Goal: Task Accomplishment & Management: Manage account settings

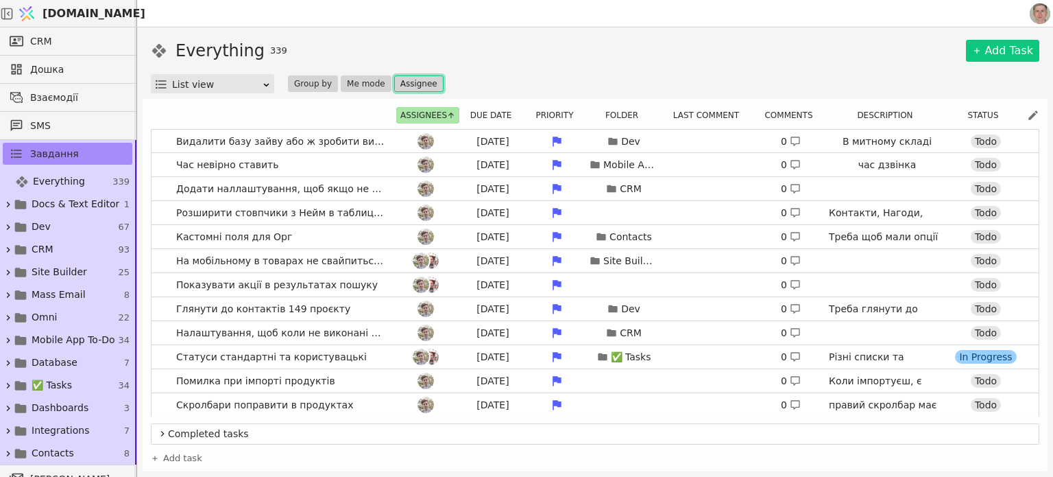
click at [403, 80] on button "Assignee" at bounding box center [418, 83] width 49 height 16
click at [793, 71] on div "Everything 339 Add Task List view Group by Me mode Assignee" at bounding box center [595, 65] width 889 height 55
click at [494, 117] on button "Due date" at bounding box center [495, 115] width 58 height 16
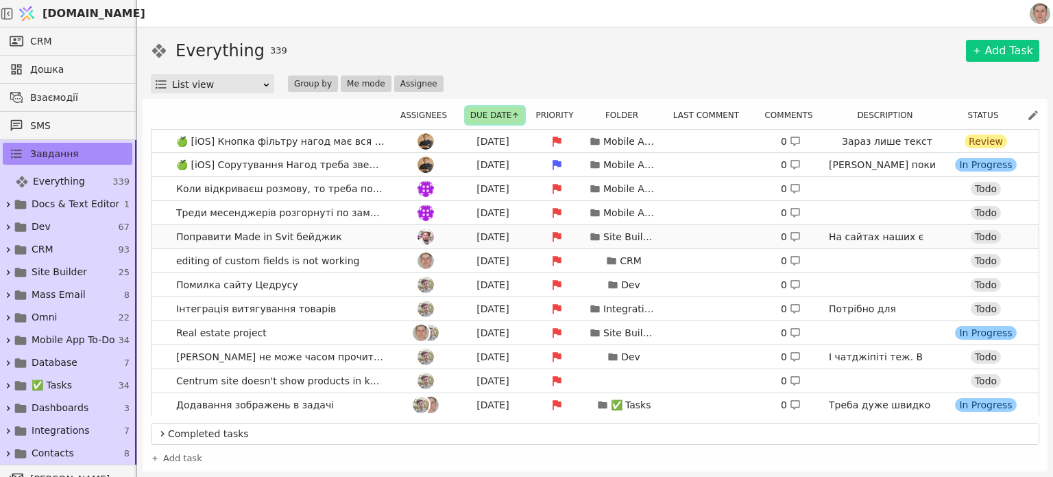
click at [344, 235] on link "Поправити Made in Svit бейджик [DATE] Site Builder 0 На сайтах наших є бейдж. З…" at bounding box center [595, 236] width 887 height 23
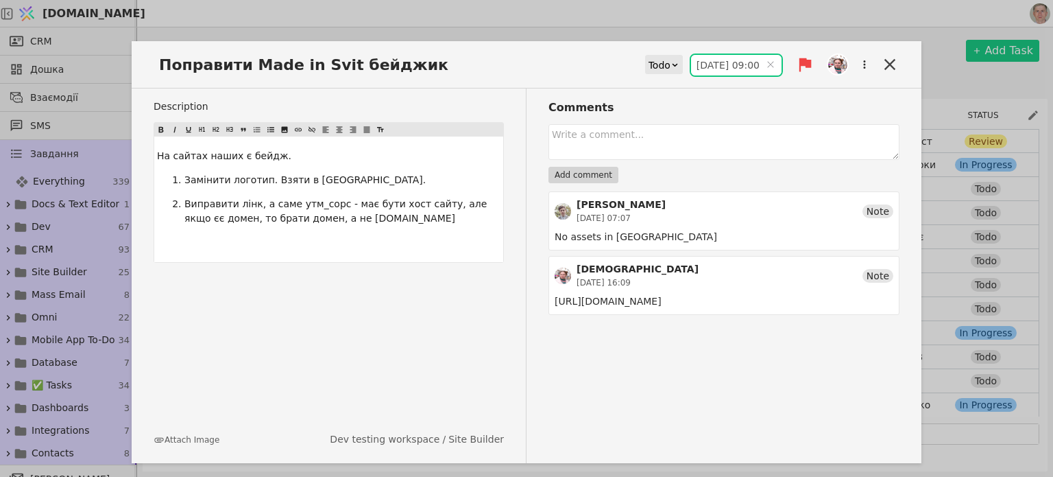
click at [721, 64] on input "[DATE] 09:00" at bounding box center [736, 65] width 91 height 21
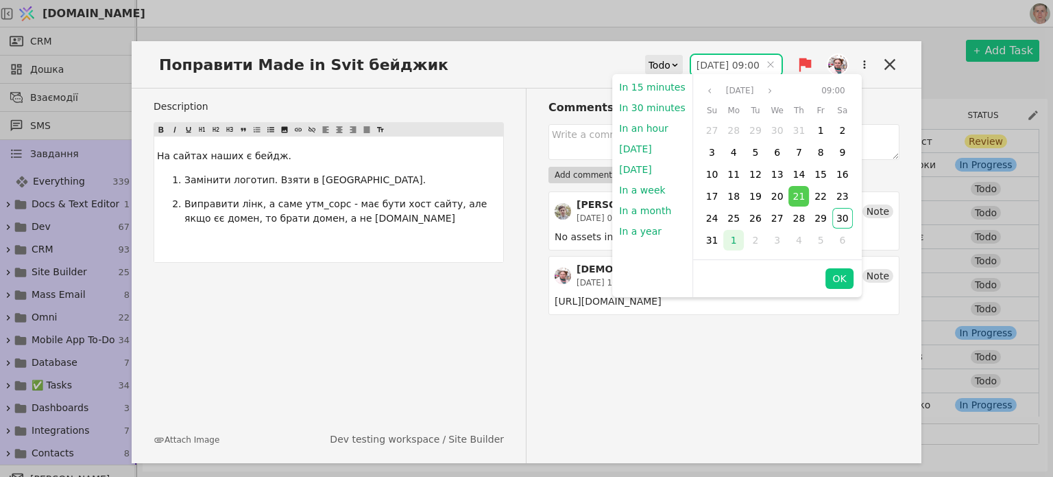
click at [724, 241] on div "1" at bounding box center [733, 240] width 21 height 21
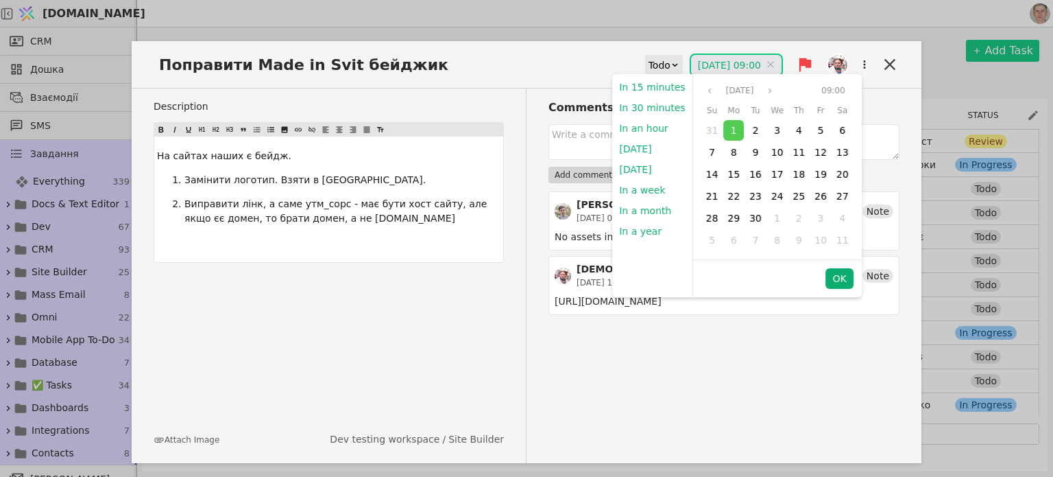
click at [835, 279] on button "OK" at bounding box center [839, 278] width 27 height 21
type input "[DATE] 09:00"
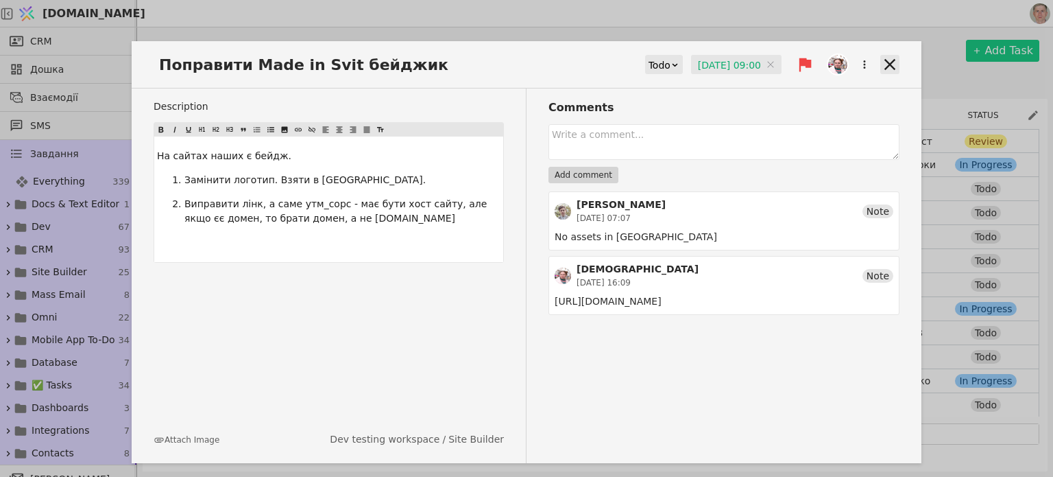
click at [887, 60] on icon at bounding box center [890, 64] width 11 height 11
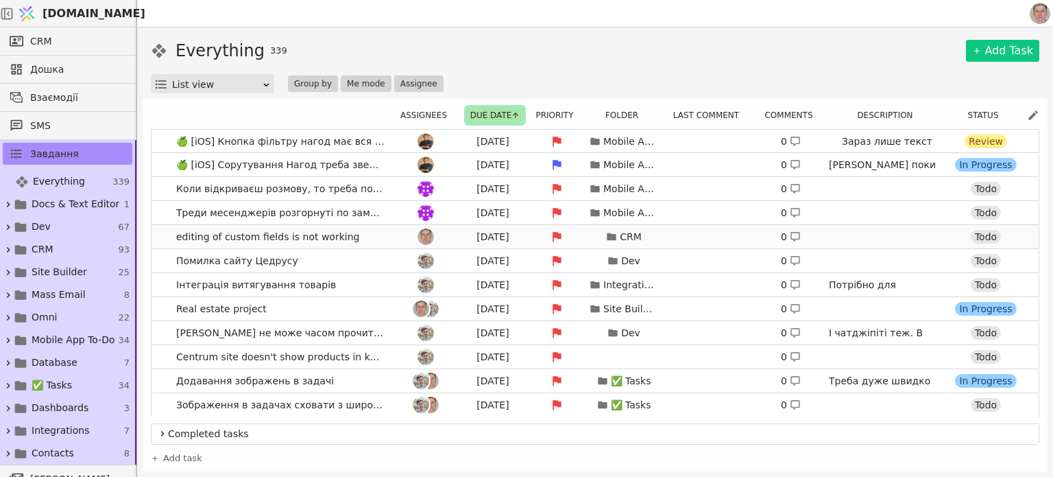
click at [373, 237] on link "editing of custom fields is not working [DATE] CRM 0 Todo" at bounding box center [595, 236] width 887 height 23
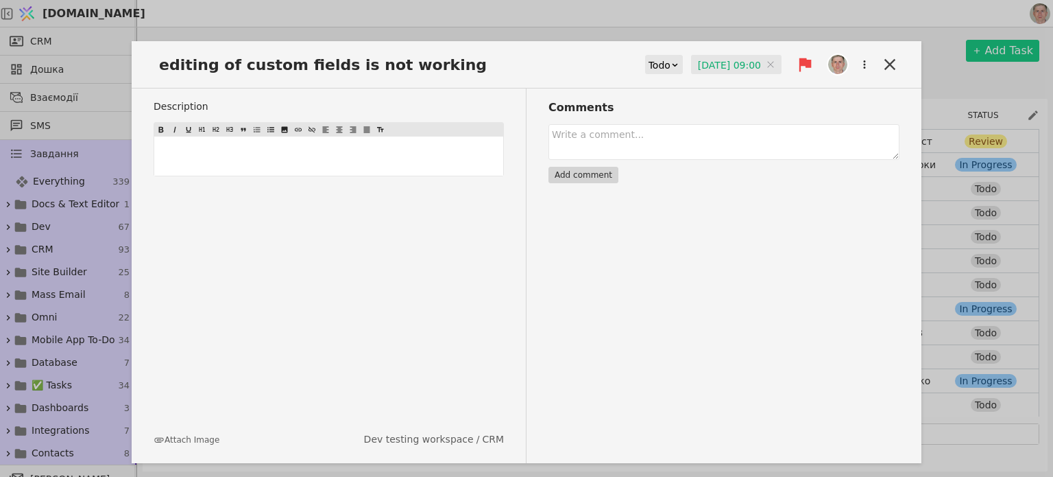
click at [716, 62] on input "[DATE] 09:00" at bounding box center [736, 65] width 91 height 21
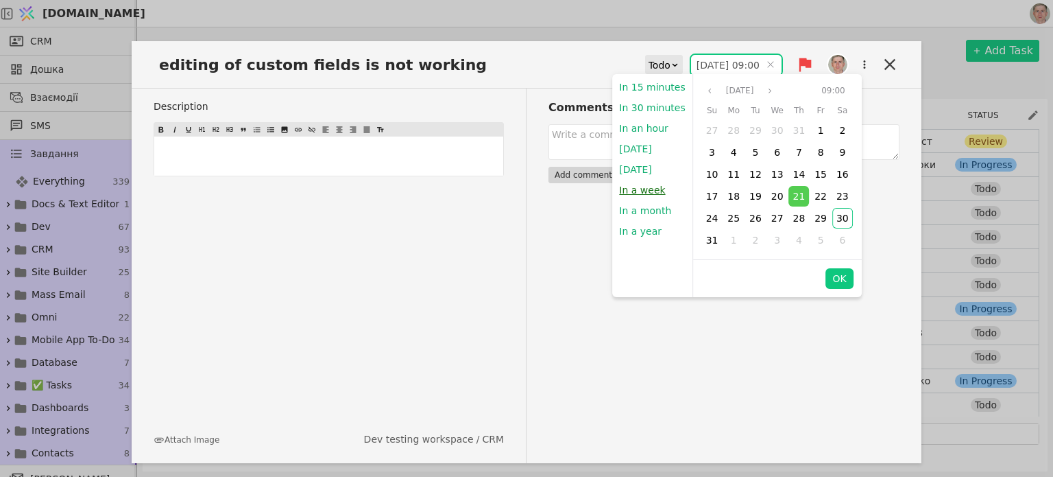
click at [634, 193] on button "In a week" at bounding box center [642, 190] width 60 height 21
type input "[DATE] 21:18"
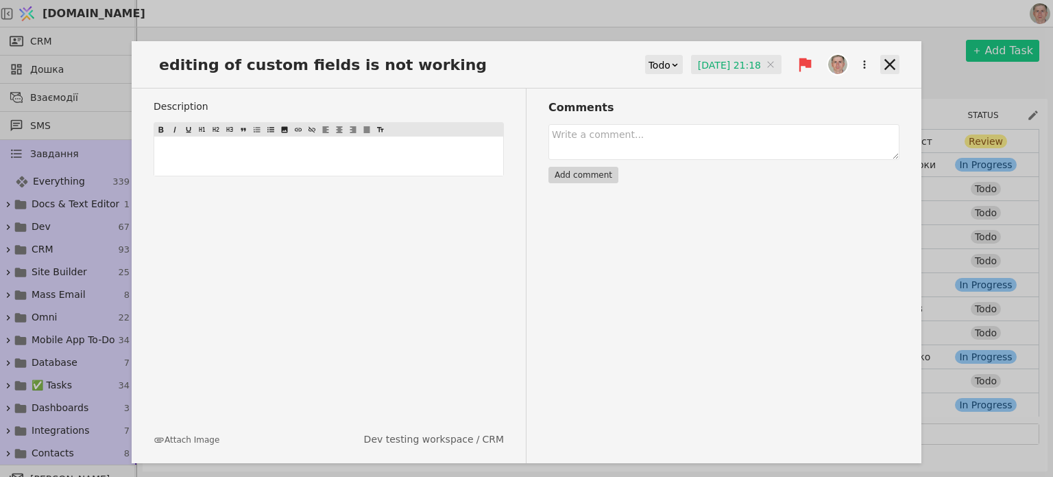
click at [891, 62] on icon at bounding box center [890, 64] width 19 height 19
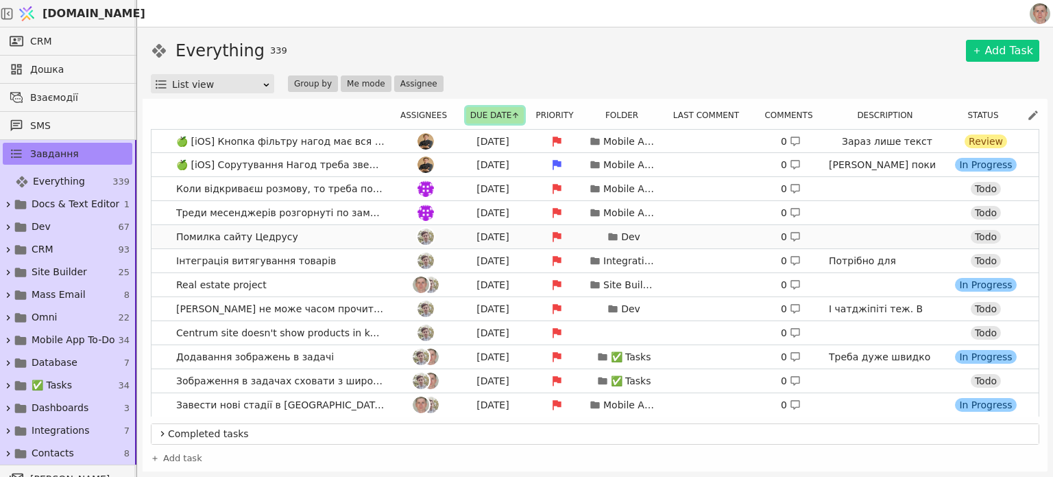
click at [378, 236] on link "Помилка сайту Цедрусу [DATE] Dev 0 [URL][DOMAIN_NAME] Todo" at bounding box center [595, 236] width 887 height 23
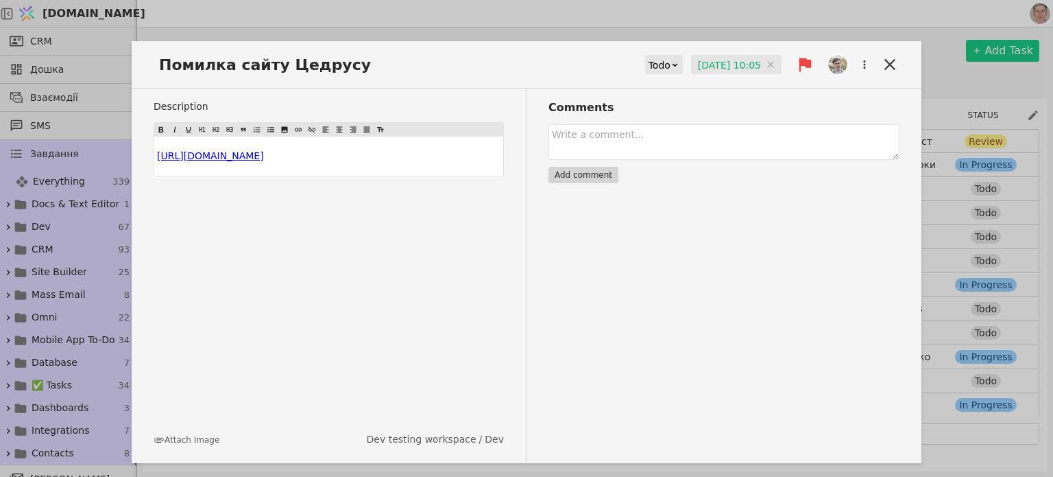
click at [712, 60] on input "[DATE] 10:05" at bounding box center [736, 65] width 91 height 21
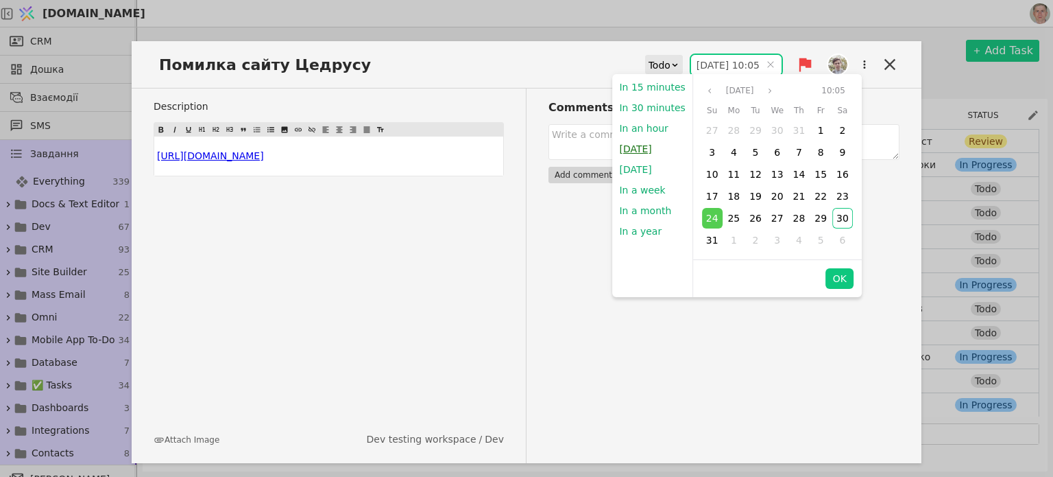
click at [638, 150] on button "[DATE]" at bounding box center [635, 149] width 46 height 21
type input "[DATE] 21:18"
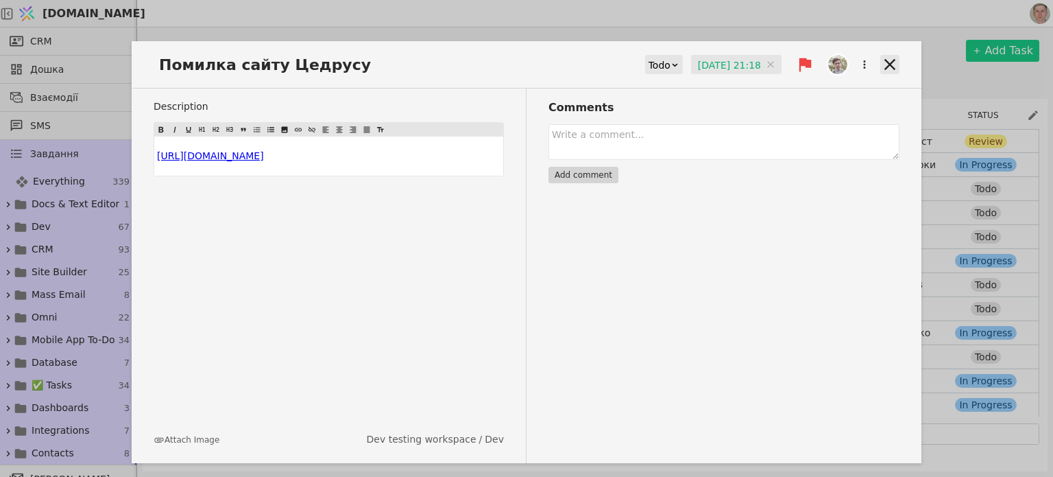
click at [890, 64] on icon at bounding box center [890, 64] width 11 height 11
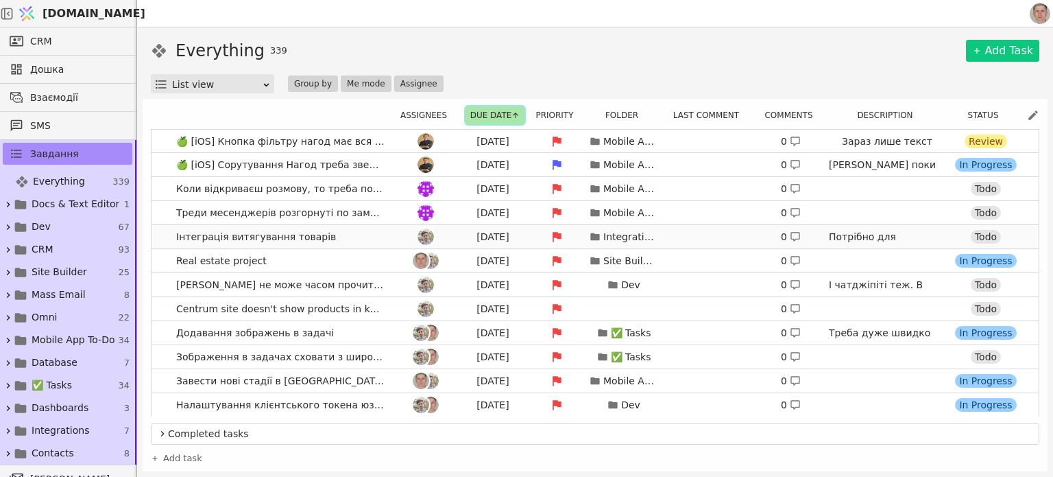
click at [368, 235] on link "Інтеграція витягування товарів [DATE] Integrations 0 Потрібно для інтеграції з …" at bounding box center [595, 236] width 887 height 23
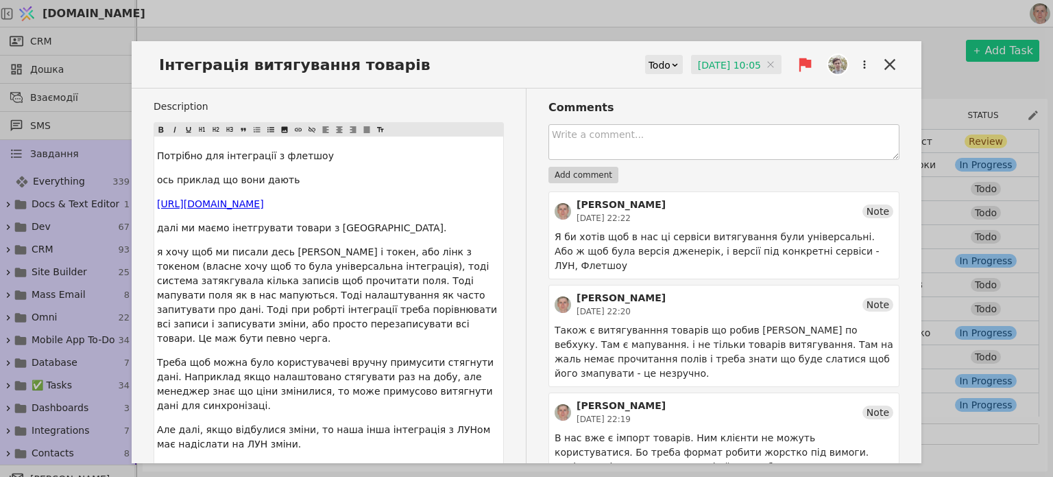
click at [599, 132] on textarea at bounding box center [724, 142] width 351 height 36
type textarea "Треба тотал прайс в нас вивести"
click at [592, 171] on button "Add comment" at bounding box center [584, 175] width 70 height 16
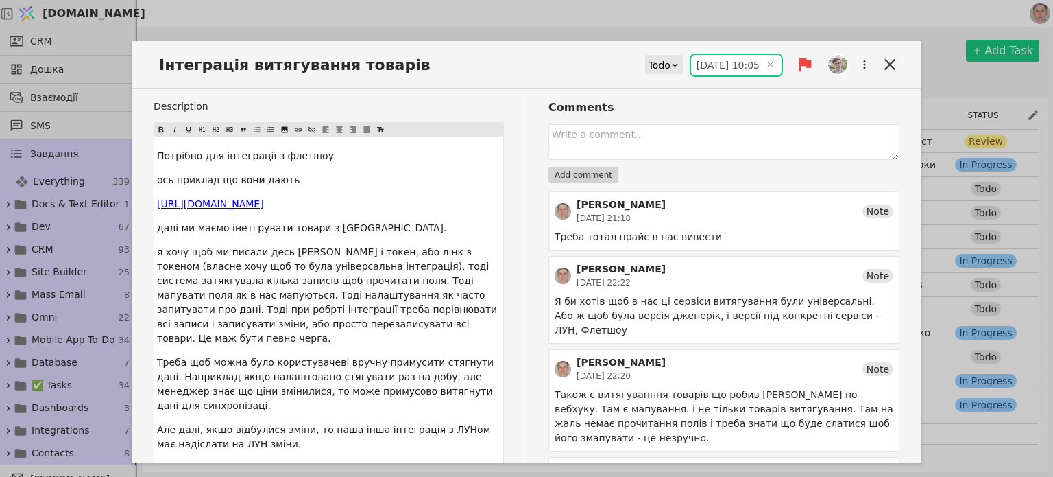
click at [704, 63] on input "[DATE] 10:05" at bounding box center [736, 65] width 91 height 21
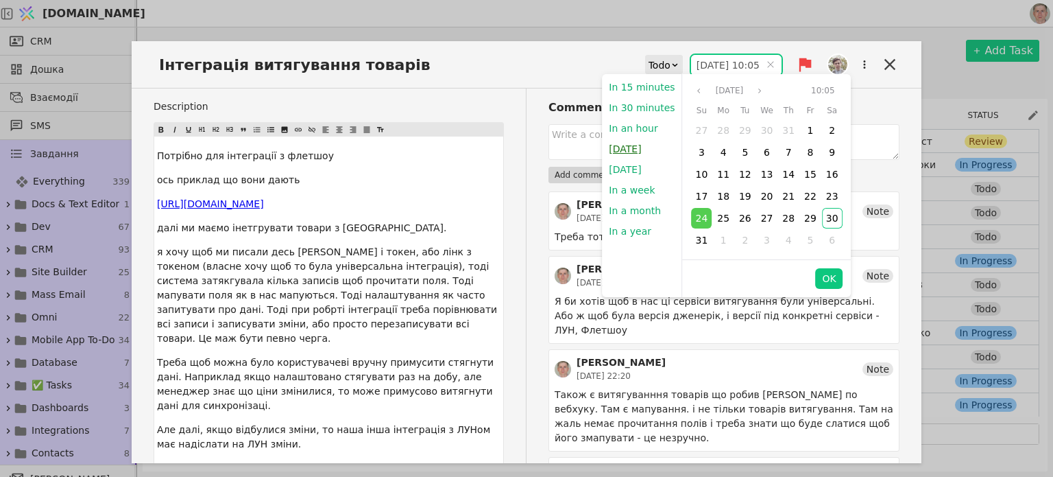
click at [623, 147] on button "[DATE]" at bounding box center [625, 149] width 46 height 21
type input "[DATE] 21:18"
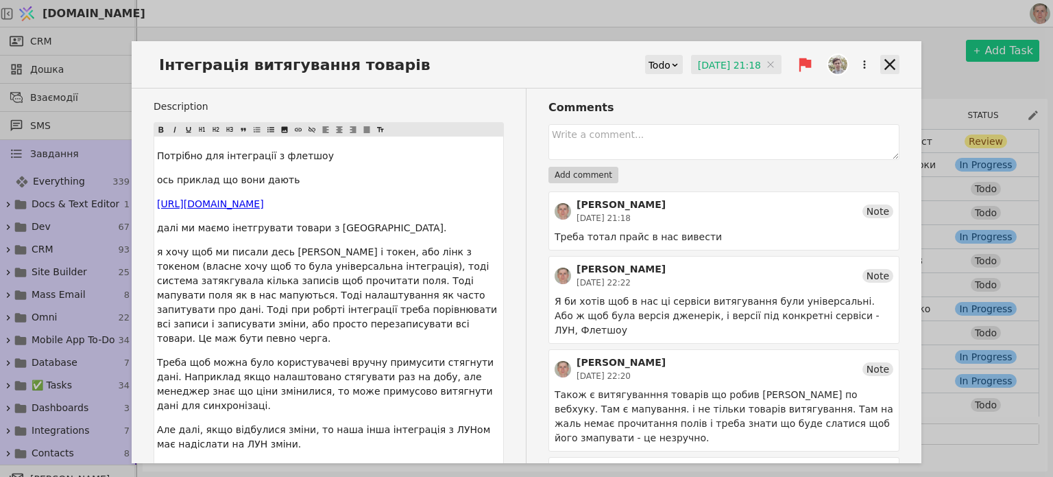
click at [885, 62] on icon at bounding box center [890, 64] width 11 height 11
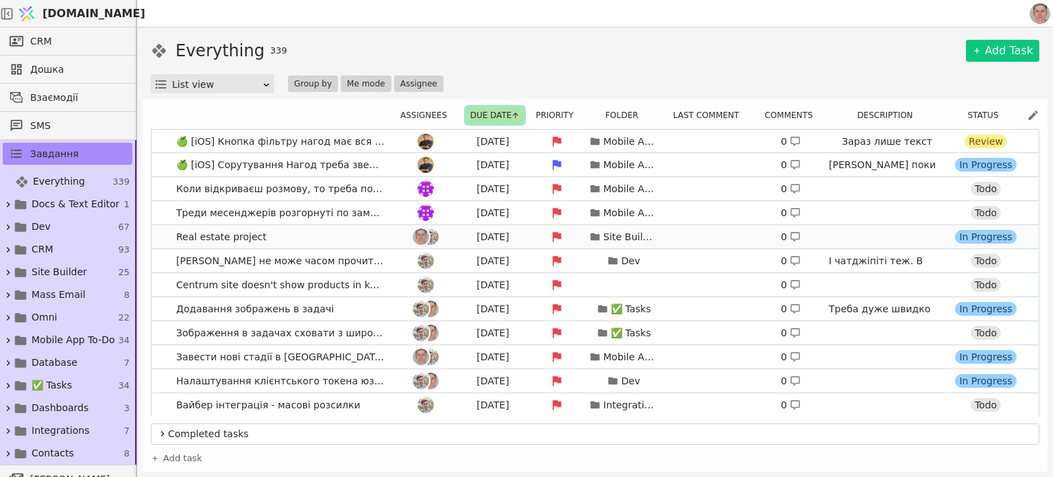
click at [352, 235] on link "Real estate project [DATE] Site Builder 0 [URL][DOMAIN_NAME] [DOMAIN_NAME]/en/p…" at bounding box center [595, 236] width 887 height 23
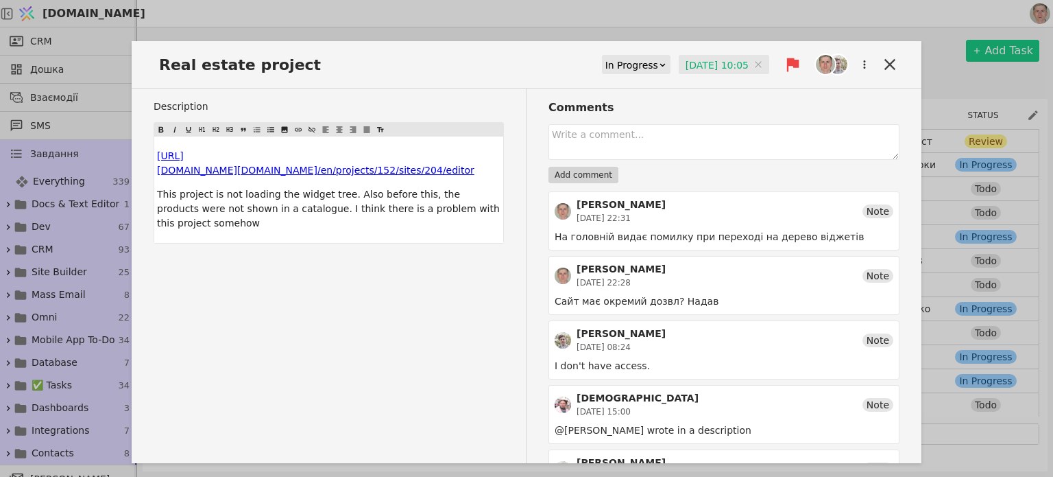
click at [691, 61] on input "[DATE] 10:05" at bounding box center [724, 65] width 91 height 21
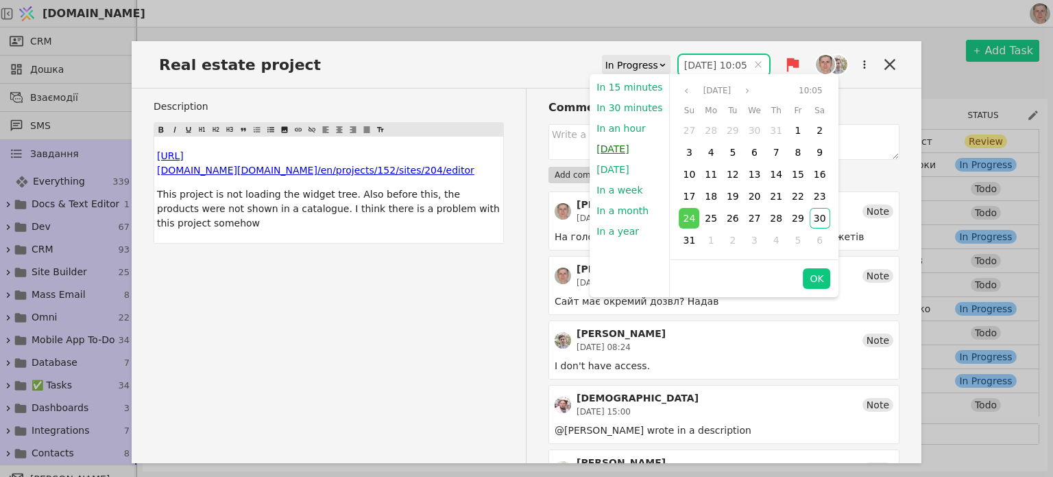
click at [614, 149] on button "[DATE]" at bounding box center [613, 149] width 46 height 21
type input "[DATE] 21:18"
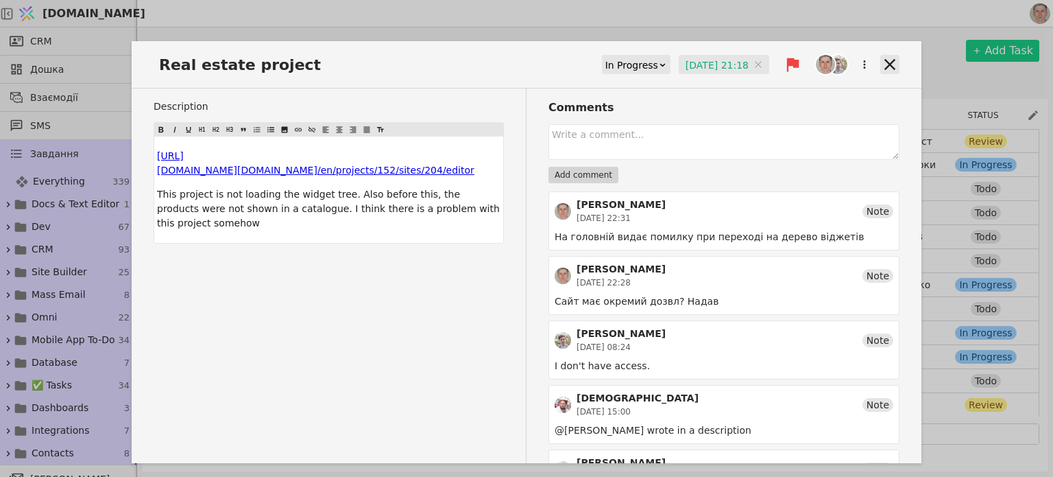
click at [882, 65] on icon at bounding box center [890, 64] width 19 height 19
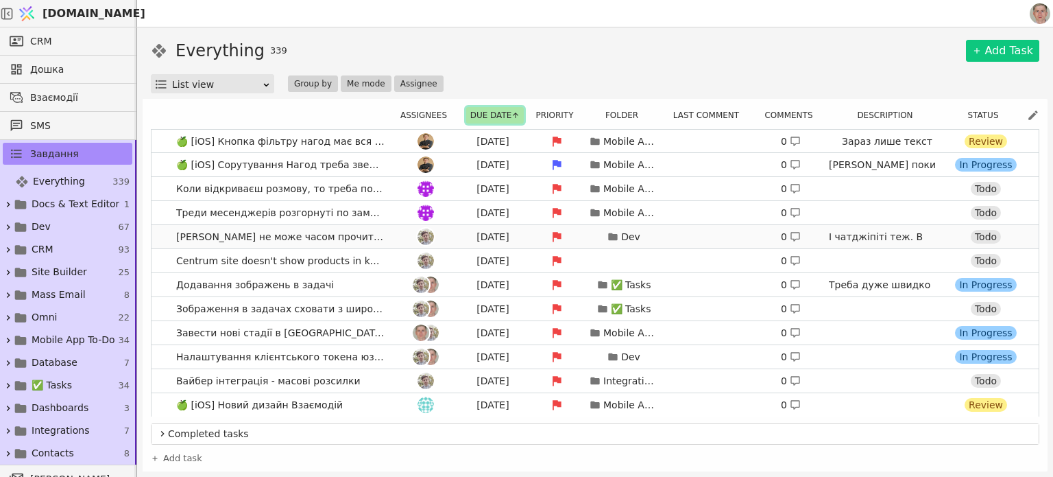
click at [395, 232] on div at bounding box center [426, 236] width 62 height 16
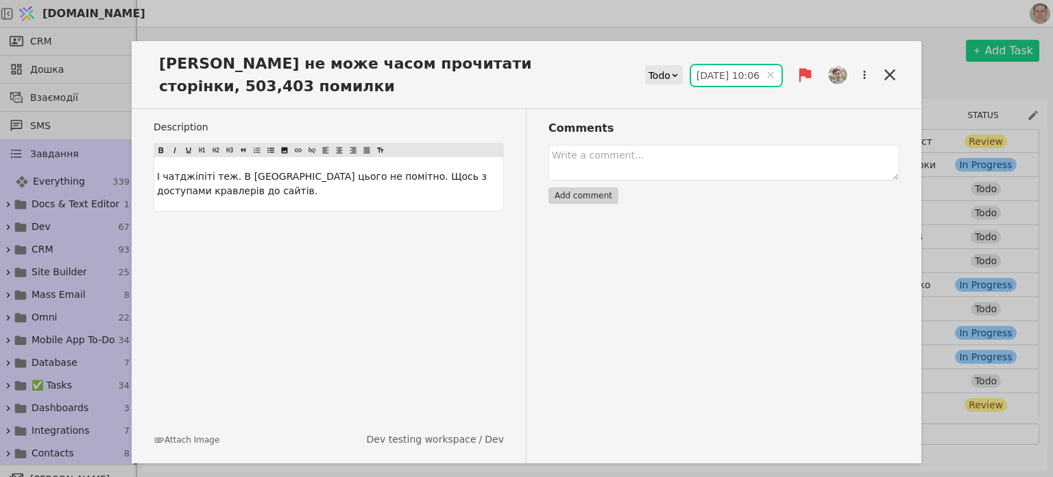
click at [730, 69] on input "[DATE] 10:06" at bounding box center [736, 75] width 91 height 21
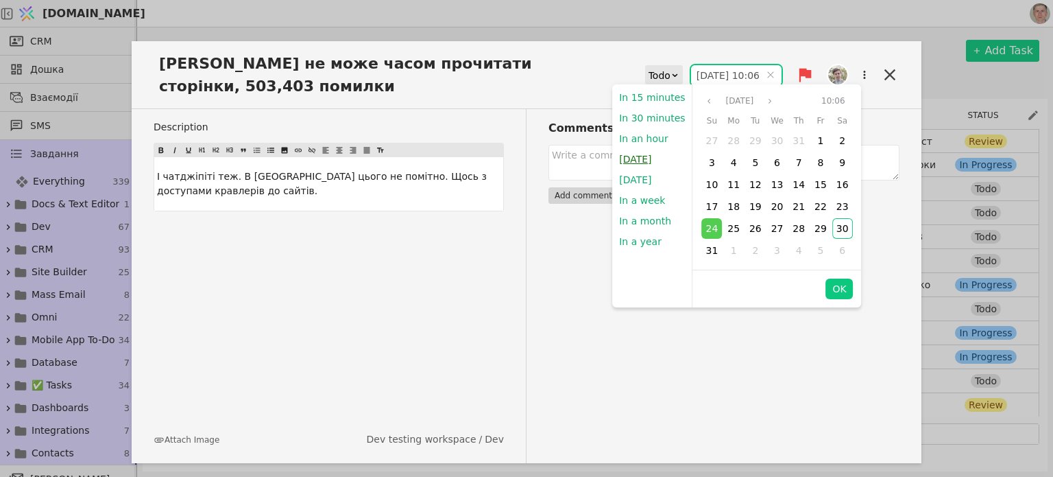
click at [639, 161] on button "[DATE]" at bounding box center [635, 159] width 46 height 21
type input "[DATE] 21:19"
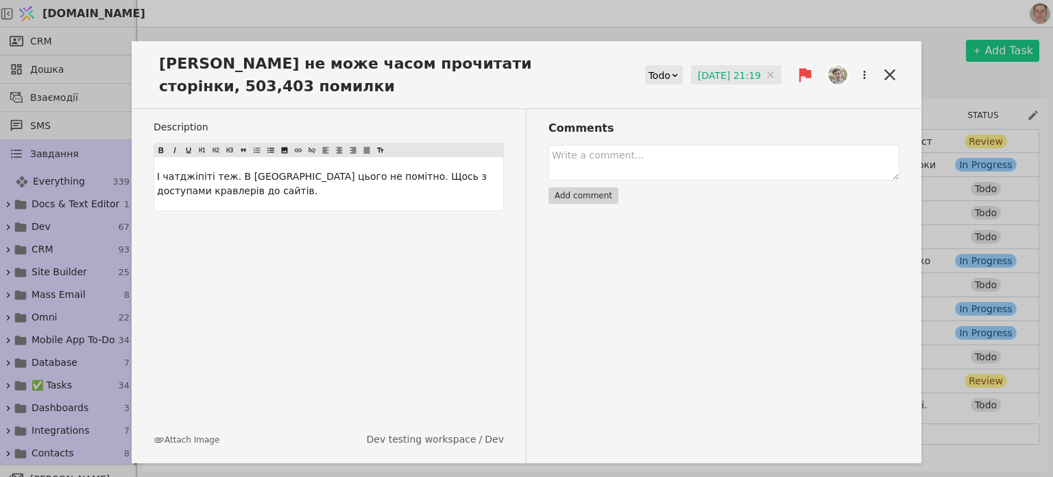
click at [884, 75] on icon at bounding box center [890, 74] width 19 height 19
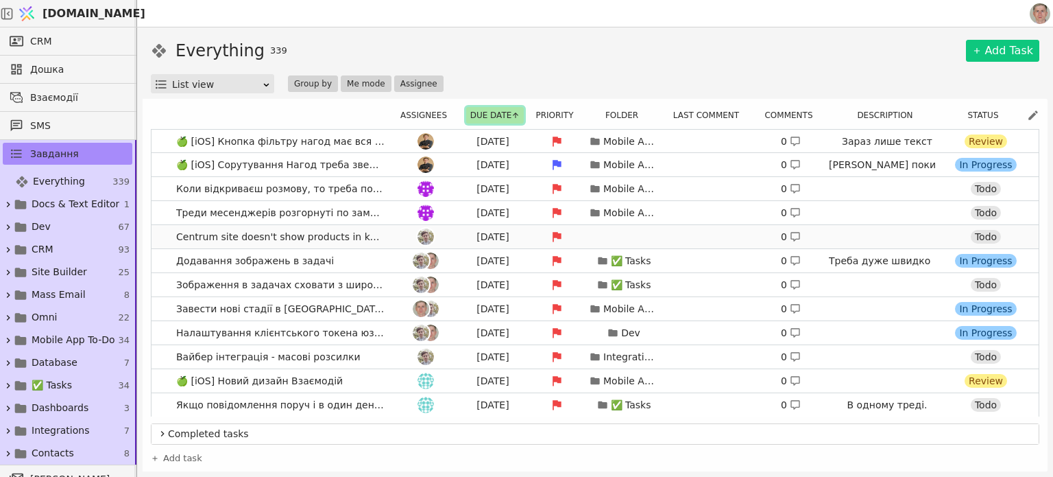
click at [395, 233] on div at bounding box center [426, 236] width 62 height 16
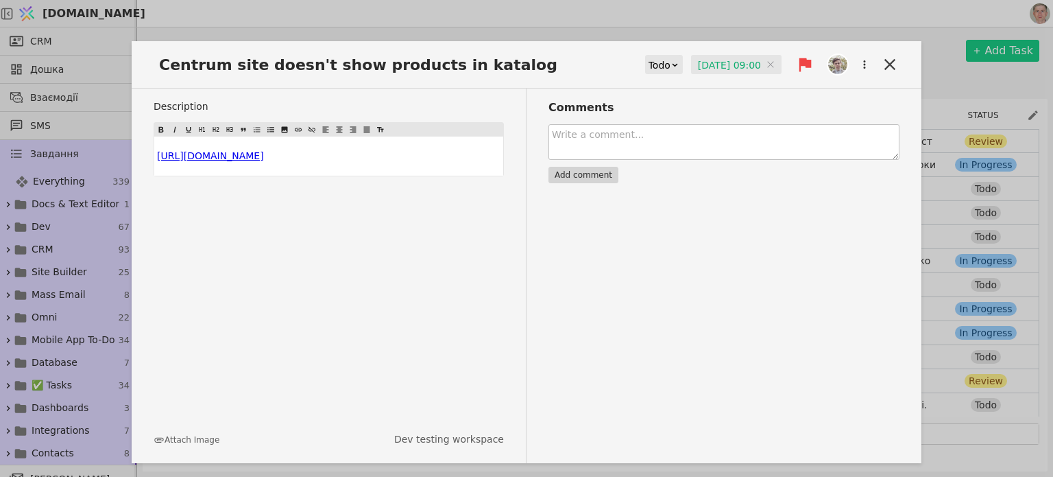
click at [650, 141] on textarea at bounding box center [724, 142] width 351 height 36
type textarea "Т"
type textarea "[PERSON_NAME] почав."
click at [598, 172] on button "Add comment" at bounding box center [584, 175] width 70 height 16
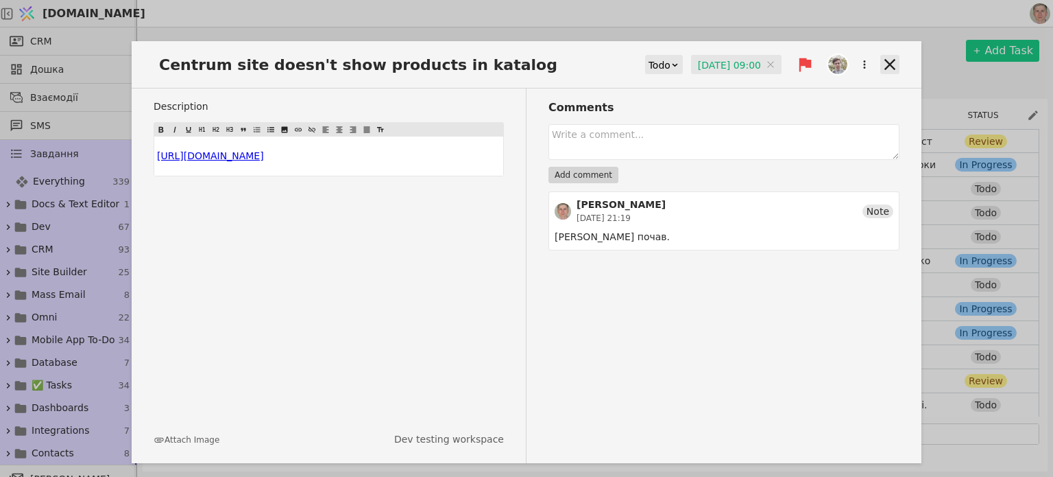
click at [885, 64] on icon at bounding box center [890, 64] width 19 height 19
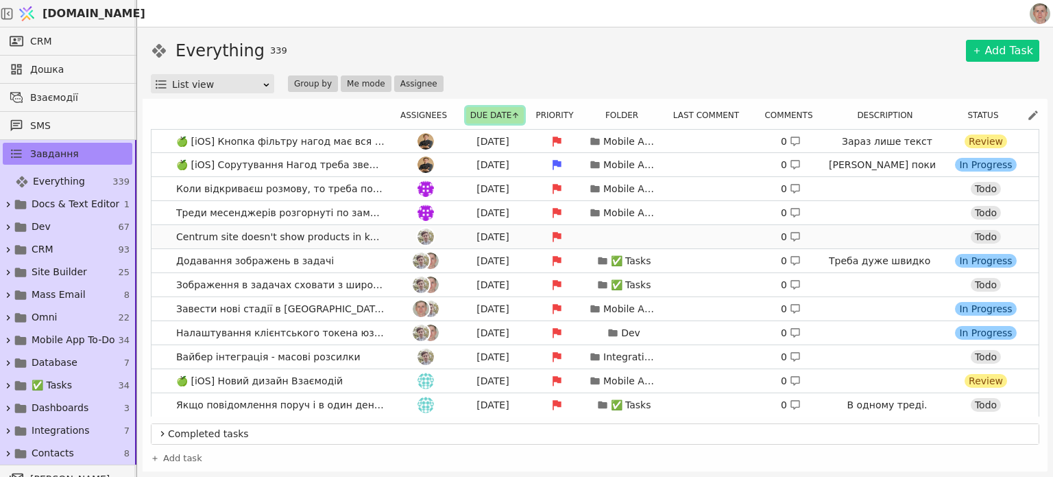
click at [395, 236] on div at bounding box center [426, 236] width 62 height 16
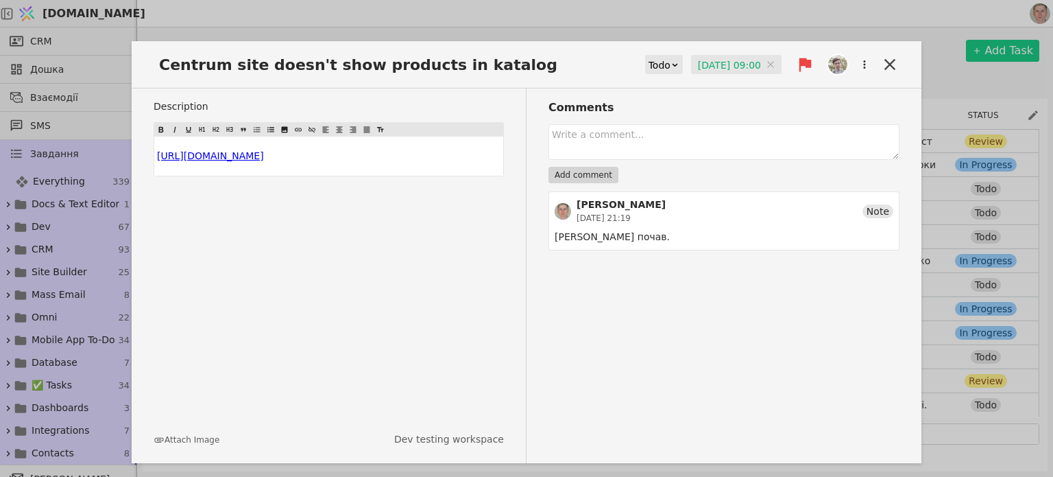
click at [730, 62] on input "[DATE] 09:00" at bounding box center [736, 65] width 91 height 21
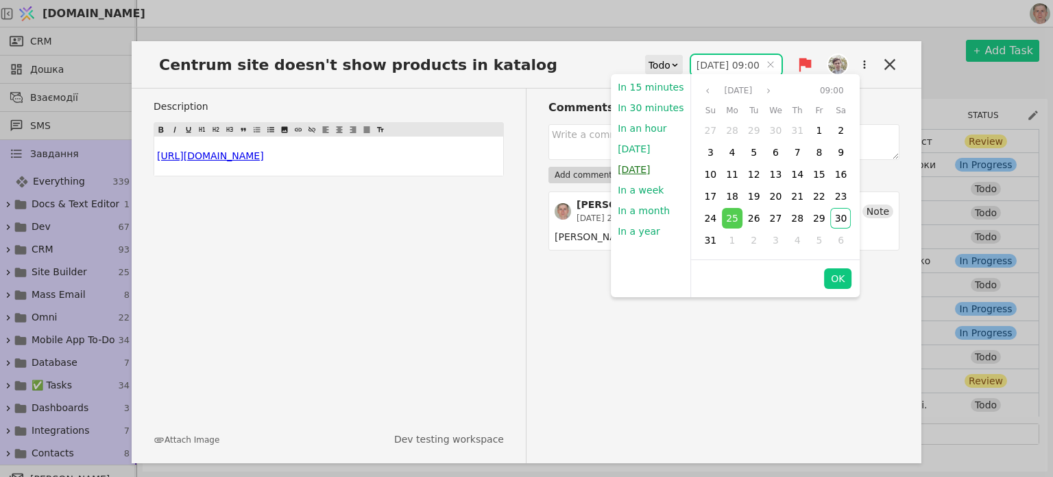
click at [634, 168] on button "[DATE]" at bounding box center [634, 169] width 46 height 21
type input "[DATE] 09:00"
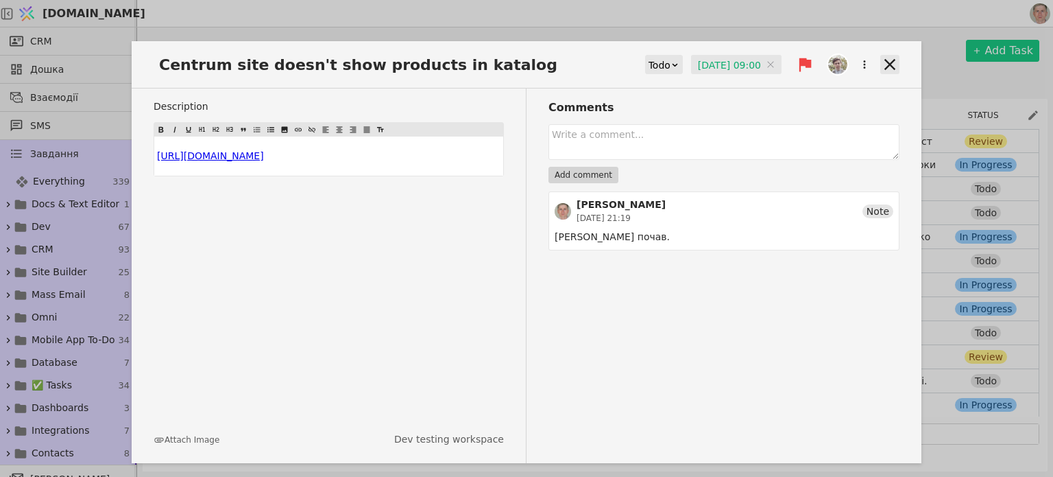
click at [892, 60] on icon at bounding box center [890, 64] width 19 height 19
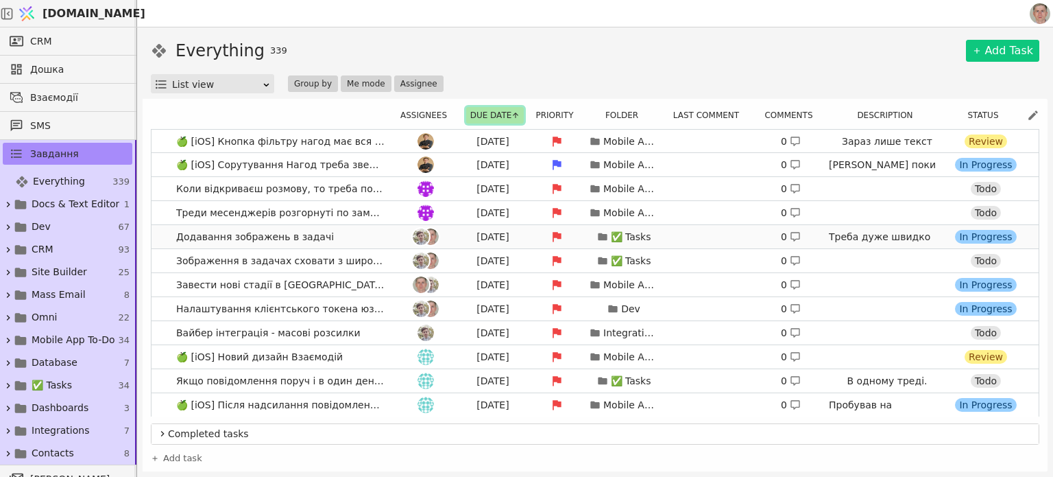
click at [357, 232] on link "Додавання зображень в задачі [DATE] ✅ Tasks 0 Треба дуже швидко для Металіки. М…" at bounding box center [595, 236] width 887 height 23
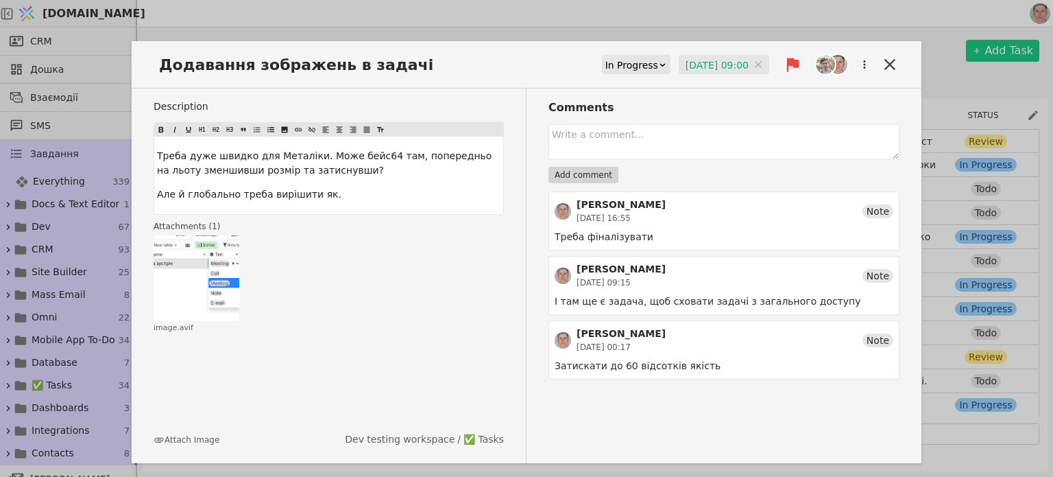
click at [713, 58] on input "[DATE] 09:00" at bounding box center [724, 65] width 91 height 21
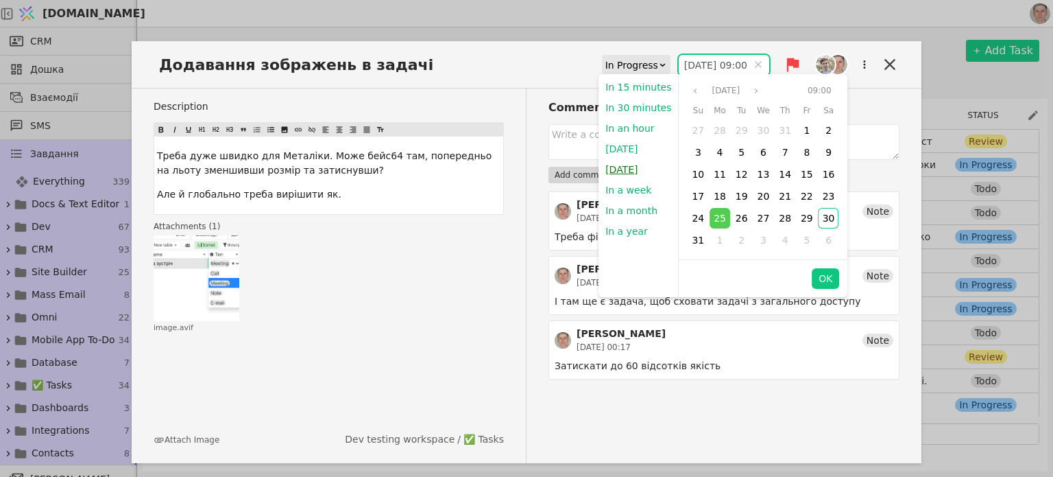
click at [617, 168] on button "[DATE]" at bounding box center [622, 169] width 46 height 21
type input "[DATE] 09:00"
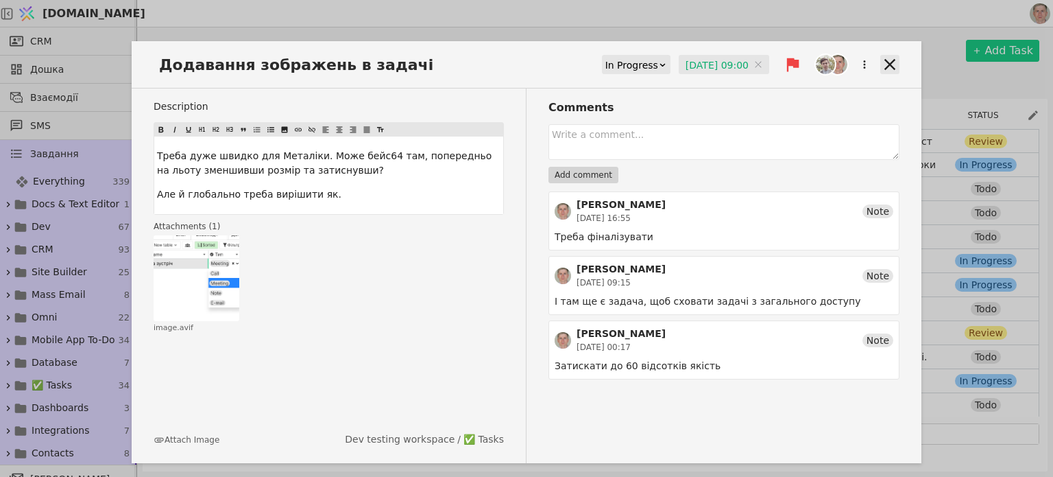
click at [885, 56] on icon at bounding box center [890, 64] width 19 height 19
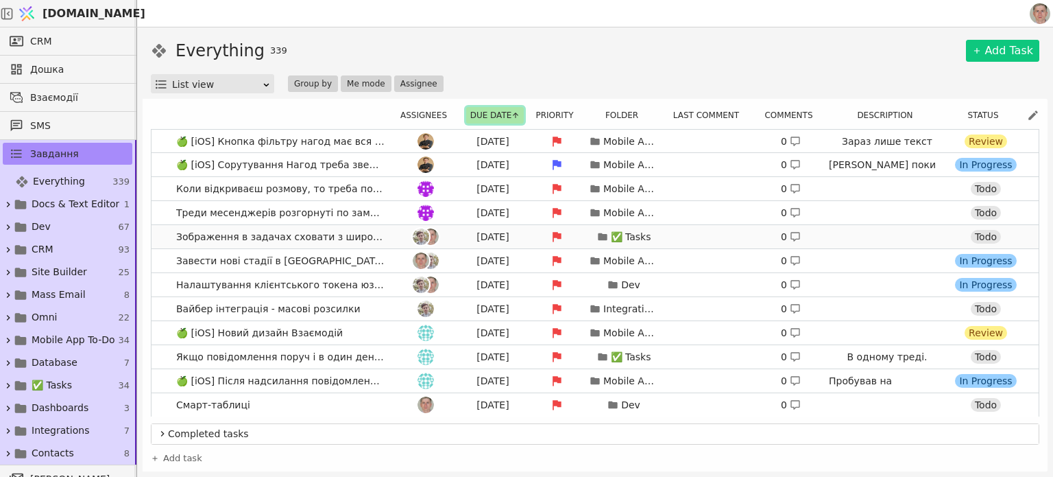
click at [395, 234] on div at bounding box center [426, 236] width 62 height 16
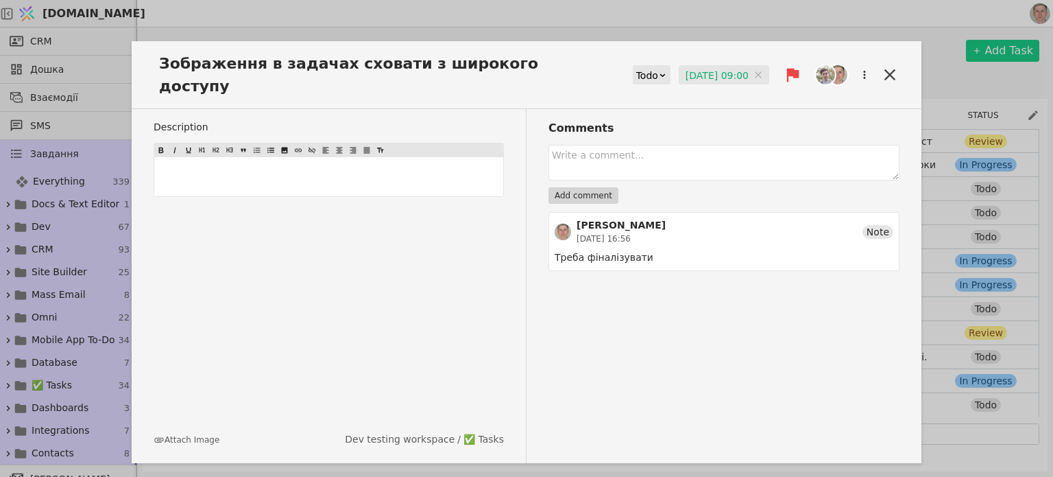
click at [719, 65] on input "[DATE] 09:00" at bounding box center [724, 75] width 91 height 21
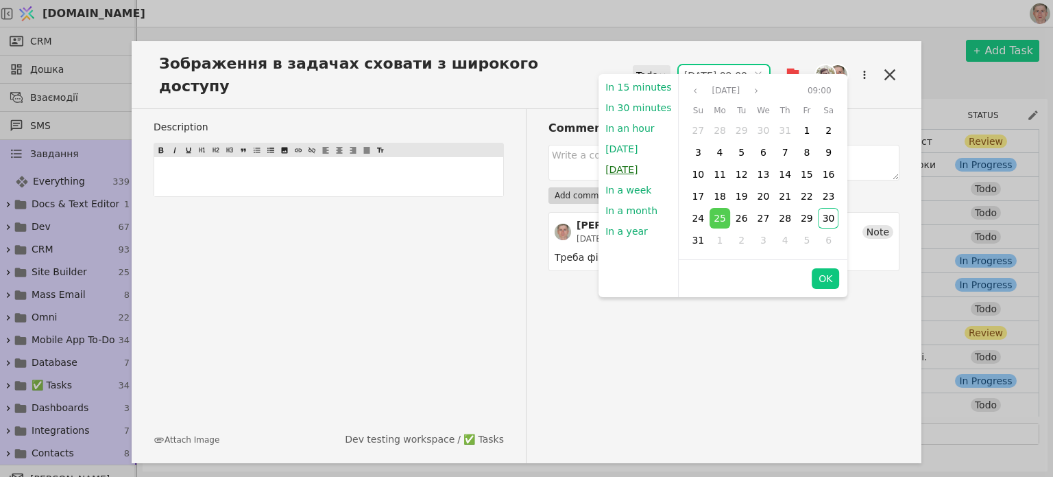
click at [627, 165] on button "[DATE]" at bounding box center [622, 169] width 46 height 21
type input "[DATE] 09:00"
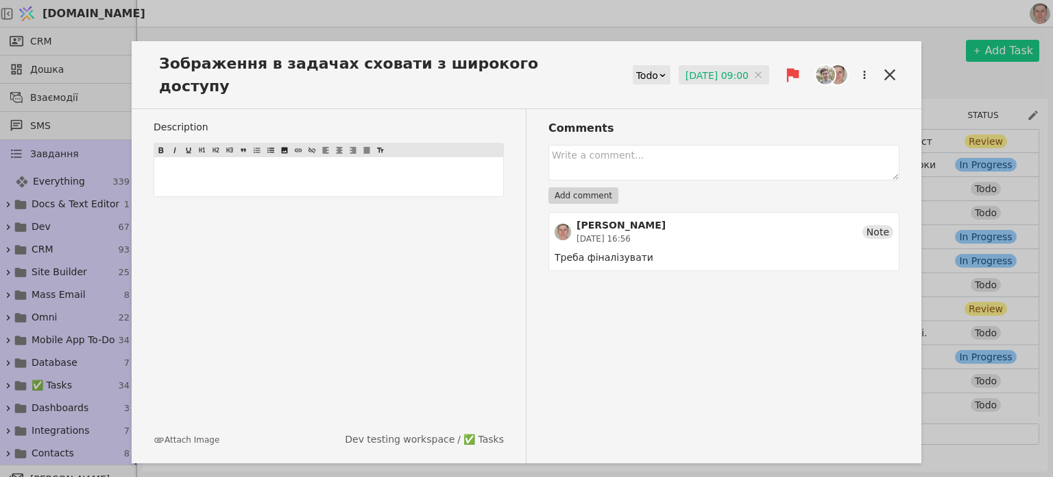
drag, startPoint x: 892, startPoint y: 62, endPoint x: 883, endPoint y: 62, distance: 8.9
click at [892, 69] on icon at bounding box center [890, 74] width 11 height 11
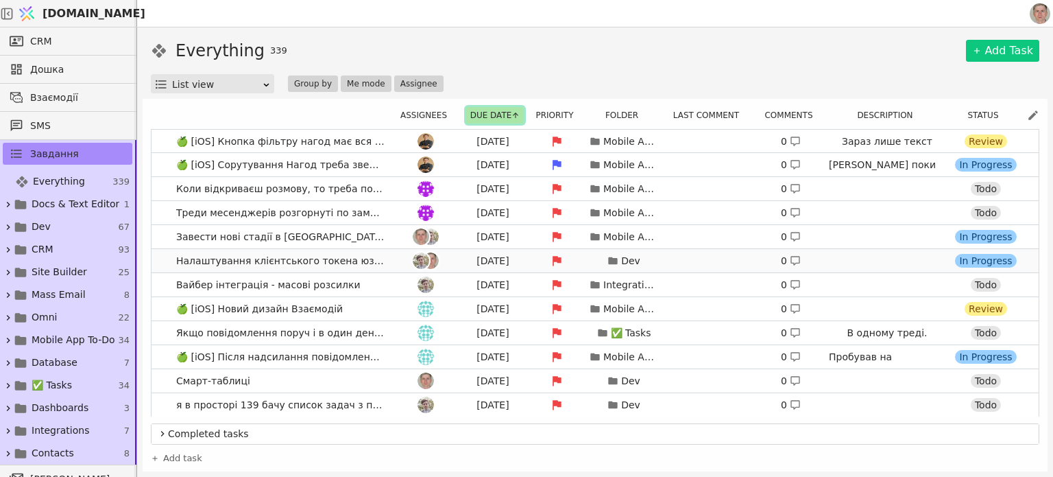
click at [395, 262] on div at bounding box center [426, 260] width 62 height 16
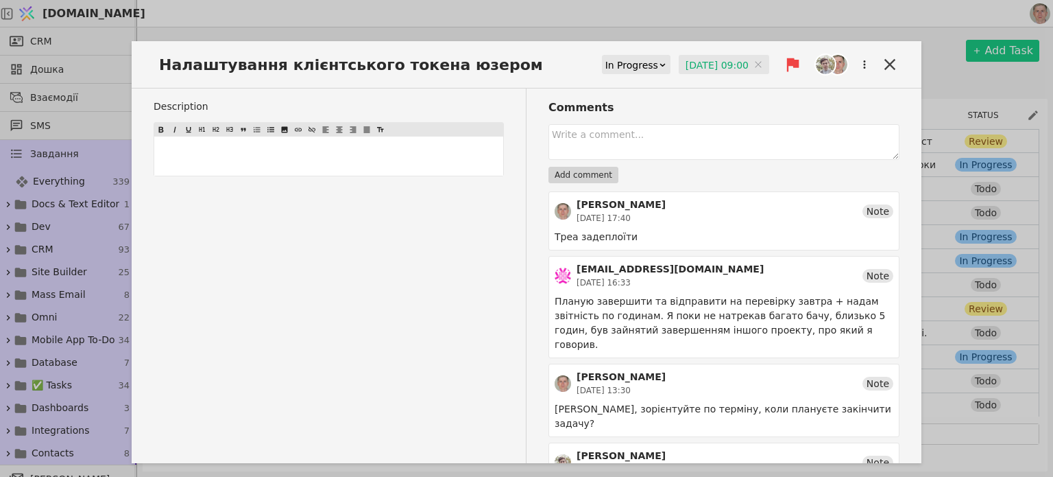
click at [707, 58] on input "[DATE] 09:00" at bounding box center [724, 65] width 91 height 21
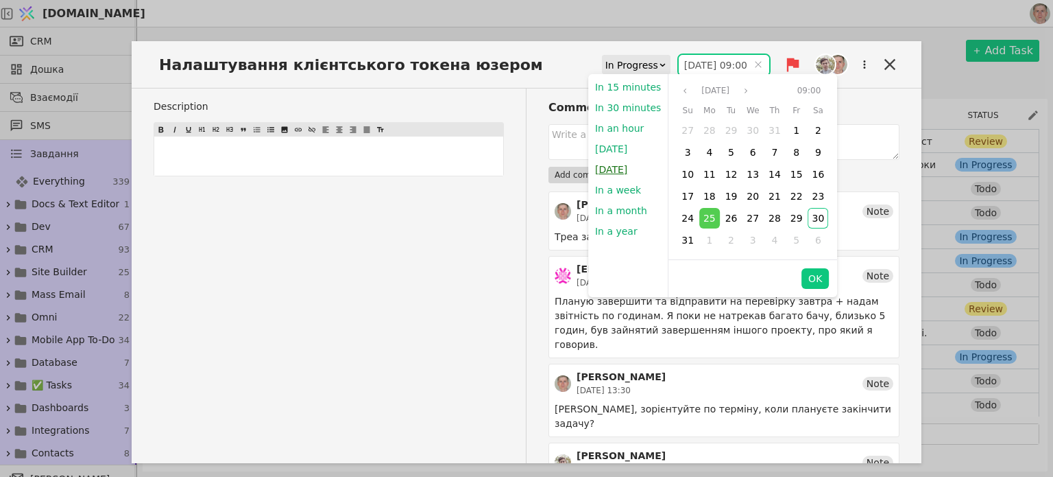
click at [625, 170] on button "[DATE]" at bounding box center [611, 169] width 46 height 21
type input "[DATE] 09:00"
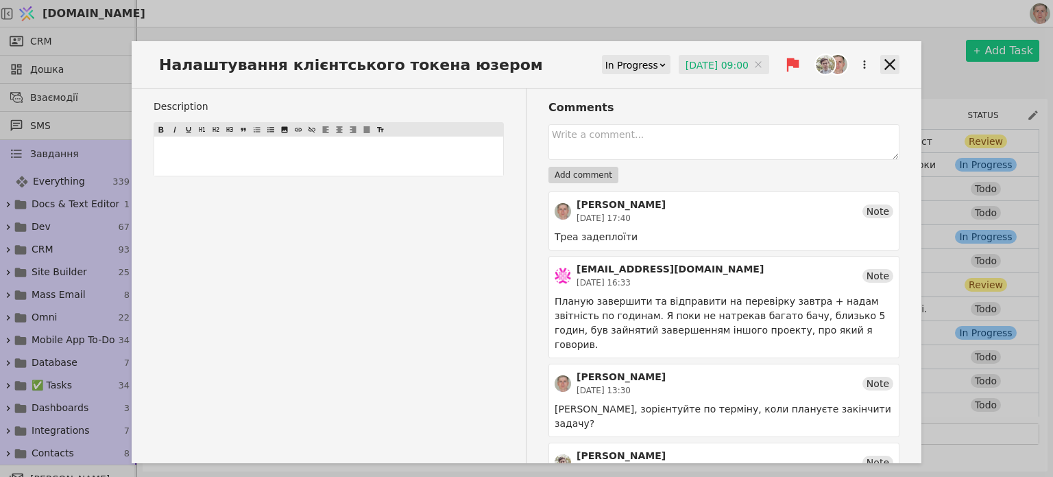
click at [885, 64] on icon at bounding box center [890, 64] width 11 height 11
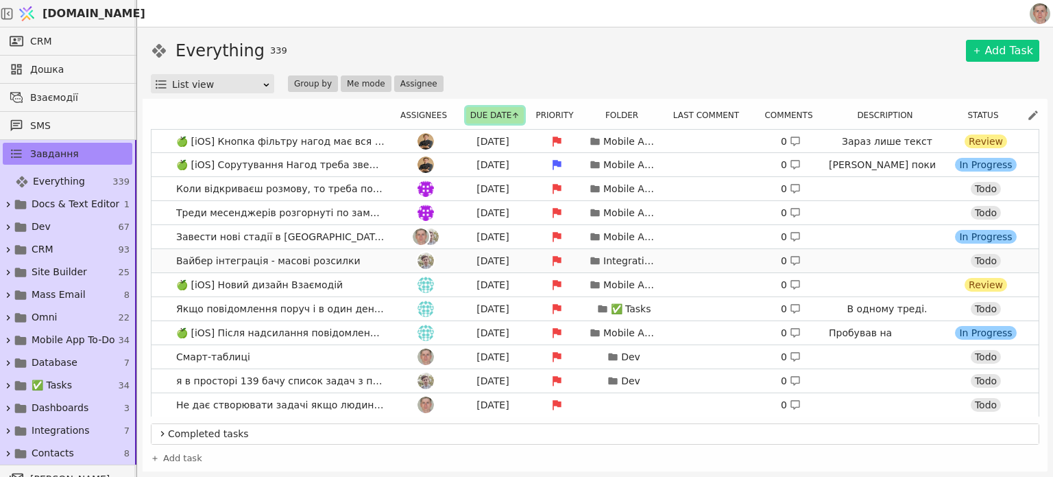
click at [366, 257] on link "Вайбер інтеграція - масові розсилки [DATE] Integrations 0 [URL][DOMAIN_NAME] To…" at bounding box center [595, 260] width 887 height 23
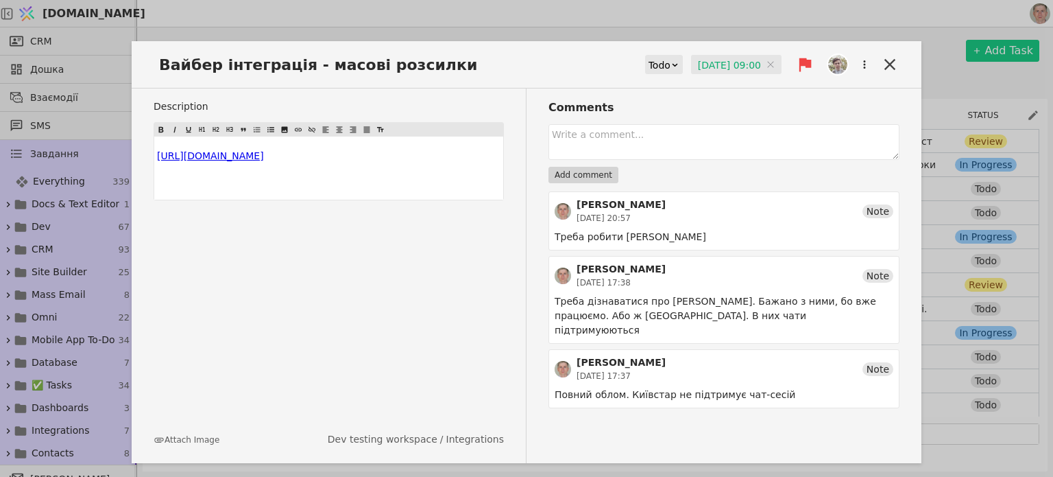
click at [725, 64] on input "[DATE] 09:00" at bounding box center [736, 65] width 91 height 21
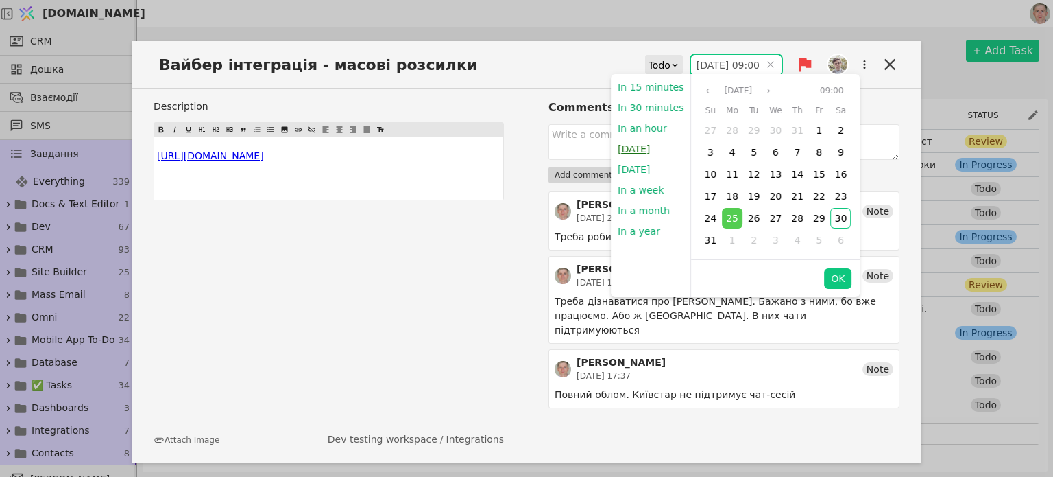
click at [643, 149] on button "[DATE]" at bounding box center [634, 149] width 46 height 21
type input "[DATE] 21:20"
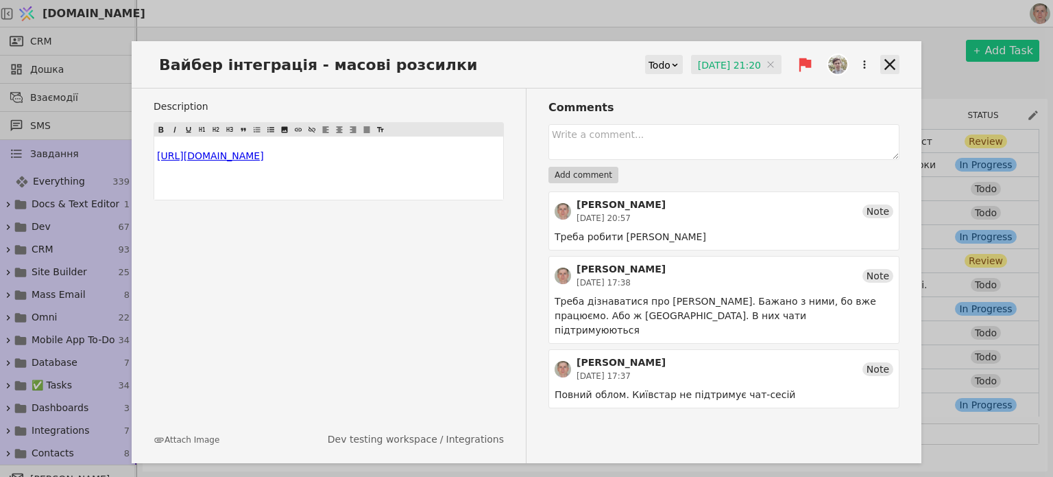
click at [894, 60] on icon at bounding box center [890, 64] width 11 height 11
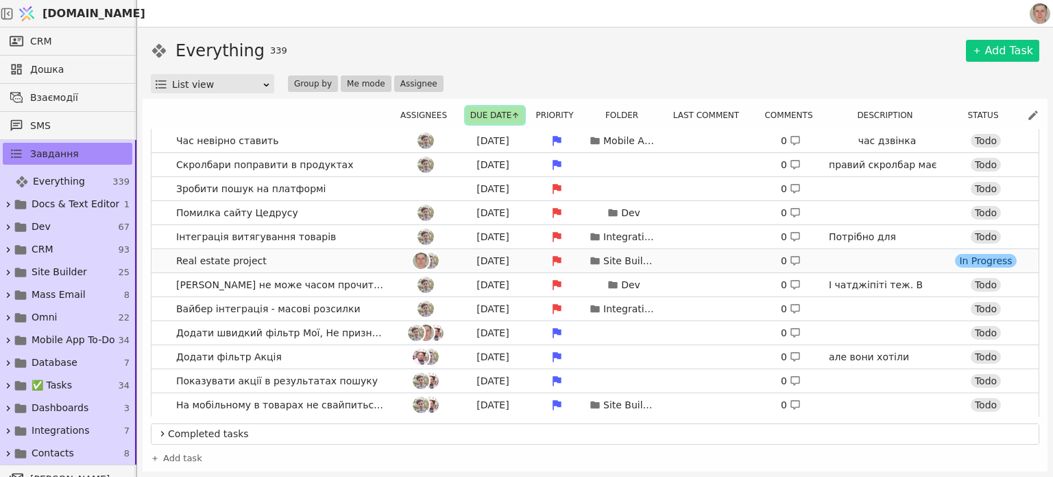
scroll to position [892, 0]
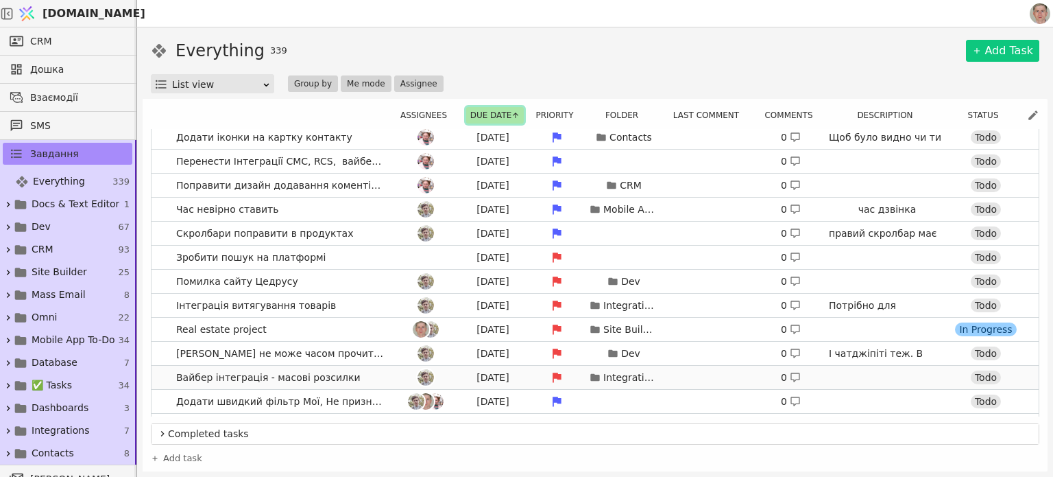
click at [373, 378] on link "Вайбер інтеграція - масові розсилки [DATE] Integrations 0 [URL][DOMAIN_NAME] To…" at bounding box center [595, 377] width 887 height 23
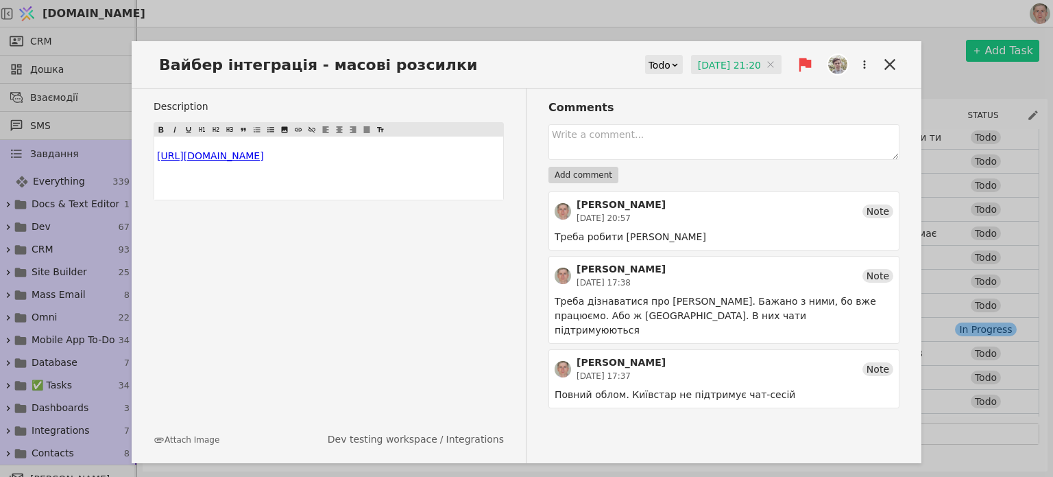
drag, startPoint x: 159, startPoint y: 63, endPoint x: 167, endPoint y: 62, distance: 8.3
click at [159, 62] on span "Вайбер інтеграція - масові розсилки" at bounding box center [322, 64] width 337 height 23
click at [894, 62] on icon at bounding box center [890, 64] width 19 height 19
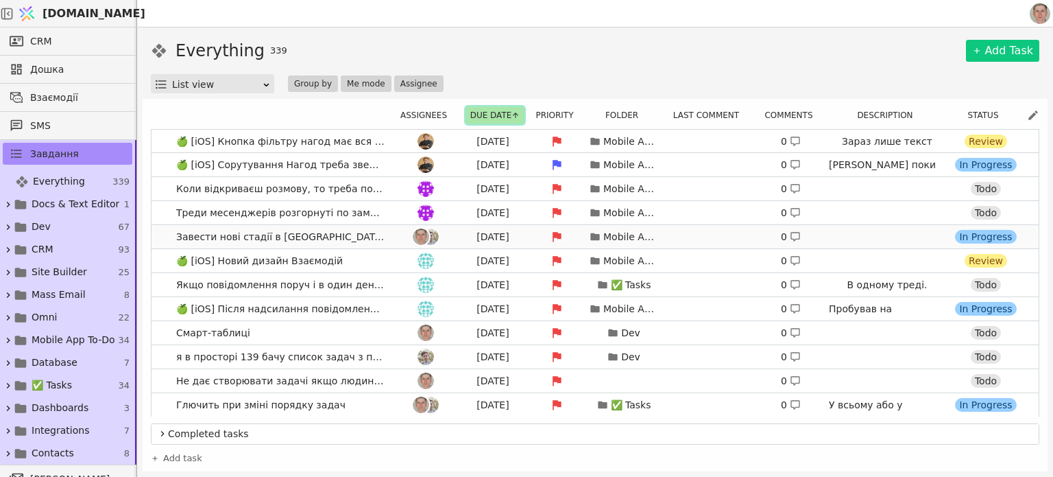
click at [376, 232] on link "Завести нові стадії в [GEOGRAPHIC_DATA] в задачах [DATE] Mobile App To-Do 0 In …" at bounding box center [595, 236] width 887 height 23
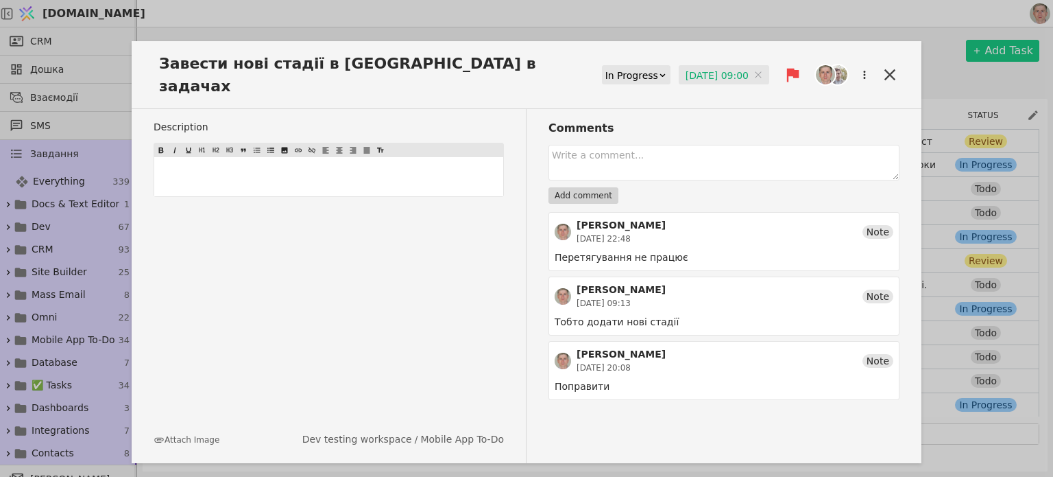
click at [721, 65] on input "[DATE] 09:00" at bounding box center [724, 75] width 91 height 21
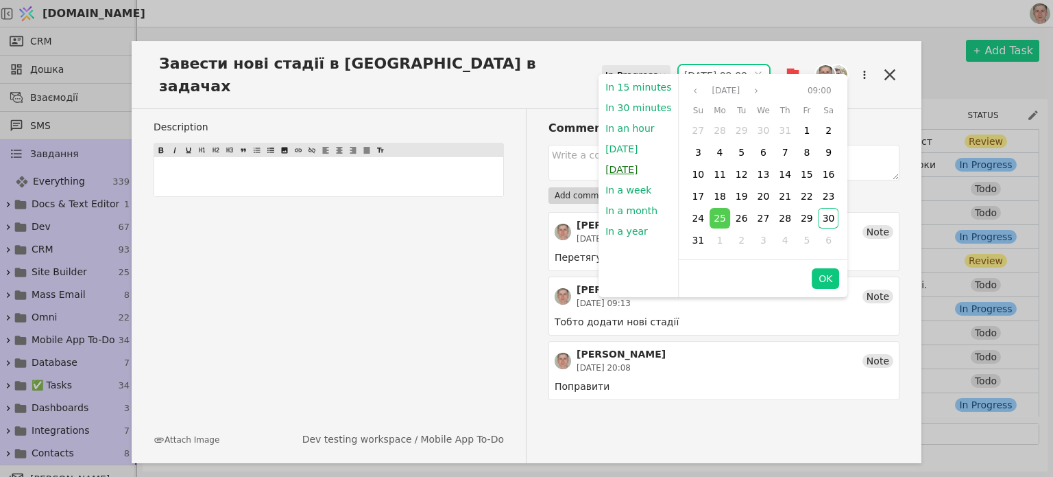
click at [630, 171] on button "[DATE]" at bounding box center [622, 169] width 46 height 21
type input "[DATE] 09:00"
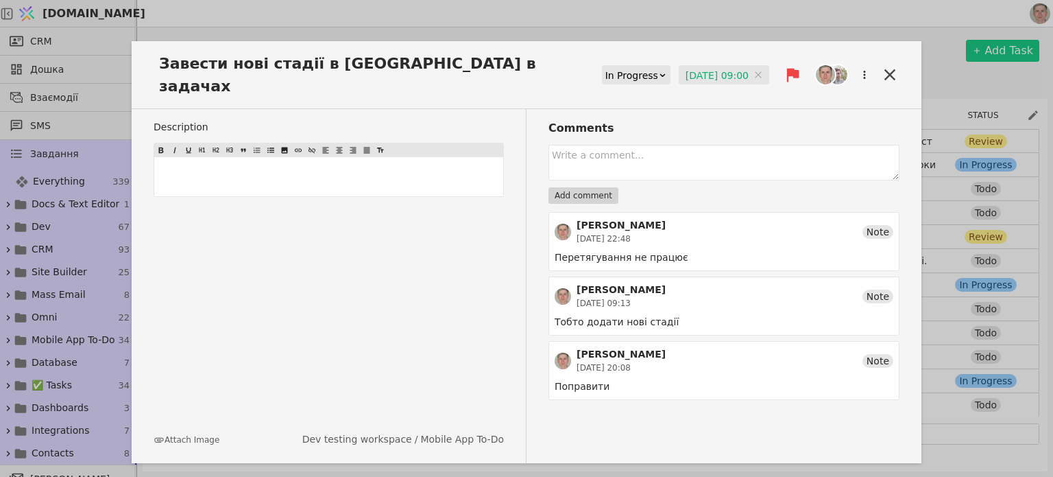
drag, startPoint x: 706, startPoint y: 60, endPoint x: 697, endPoint y: 73, distance: 15.8
click at [706, 65] on input "[DATE] 09:00" at bounding box center [724, 75] width 91 height 21
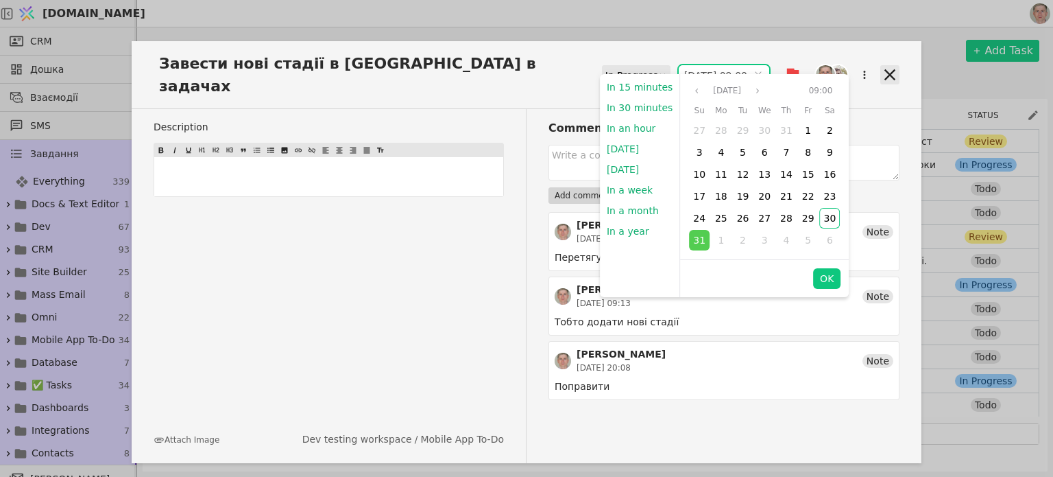
click at [892, 65] on icon at bounding box center [890, 74] width 19 height 19
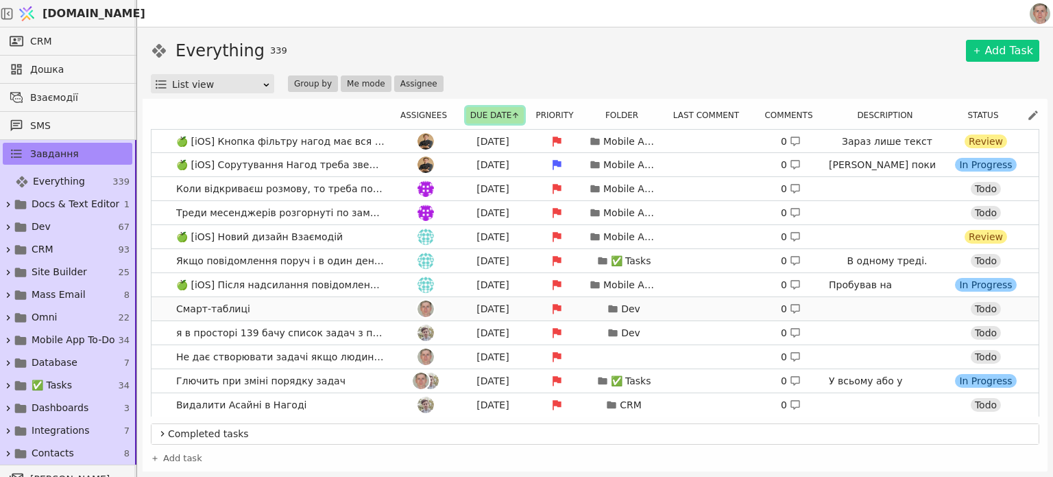
click at [337, 309] on link "Смарт-таблиці [DATE] Dev 0 Todo" at bounding box center [595, 308] width 887 height 23
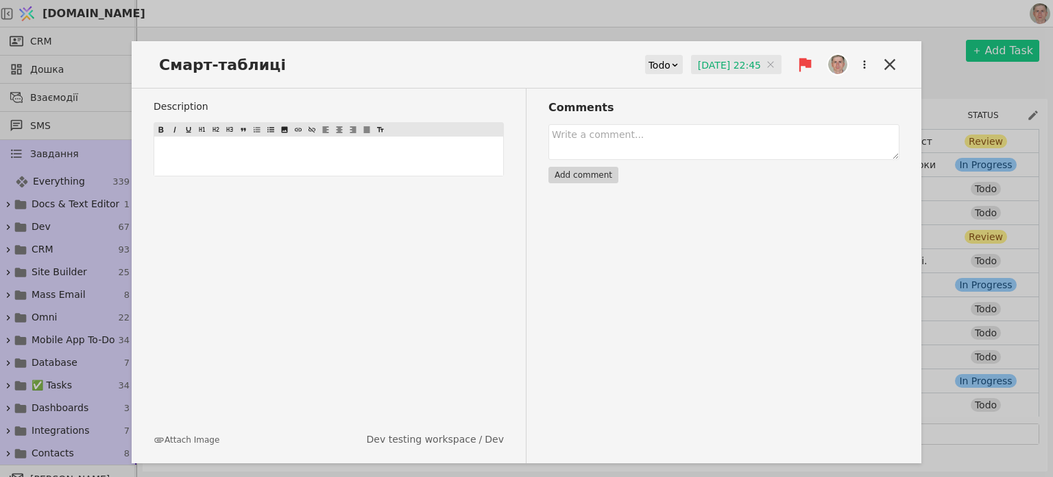
click at [724, 54] on div "Смарт-таблиці Todo [DATE] 22:45 [DATE] 22:45" at bounding box center [527, 70] width 790 height 36
click at [721, 62] on input "[DATE] 22:45" at bounding box center [736, 65] width 91 height 21
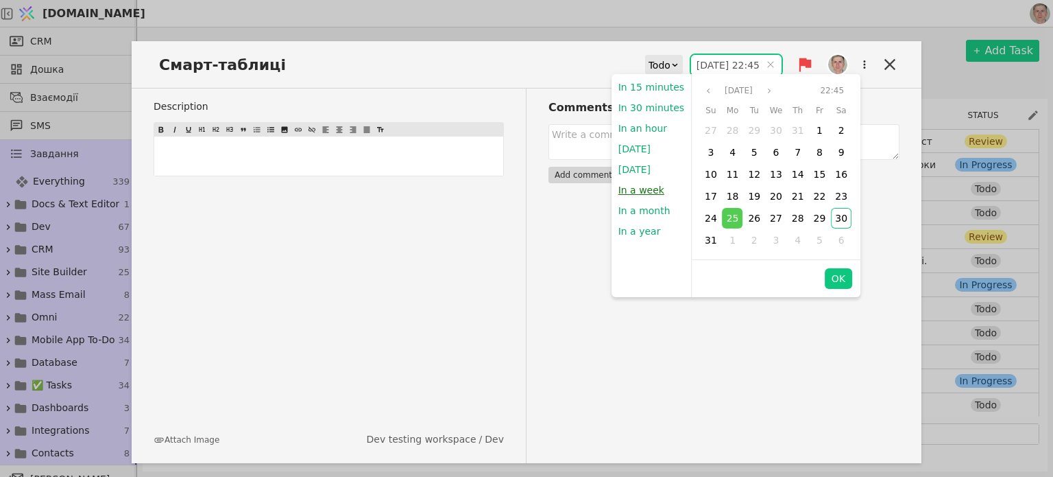
click at [643, 187] on button "In a week" at bounding box center [642, 190] width 60 height 21
type input "[DATE] 21:21"
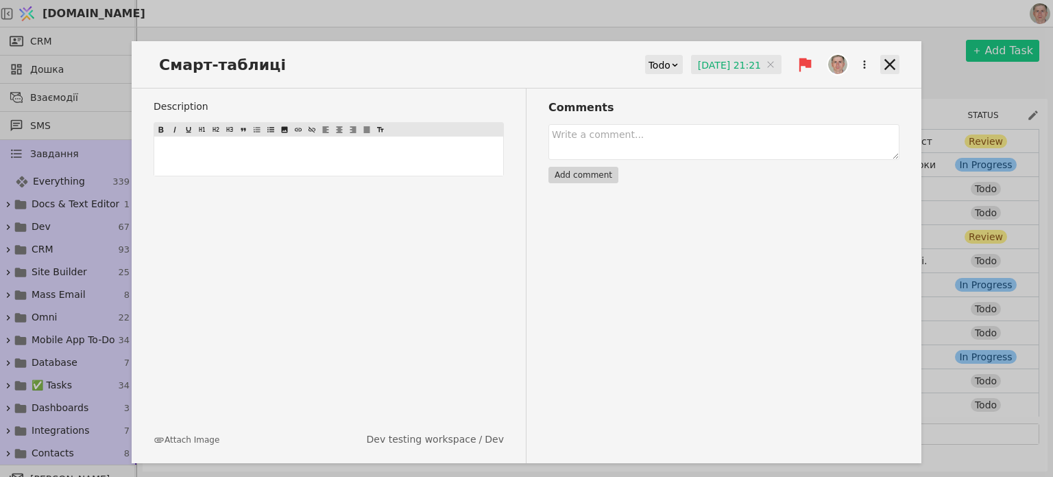
click at [892, 60] on icon at bounding box center [890, 64] width 19 height 19
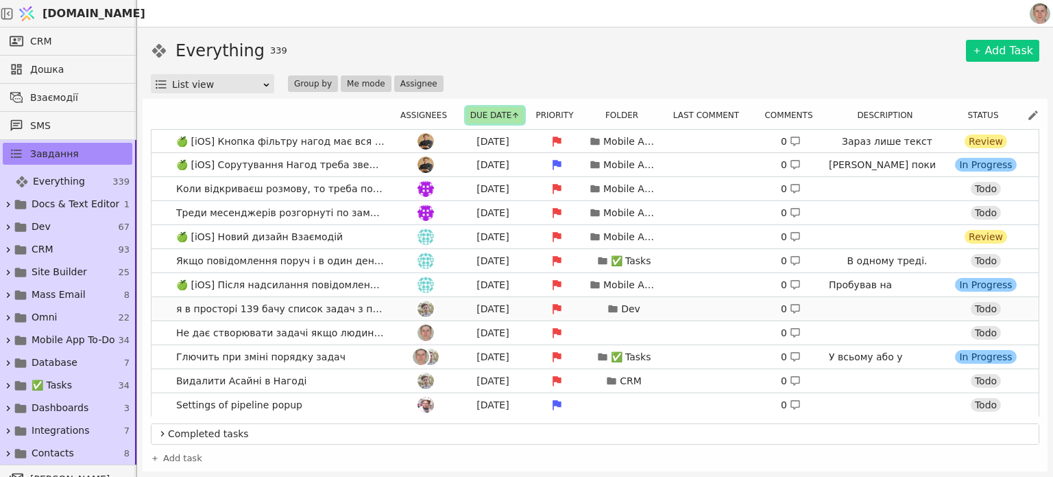
click at [395, 304] on div at bounding box center [426, 308] width 62 height 16
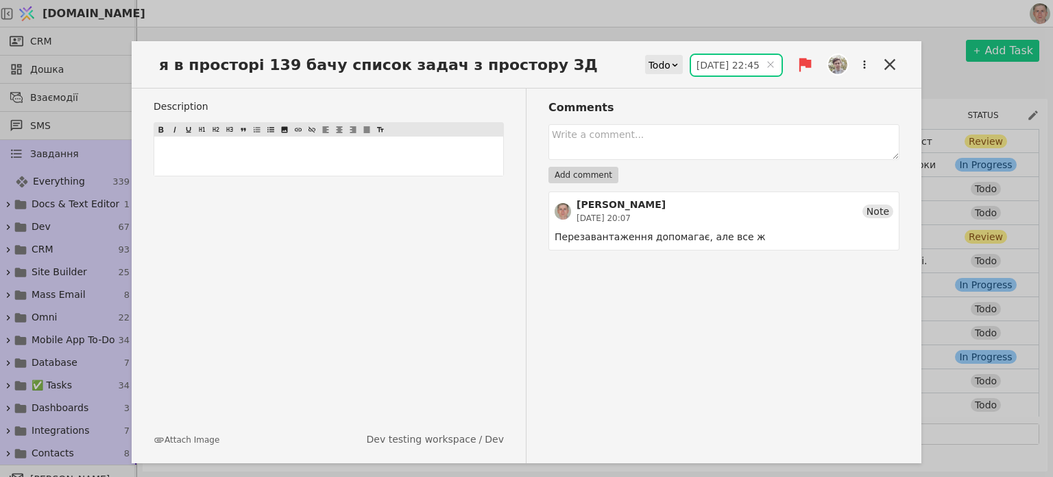
click at [713, 60] on input "[DATE] 22:45" at bounding box center [736, 65] width 91 height 21
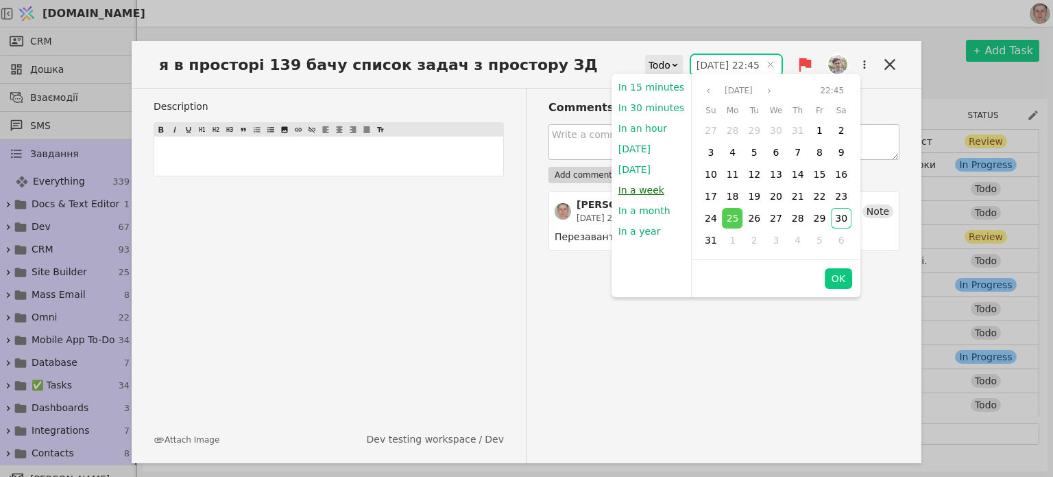
click at [653, 191] on button "In a week" at bounding box center [642, 190] width 60 height 21
type input "[DATE] 21:21"
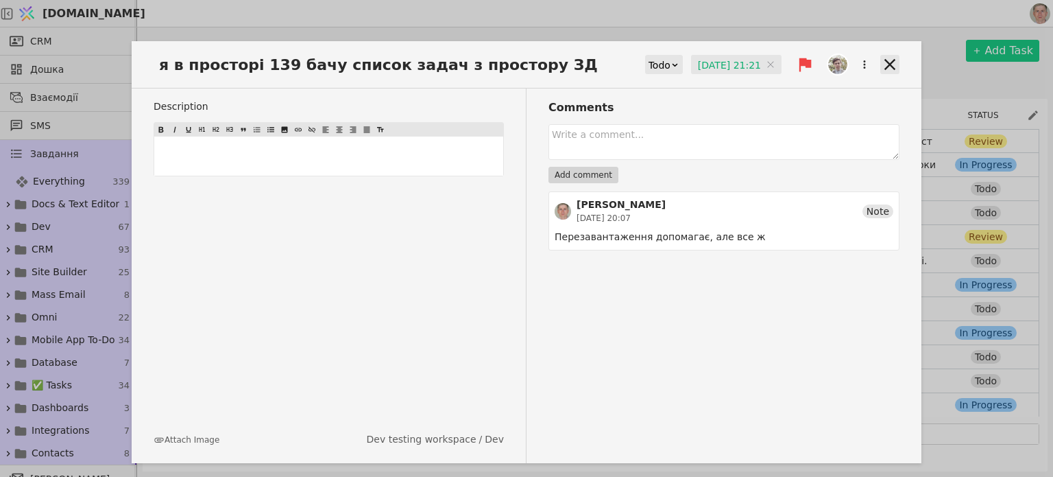
click at [889, 62] on icon at bounding box center [890, 64] width 11 height 11
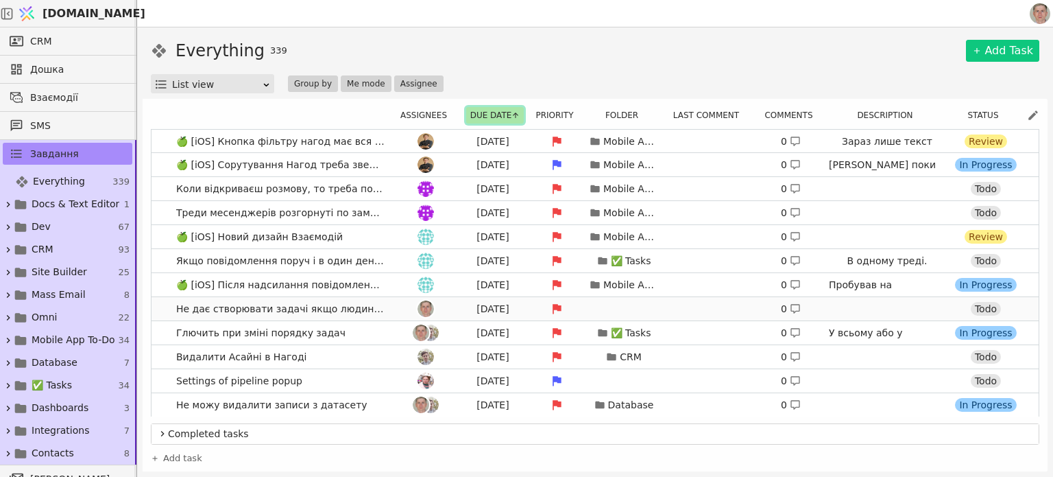
click at [395, 307] on div at bounding box center [426, 308] width 62 height 16
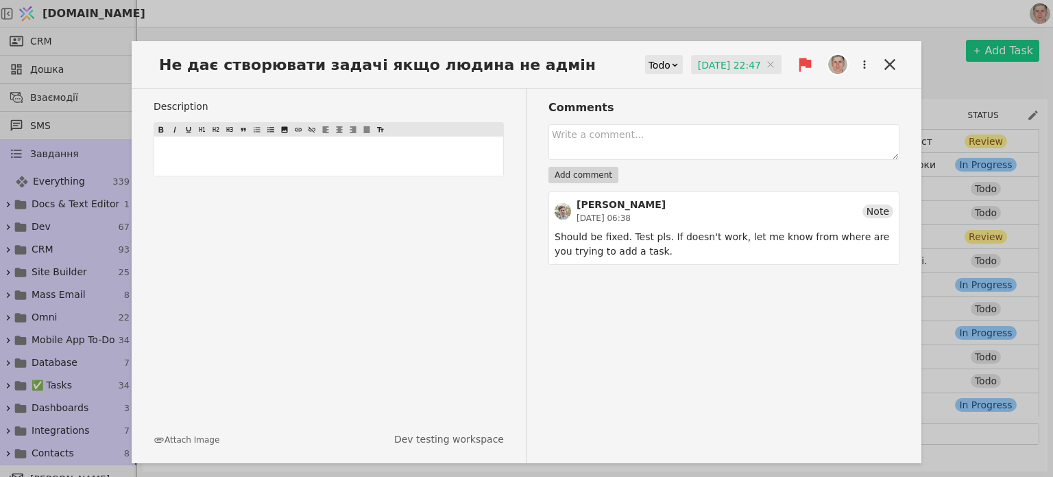
click at [712, 64] on input "[DATE] 22:47" at bounding box center [736, 65] width 91 height 21
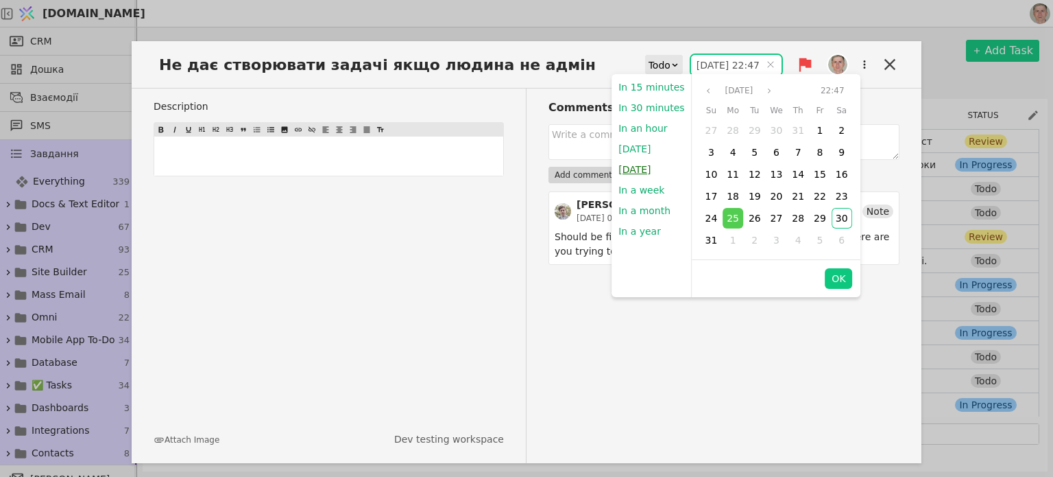
click at [641, 164] on button "[DATE]" at bounding box center [635, 169] width 46 height 21
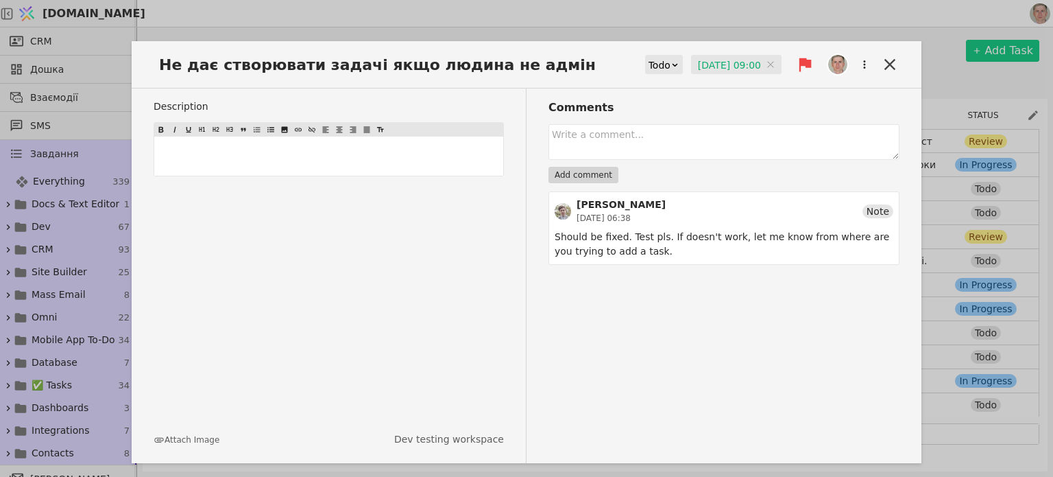
click at [730, 69] on input "[DATE] 09:00" at bounding box center [736, 65] width 91 height 21
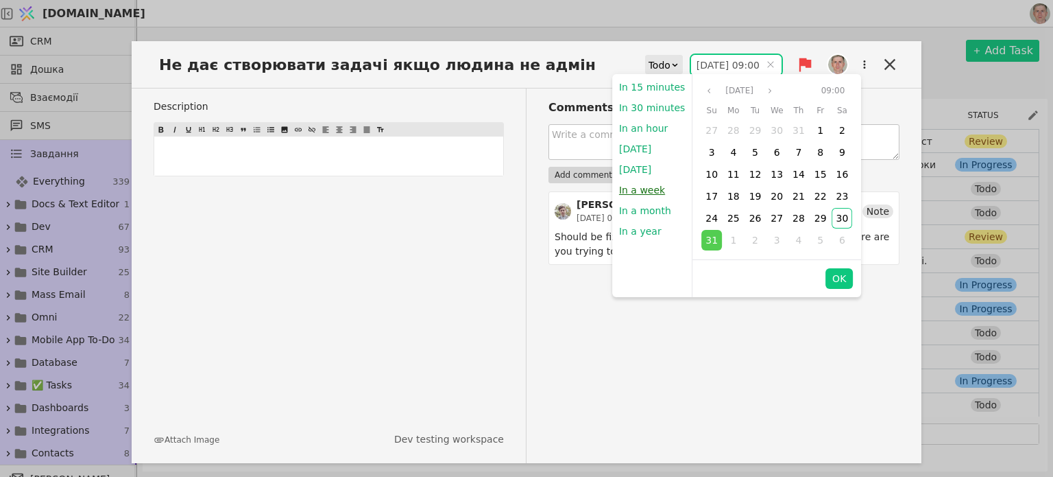
click at [651, 190] on button "In a week" at bounding box center [642, 190] width 60 height 21
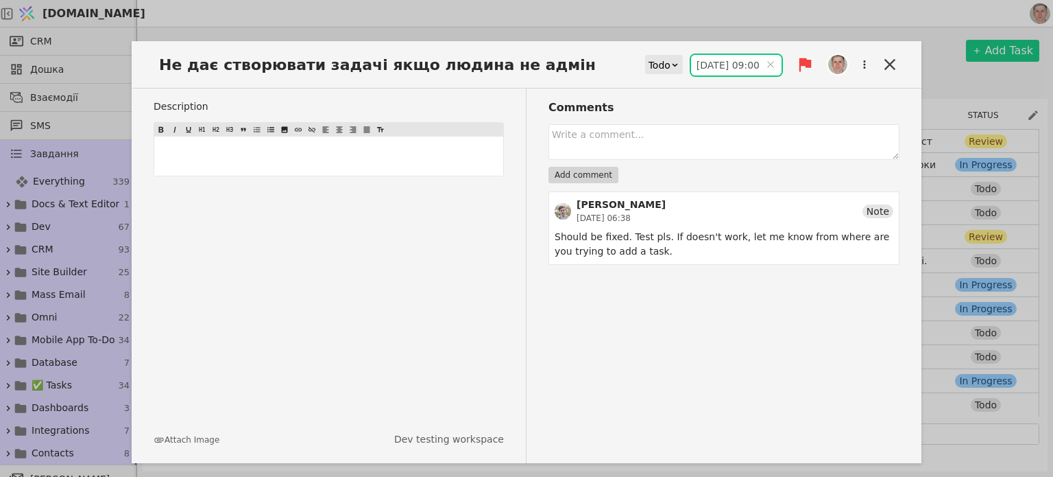
type input "[DATE] 21:22"
click at [886, 66] on icon at bounding box center [890, 64] width 19 height 19
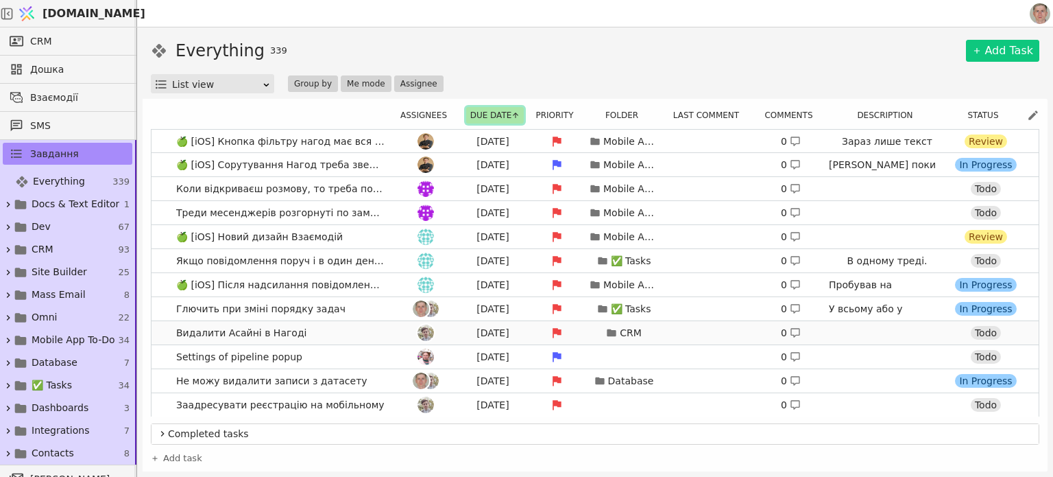
click at [363, 334] on link "Видалити Асайні в Нагоді [DATE] CRM 0 Todo" at bounding box center [595, 332] width 887 height 23
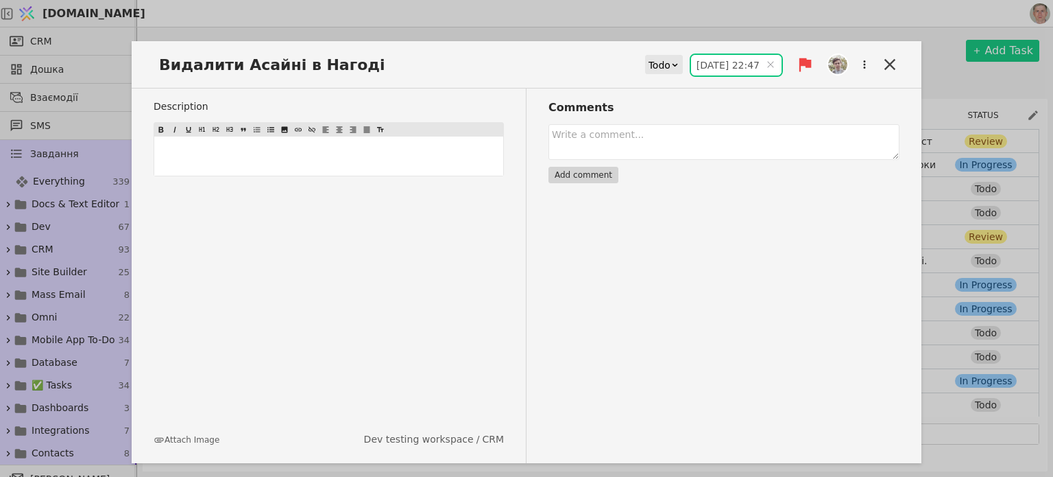
click at [719, 63] on input "[DATE] 22:47" at bounding box center [736, 65] width 91 height 21
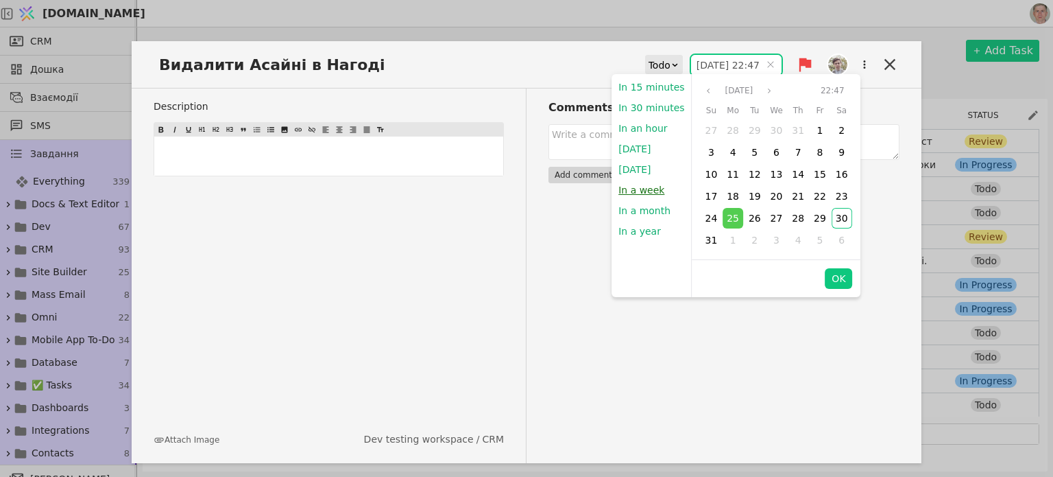
drag, startPoint x: 656, startPoint y: 193, endPoint x: 406, endPoint y: 201, distance: 250.4
click at [656, 193] on button "In a week" at bounding box center [642, 190] width 60 height 21
type input "[DATE] 21:22"
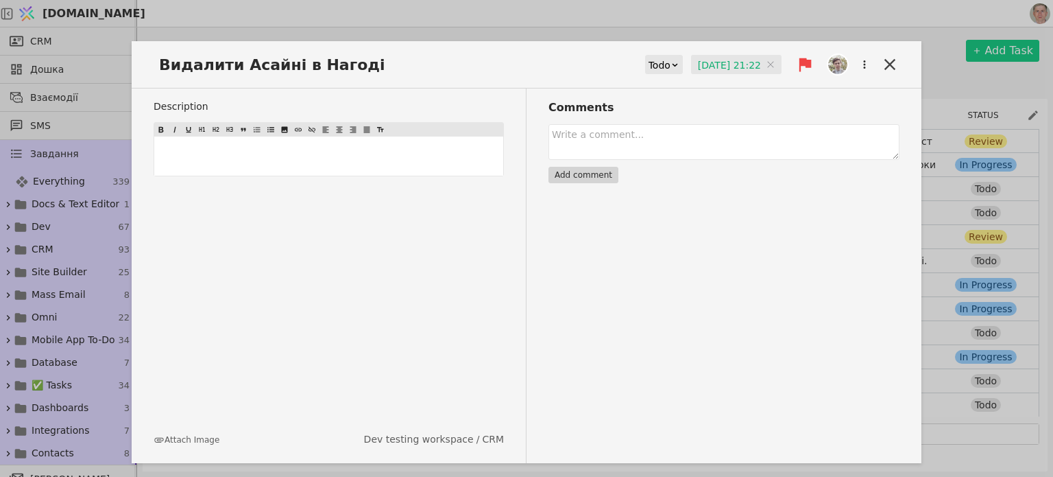
click at [390, 153] on p "﻿" at bounding box center [329, 156] width 344 height 14
click at [886, 60] on icon at bounding box center [890, 64] width 11 height 11
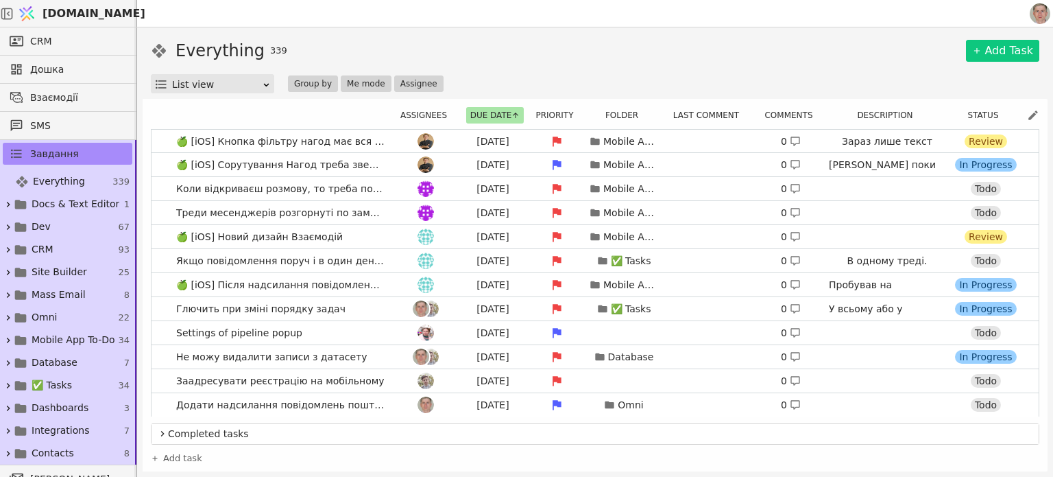
drag, startPoint x: 873, startPoint y: 73, endPoint x: 888, endPoint y: 102, distance: 32.5
click at [873, 73] on div "Everything 339 Add Task List view Group by Me mode Assignee" at bounding box center [595, 65] width 889 height 55
click at [368, 310] on link "Глючить при зміні порядку задач [DATE] ✅ Tasks 0 У всьому або у вибраних асайні…" at bounding box center [595, 308] width 887 height 23
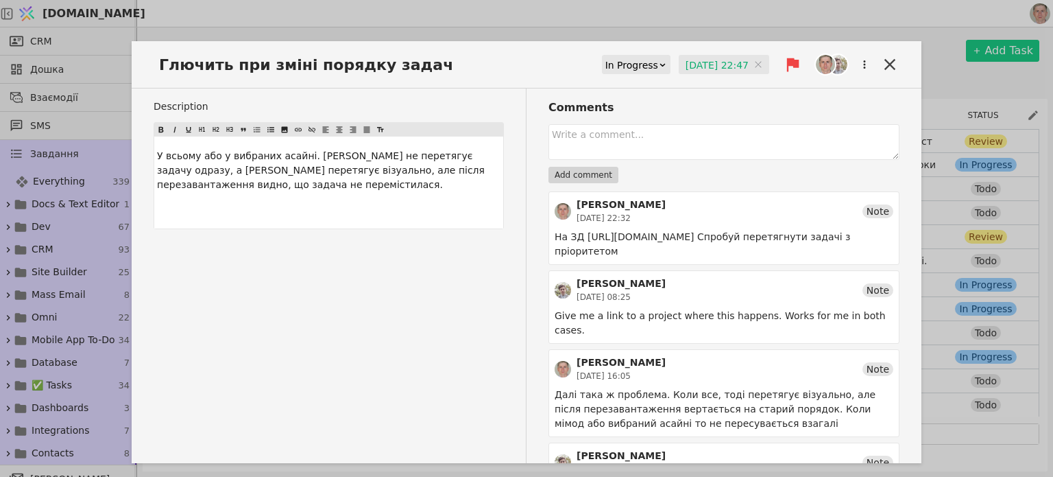
click at [686, 62] on input "[DATE] 22:47" at bounding box center [724, 65] width 91 height 21
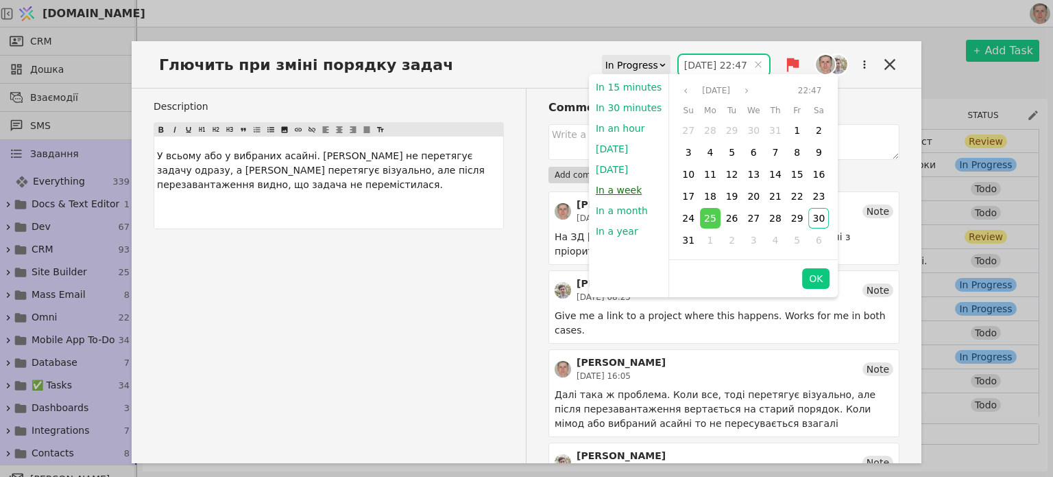
click at [618, 191] on button "In a week" at bounding box center [619, 190] width 60 height 21
type input "[DATE] 21:23"
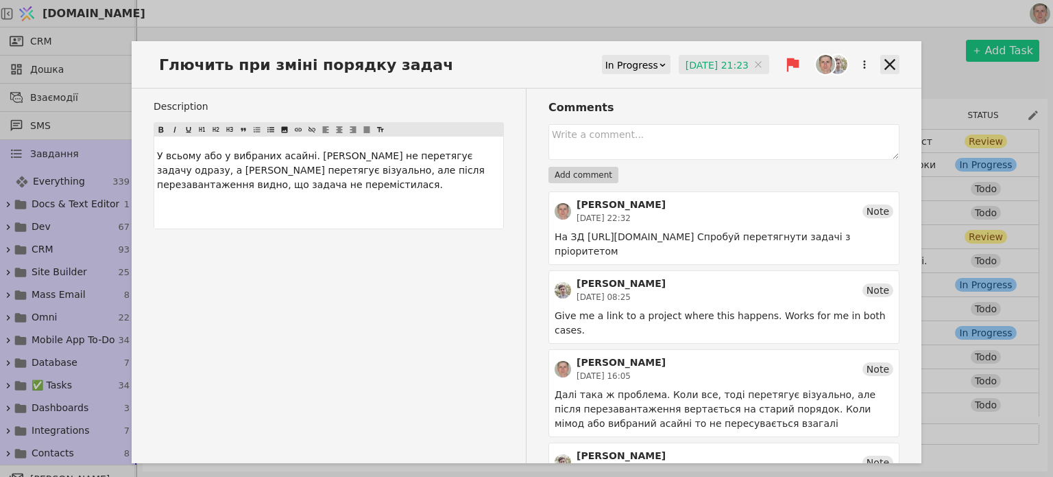
click at [885, 62] on icon at bounding box center [890, 64] width 11 height 11
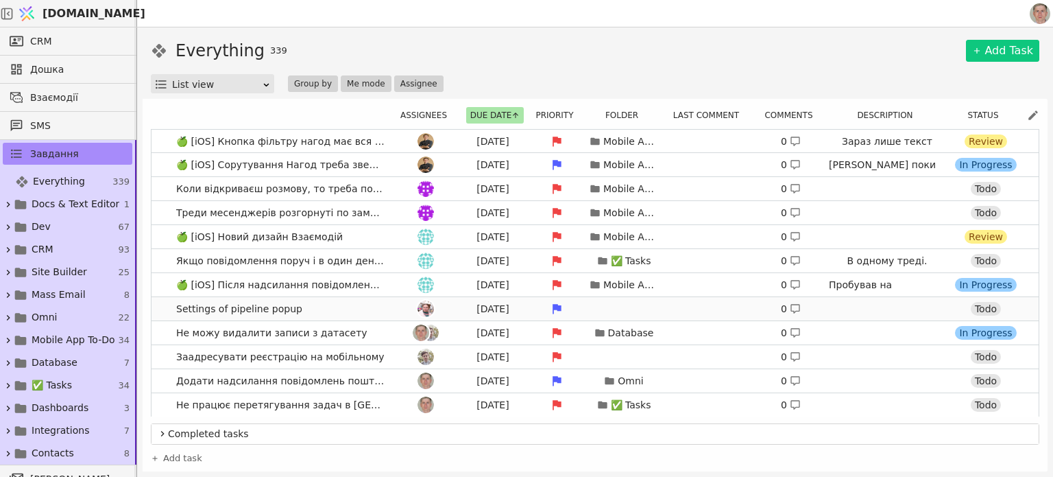
click at [357, 310] on link "Settings of pipeline popup [DATE] 0 Todo" at bounding box center [595, 308] width 887 height 23
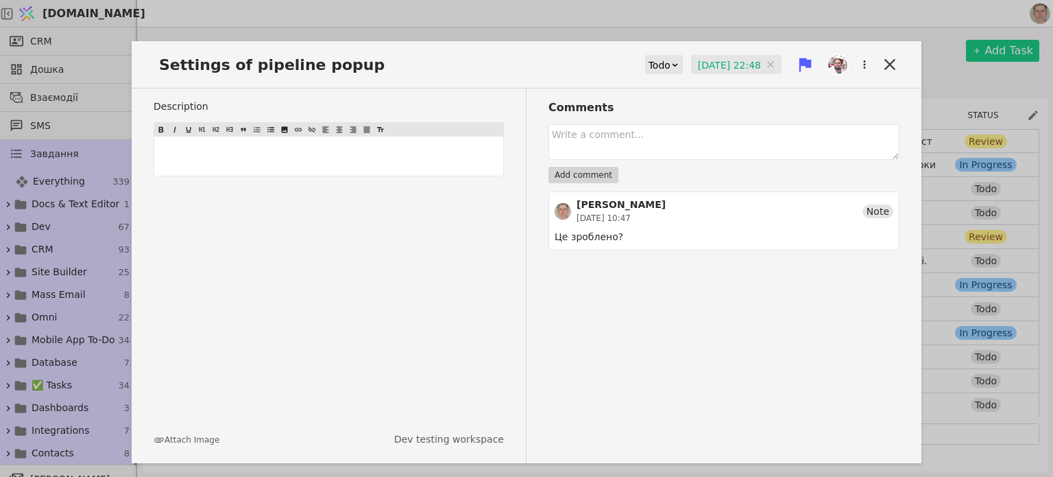
click at [717, 59] on input "[DATE] 22:48" at bounding box center [736, 65] width 91 height 21
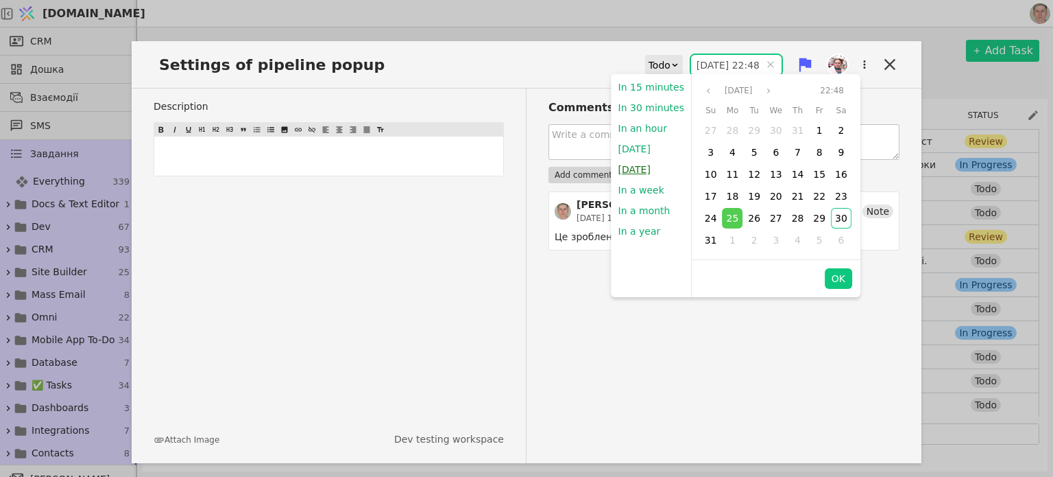
drag, startPoint x: 632, startPoint y: 171, endPoint x: 886, endPoint y: 145, distance: 255.8
click at [632, 171] on button "[DATE]" at bounding box center [635, 169] width 46 height 21
type input "[DATE] 09:00"
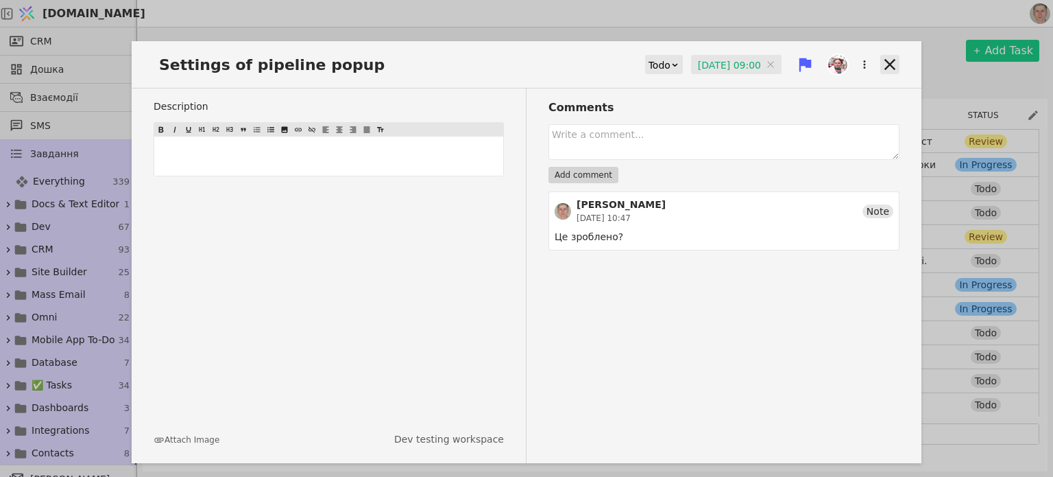
click at [893, 55] on icon at bounding box center [890, 64] width 19 height 19
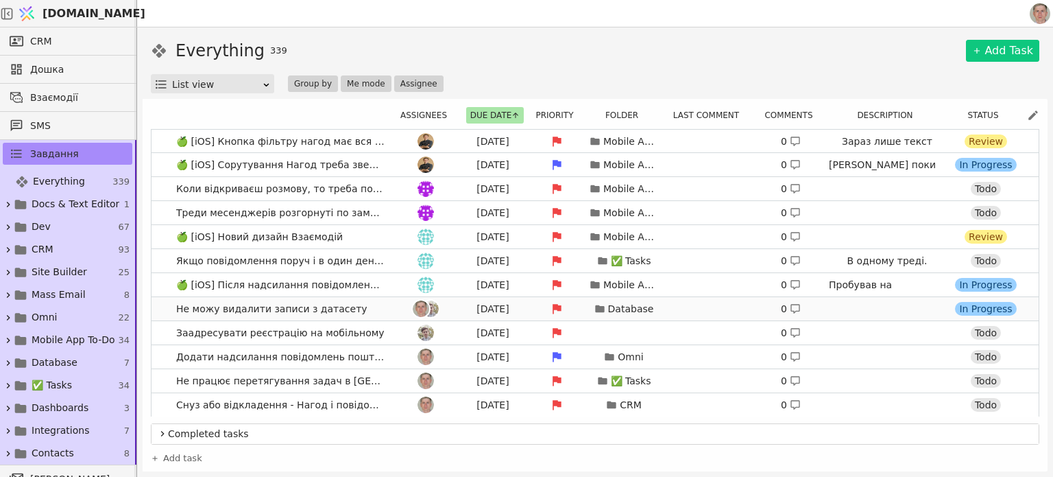
click at [374, 314] on link "Не можу видалити записи з датасету [DATE] Database 0 [URL][DOMAIN_NAME] In Prog…" at bounding box center [595, 308] width 887 height 23
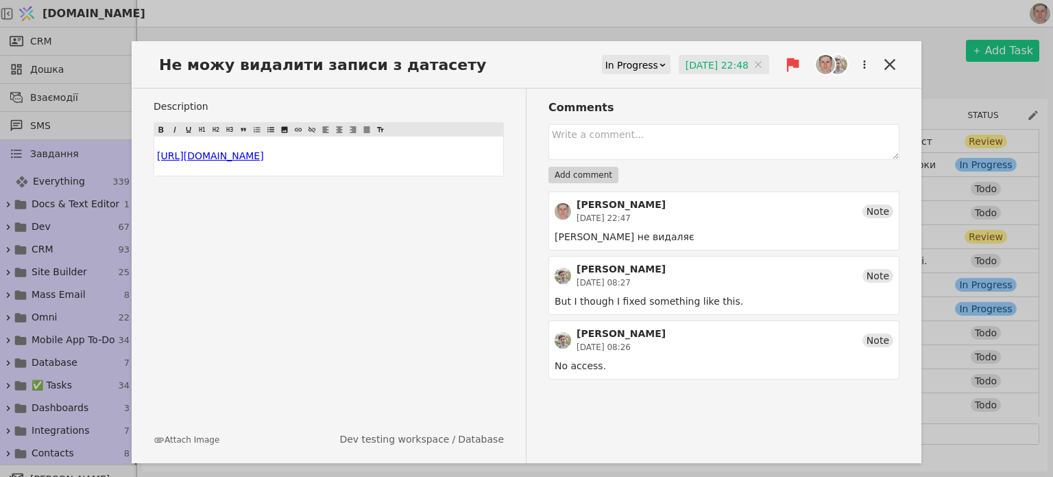
click at [697, 60] on input "[DATE] 22:48" at bounding box center [724, 65] width 91 height 21
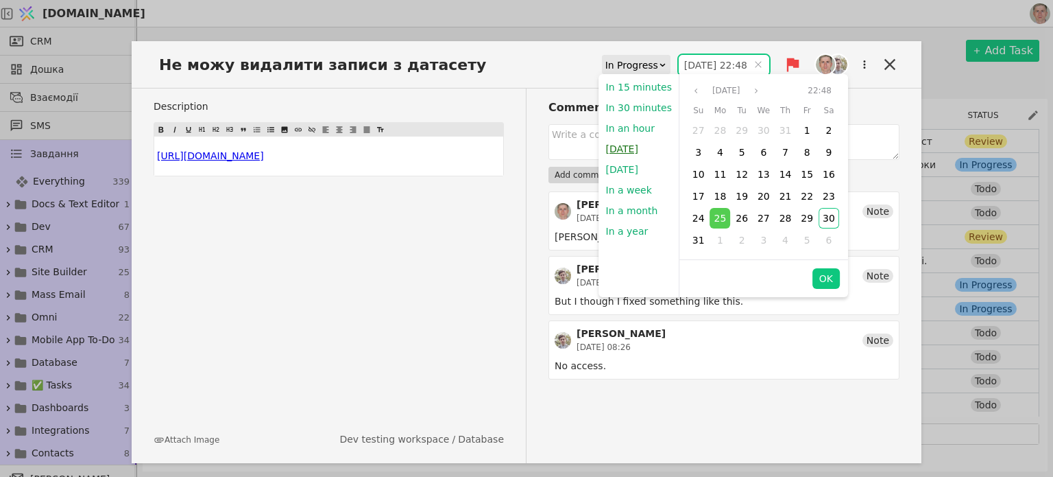
click at [623, 150] on button "[DATE]" at bounding box center [622, 149] width 46 height 21
type input "[DATE] 21:23"
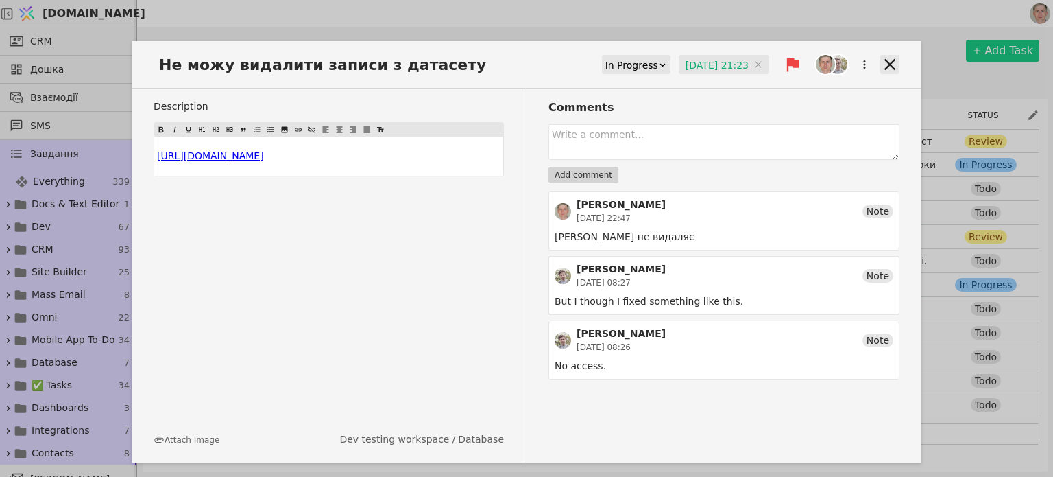
click at [894, 58] on icon at bounding box center [890, 64] width 19 height 19
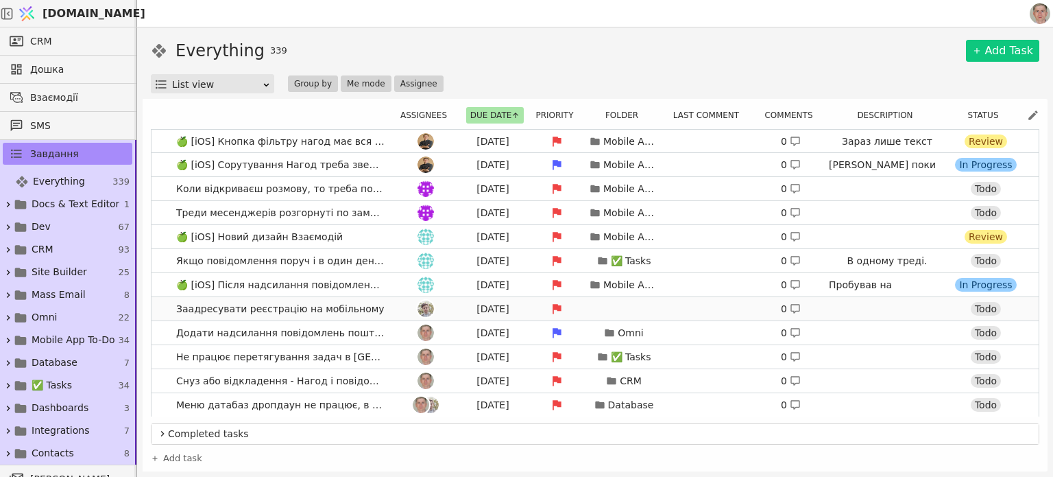
click at [395, 307] on div at bounding box center [426, 308] width 62 height 16
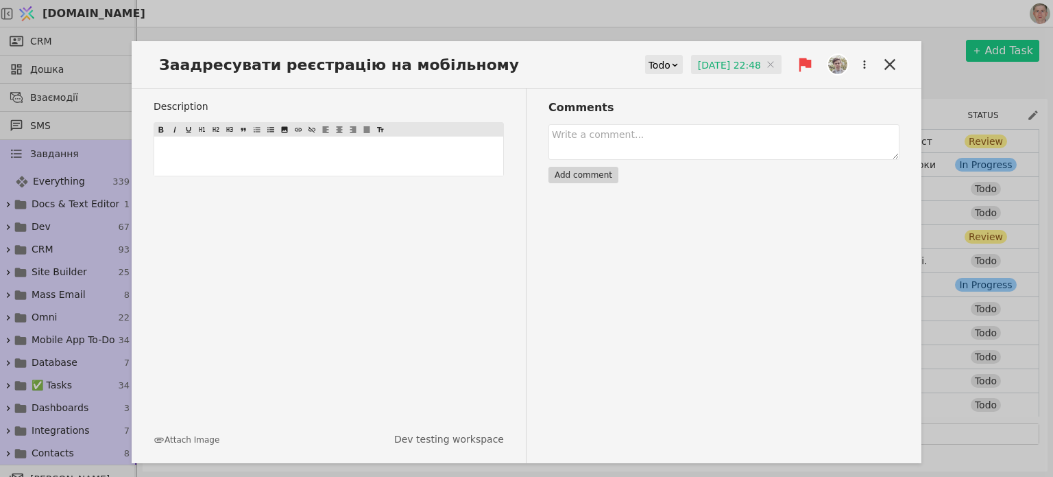
click at [715, 67] on input "[DATE] 22:48" at bounding box center [736, 65] width 91 height 21
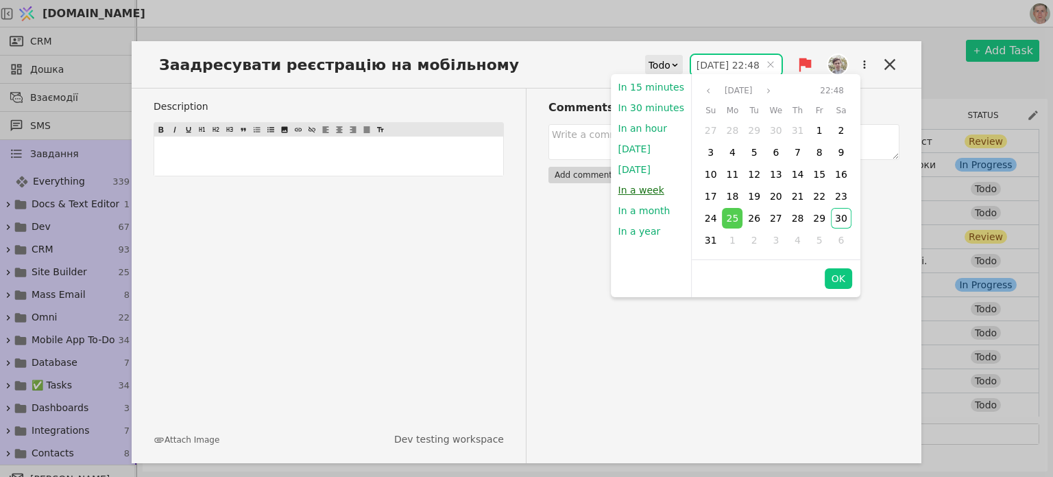
click at [642, 186] on button "In a week" at bounding box center [642, 190] width 60 height 21
type input "[DATE] 21:23"
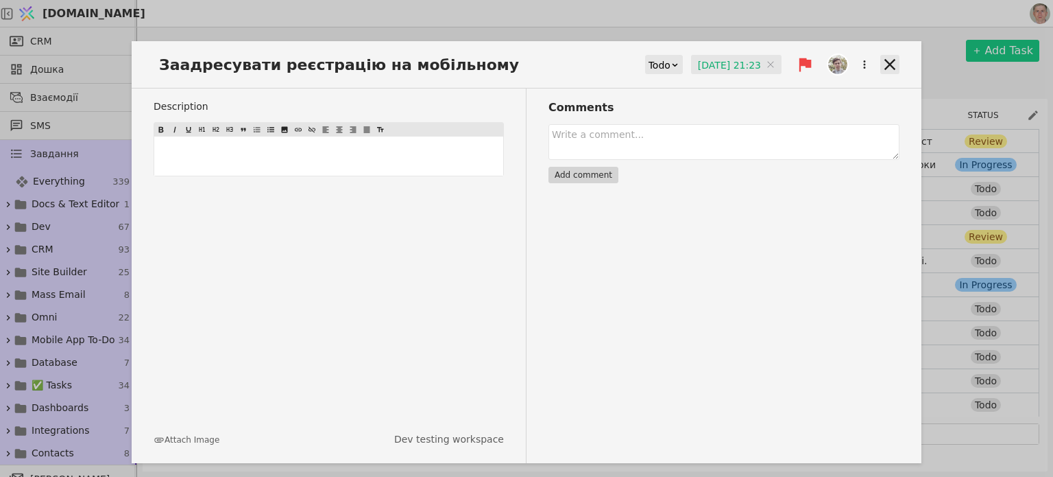
click at [889, 60] on icon at bounding box center [890, 64] width 19 height 19
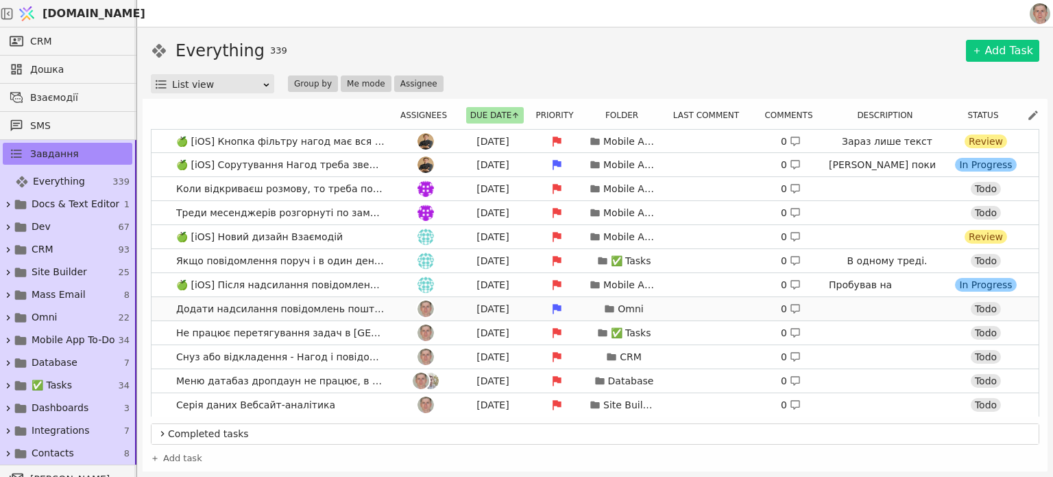
click at [384, 311] on link "Додати надсилання повідомлень пошти на мобільному [DATE] Omni 0 Todo" at bounding box center [595, 308] width 887 height 23
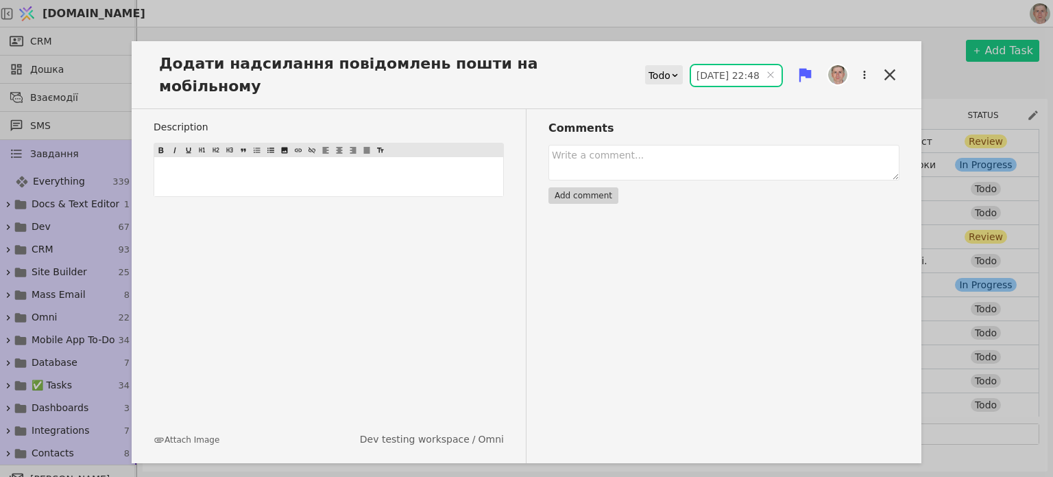
click at [707, 65] on input "[DATE] 22:48" at bounding box center [736, 75] width 91 height 21
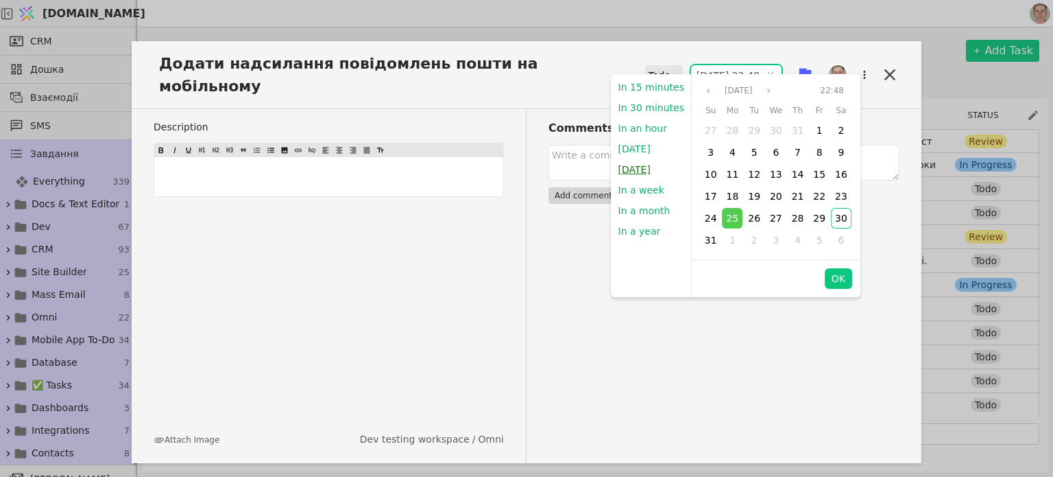
click at [643, 167] on button "[DATE]" at bounding box center [635, 169] width 46 height 21
type input "[DATE] 09:00"
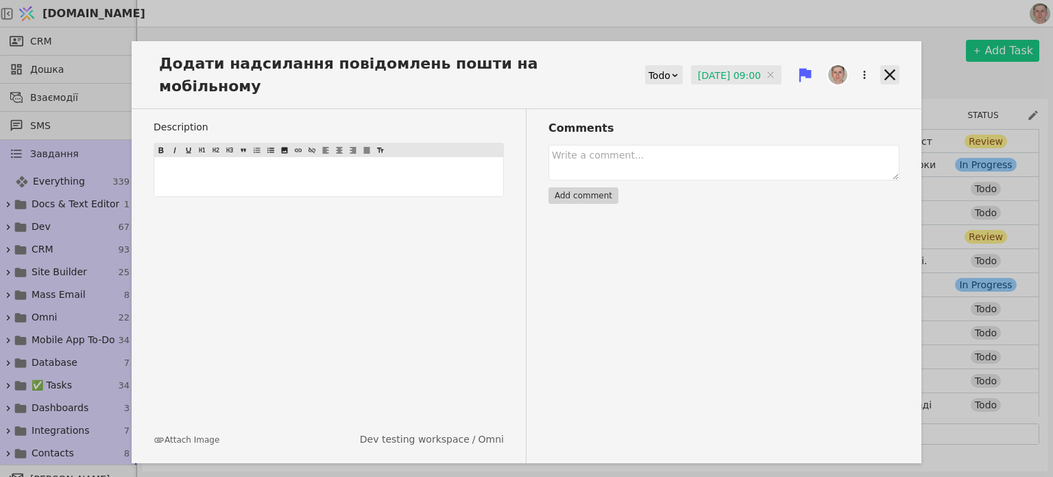
click at [883, 65] on icon at bounding box center [890, 74] width 19 height 19
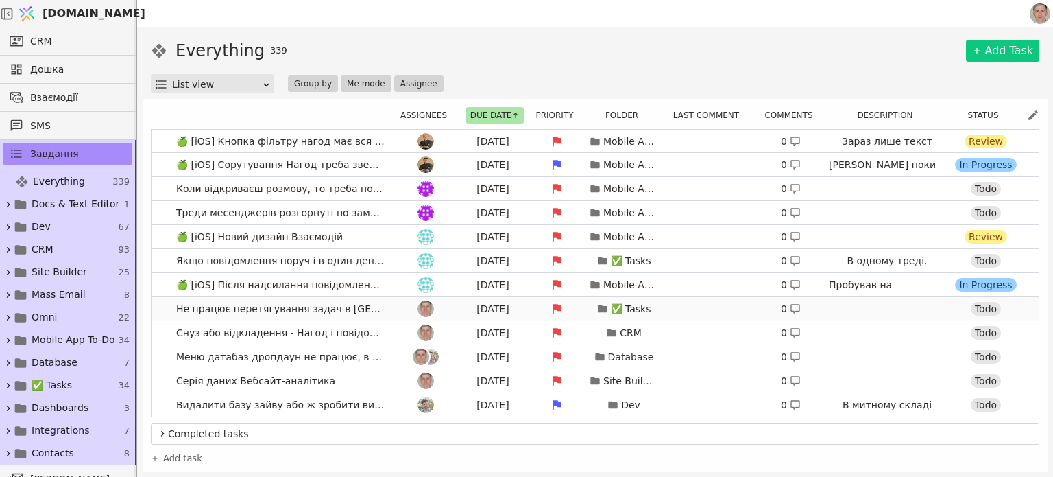
click at [395, 307] on div at bounding box center [426, 308] width 62 height 16
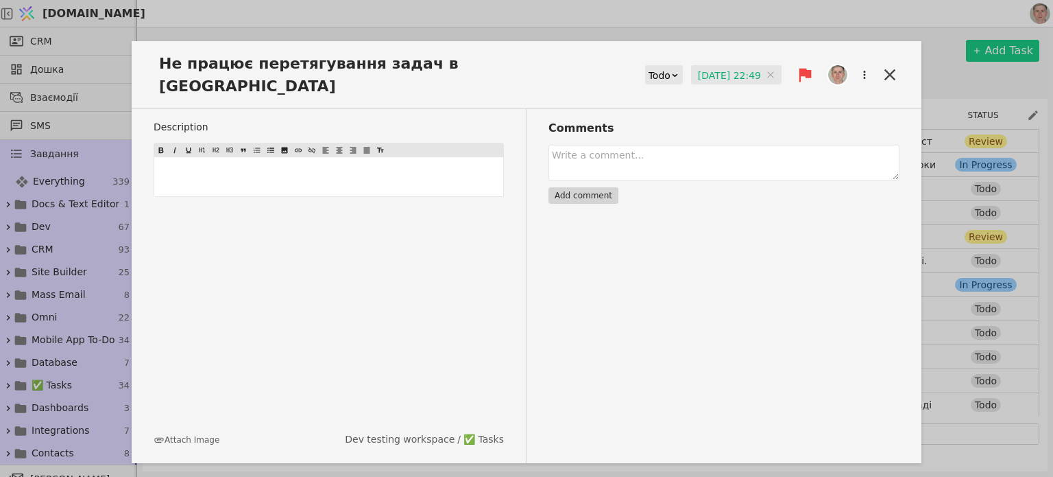
click at [727, 65] on input "[DATE] 22:49" at bounding box center [736, 75] width 91 height 21
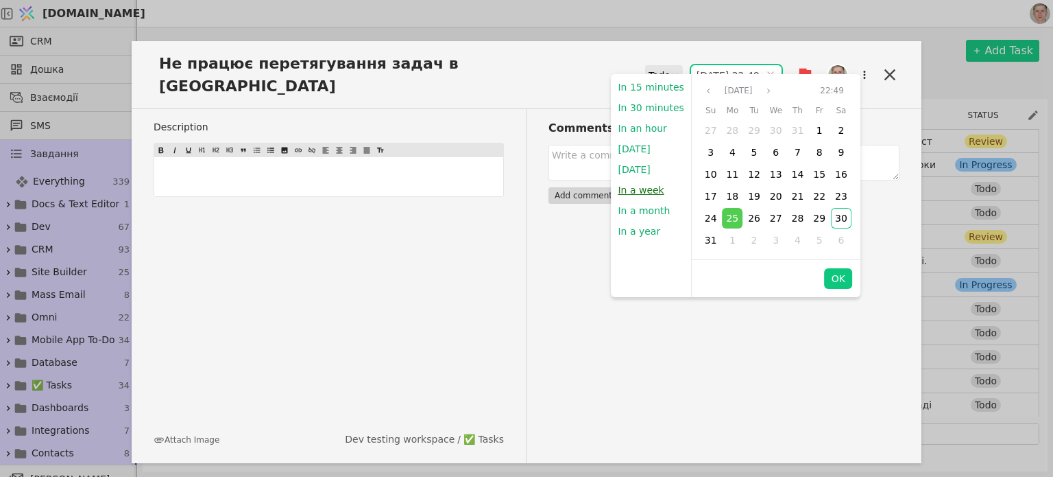
drag, startPoint x: 636, startPoint y: 191, endPoint x: 699, endPoint y: 77, distance: 130.2
click at [636, 191] on button "In a week" at bounding box center [641, 190] width 60 height 21
type input "[DATE] 21:24"
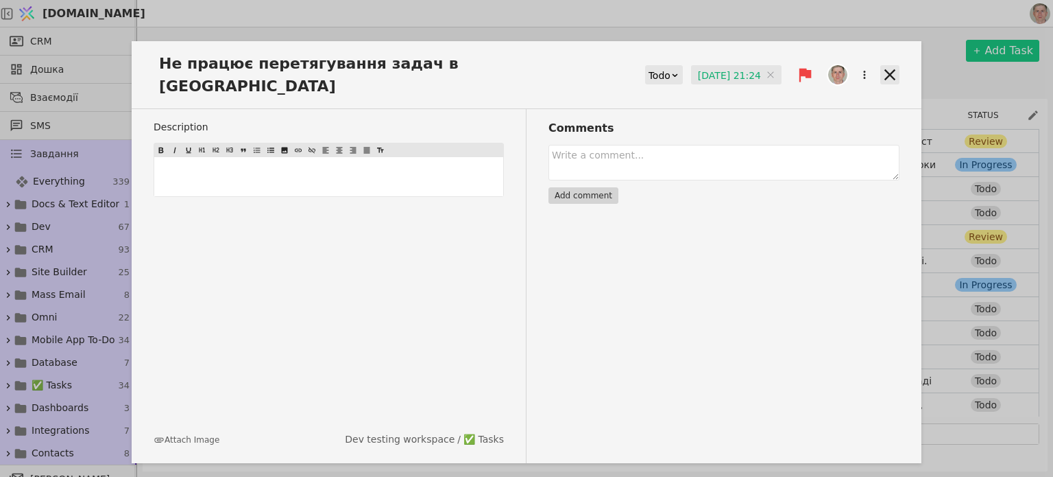
click at [892, 65] on icon at bounding box center [890, 74] width 19 height 19
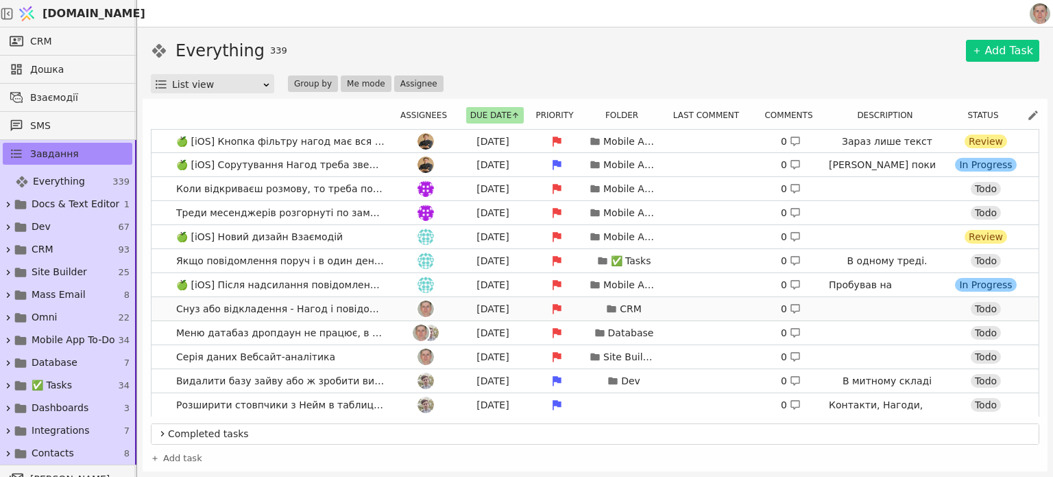
click at [395, 308] on div at bounding box center [426, 308] width 62 height 16
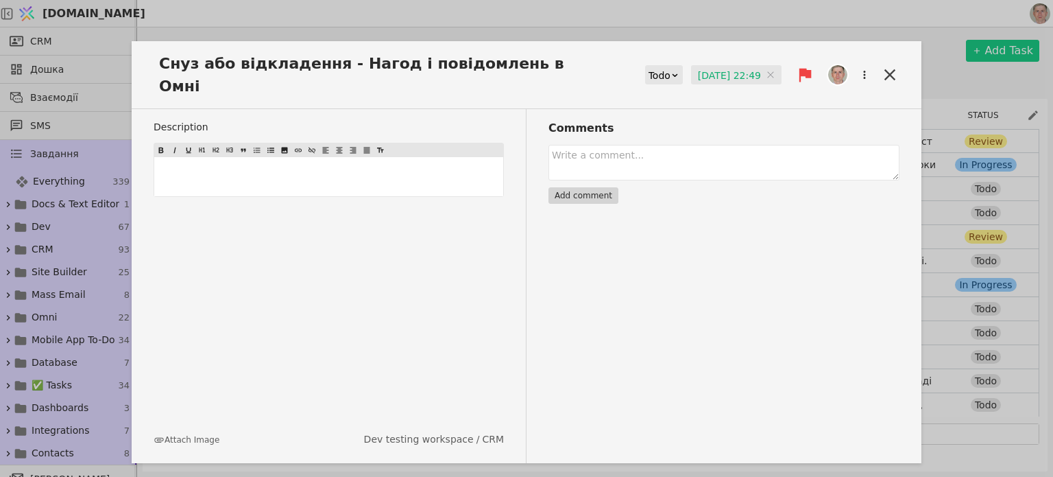
drag, startPoint x: 704, startPoint y: 60, endPoint x: 703, endPoint y: 68, distance: 8.3
click at [705, 65] on input "[DATE] 22:49" at bounding box center [736, 75] width 91 height 21
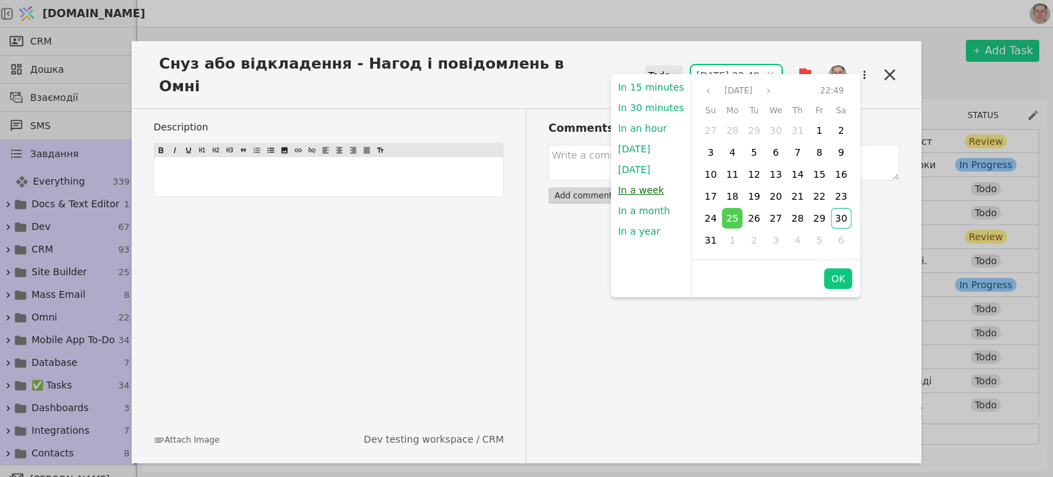
click at [649, 189] on button "In a week" at bounding box center [641, 190] width 60 height 21
type input "[DATE] 21:24"
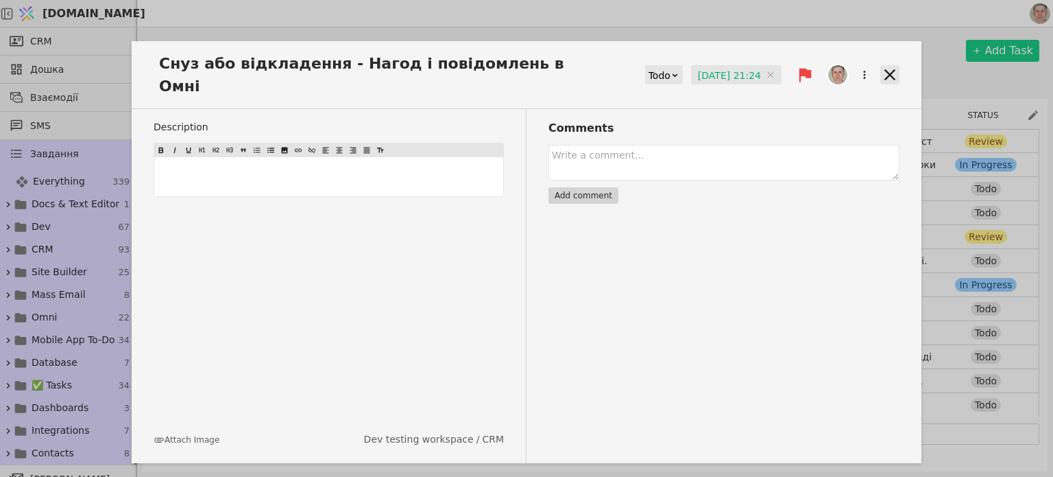
click at [892, 69] on icon at bounding box center [890, 74] width 11 height 11
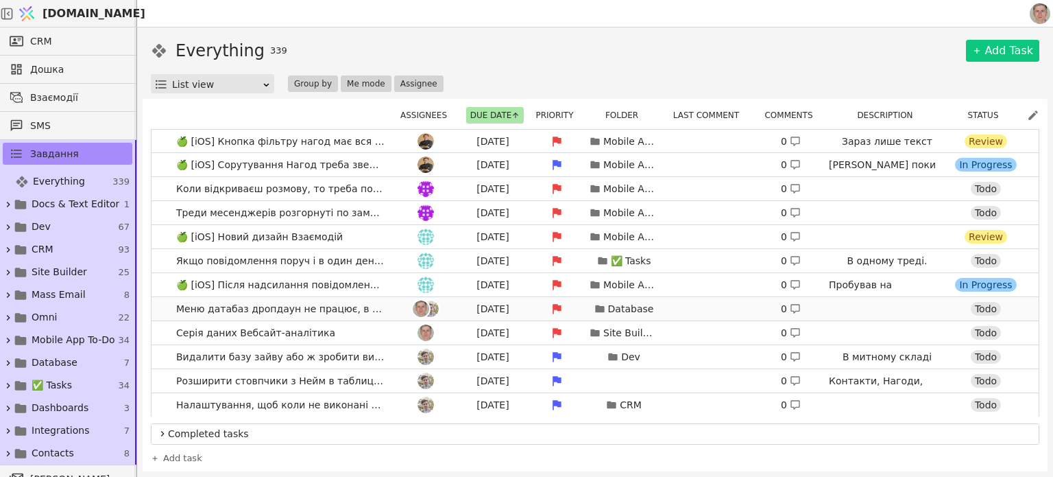
click at [395, 309] on div at bounding box center [426, 308] width 62 height 16
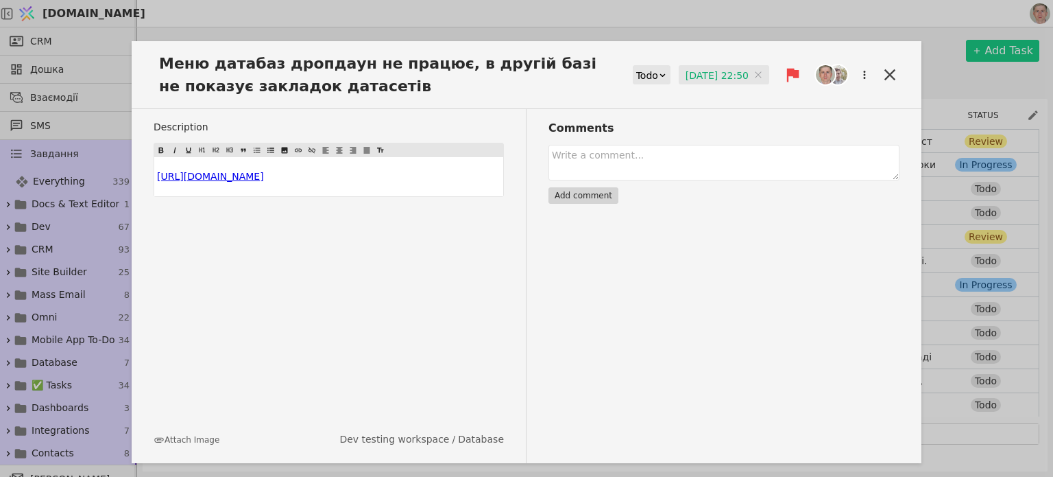
click at [708, 75] on input "[DATE] 22:50" at bounding box center [724, 75] width 91 height 21
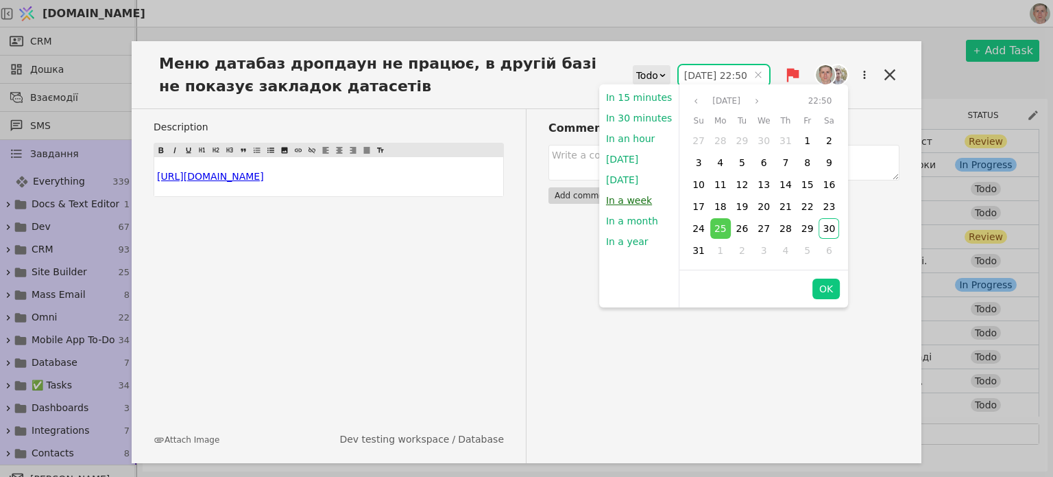
click at [623, 200] on button "In a week" at bounding box center [629, 200] width 60 height 21
type input "[DATE] 21:24"
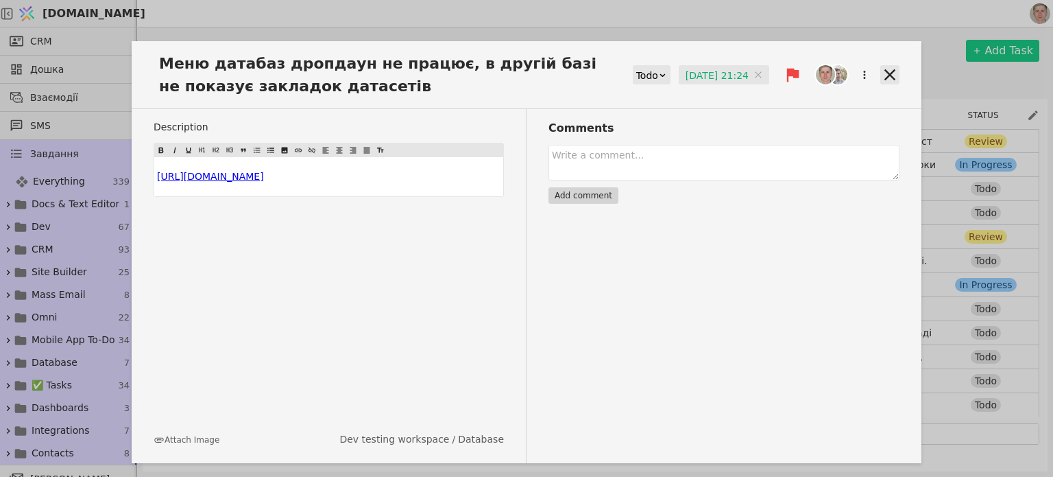
click at [893, 68] on icon at bounding box center [890, 74] width 19 height 19
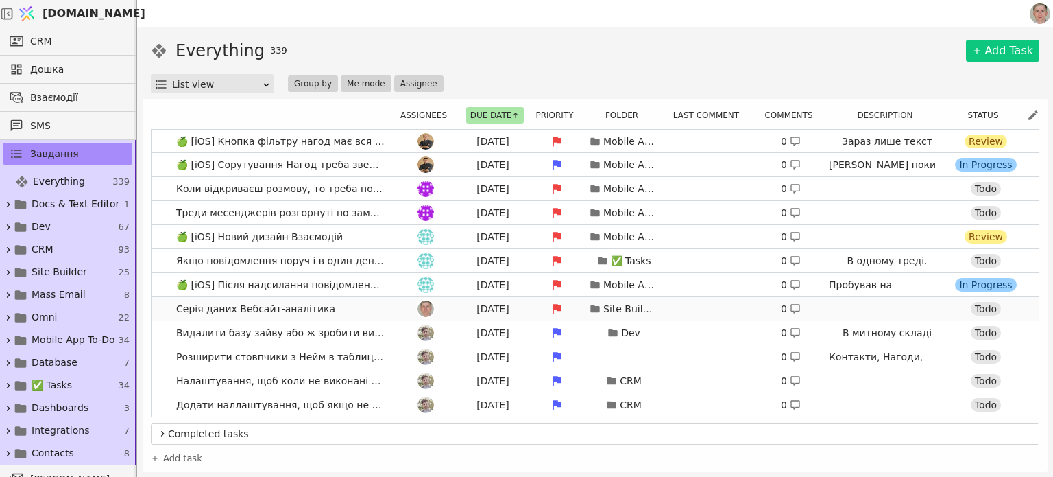
click at [370, 312] on link "Серія даних Вебсайт-аналітика [DATE] Site Builder 0 Todo" at bounding box center [595, 308] width 887 height 23
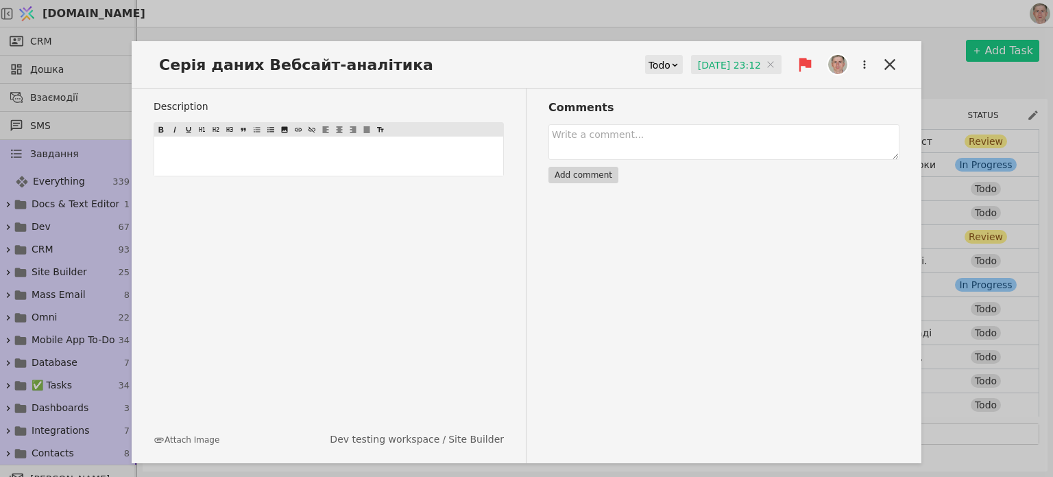
click at [715, 60] on input "[DATE] 23:12" at bounding box center [736, 65] width 91 height 21
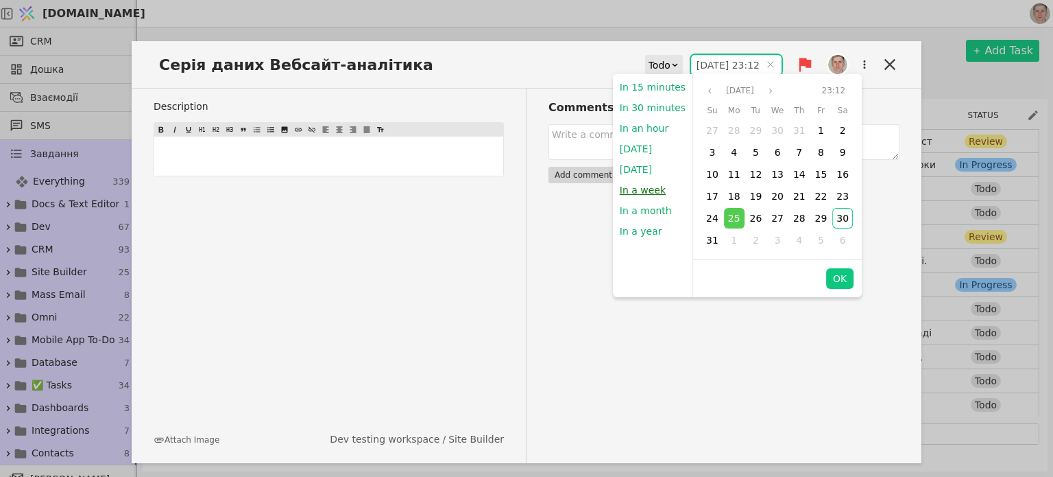
click at [641, 194] on button "In a week" at bounding box center [643, 190] width 60 height 21
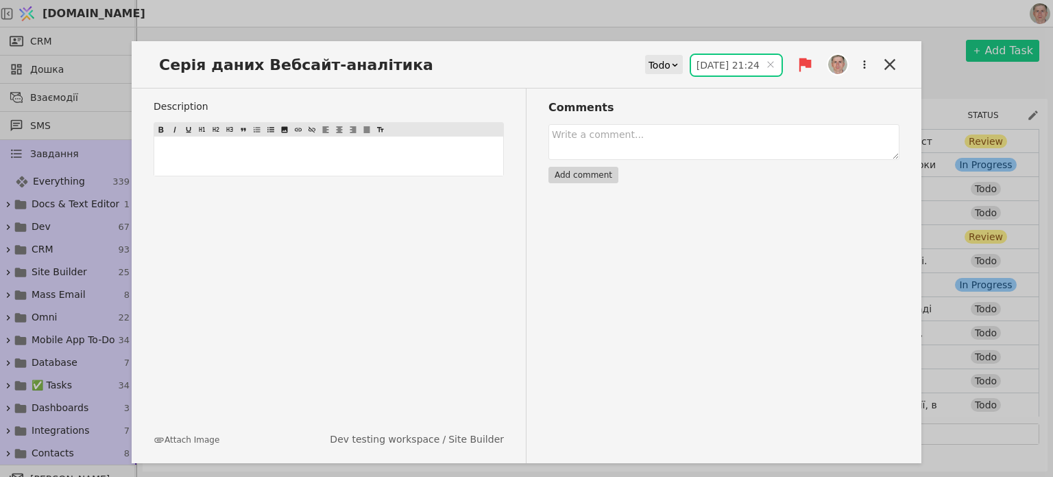
type input "[DATE] 21:24"
click at [891, 60] on icon at bounding box center [890, 64] width 19 height 19
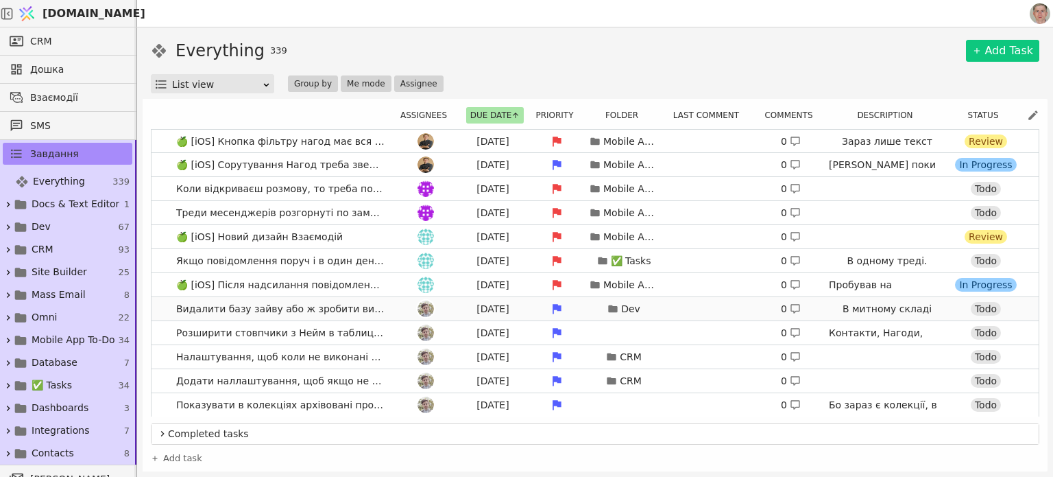
click at [395, 307] on div at bounding box center [426, 308] width 62 height 16
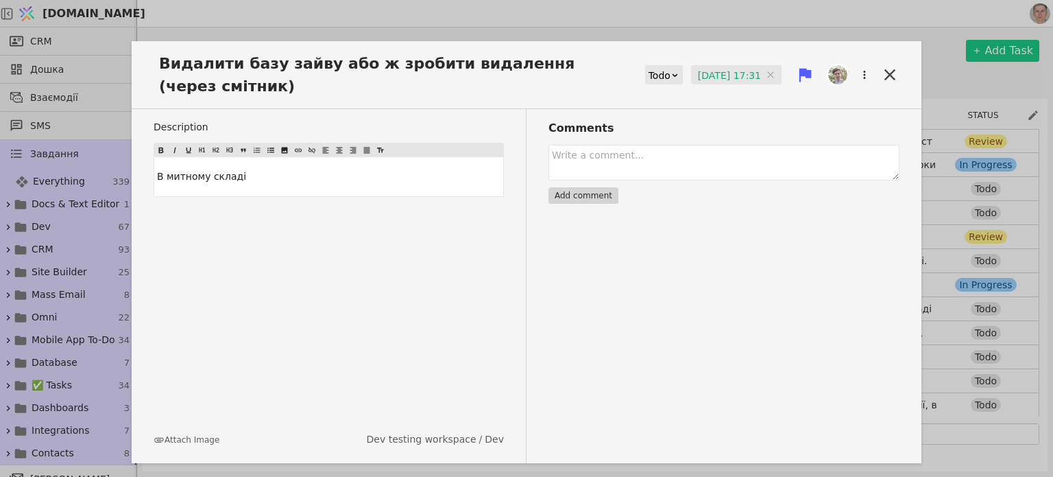
click at [713, 80] on input "[DATE] 17:31" at bounding box center [736, 75] width 91 height 21
click at [339, 97] on div "Видалити базу зайву або ж зробити видалення (через смітник) Todo [DATE] 17:31 […" at bounding box center [527, 80] width 790 height 57
drag, startPoint x: 217, startPoint y: 84, endPoint x: 267, endPoint y: 84, distance: 50.1
click at [217, 83] on span "Видалити базу зайву або ж зробити видалення (через смітник)" at bounding box center [384, 74] width 461 height 45
click at [717, 77] on input "[DATE] 17:31" at bounding box center [736, 75] width 91 height 21
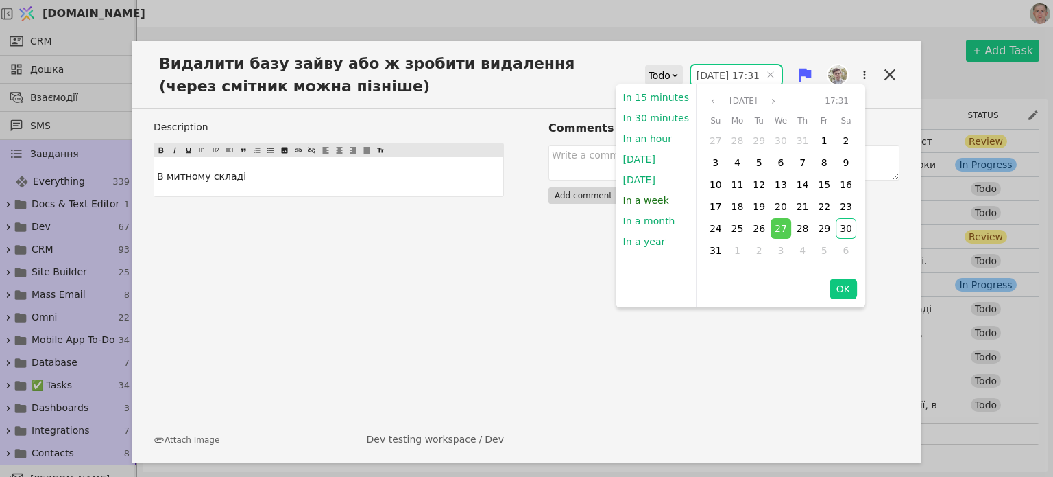
drag, startPoint x: 642, startPoint y: 202, endPoint x: 649, endPoint y: 191, distance: 12.4
click at [642, 201] on button "In a week" at bounding box center [647, 200] width 60 height 21
type input "[DATE] 21:24"
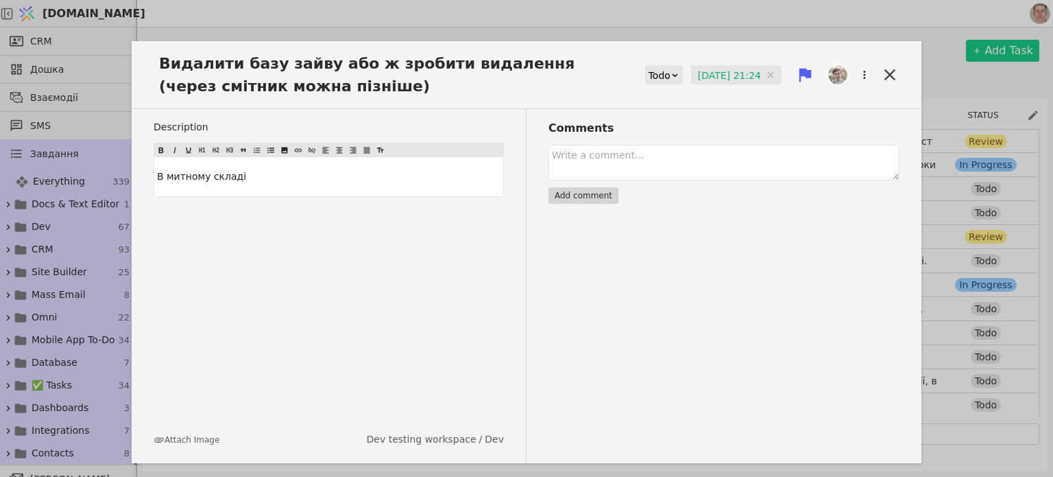
drag, startPoint x: 889, startPoint y: 69, endPoint x: 881, endPoint y: 73, distance: 8.6
click at [889, 70] on icon at bounding box center [890, 74] width 19 height 19
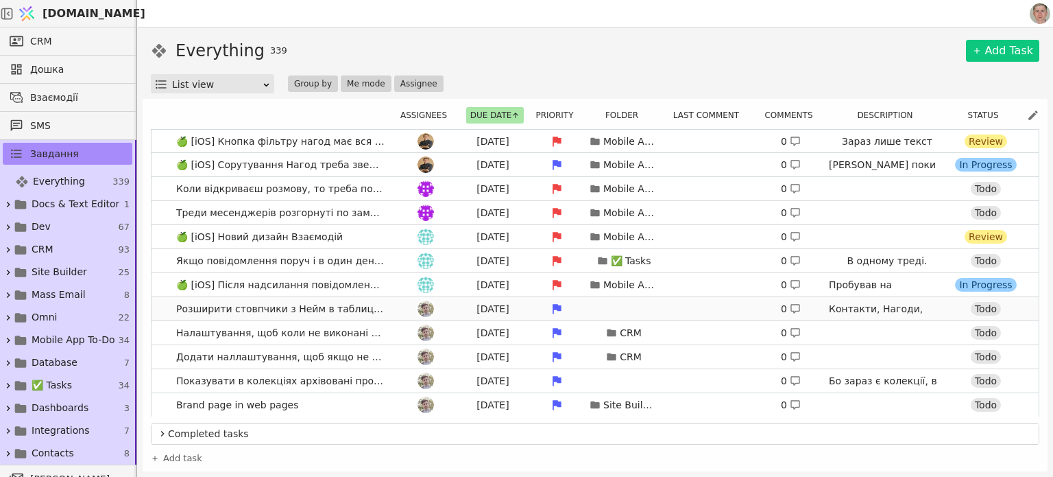
click at [395, 313] on div at bounding box center [426, 308] width 62 height 16
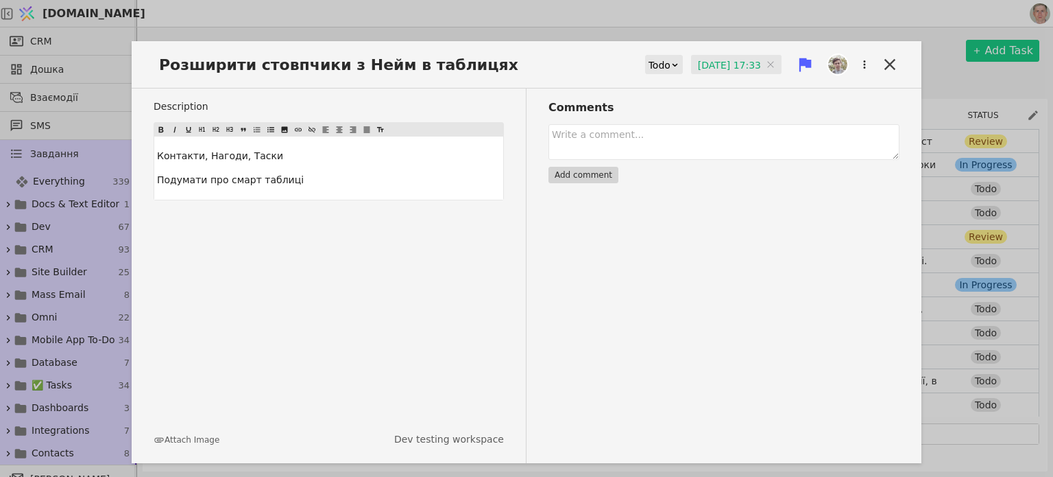
click at [702, 60] on input "[DATE] 17:33" at bounding box center [736, 65] width 91 height 21
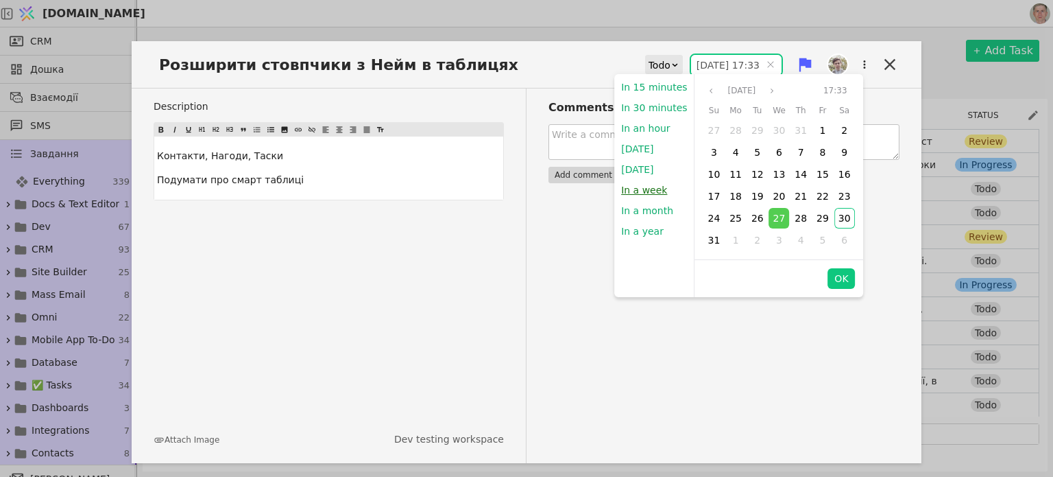
click at [652, 189] on button "In a week" at bounding box center [644, 190] width 60 height 21
type input "[DATE] 21:24"
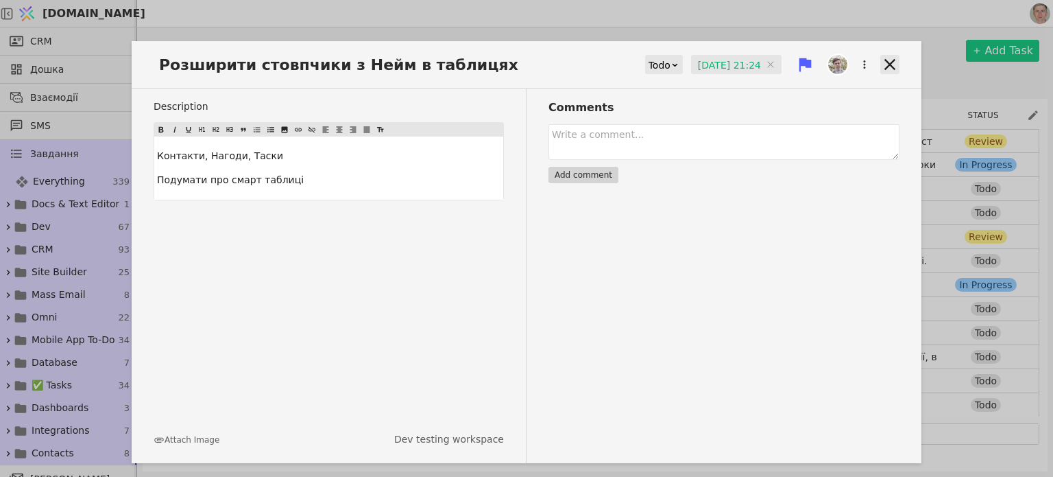
click at [888, 62] on icon at bounding box center [890, 64] width 11 height 11
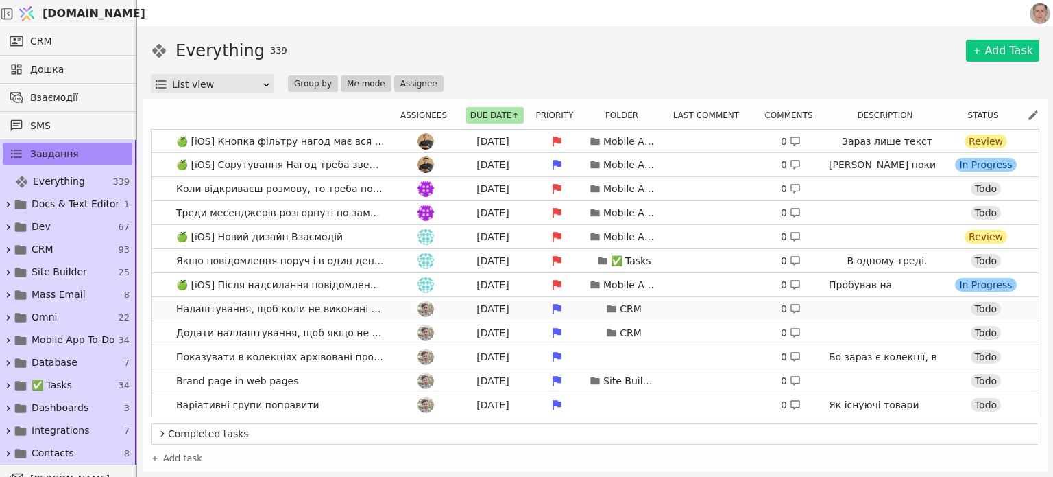
click at [395, 307] on div at bounding box center [426, 308] width 62 height 16
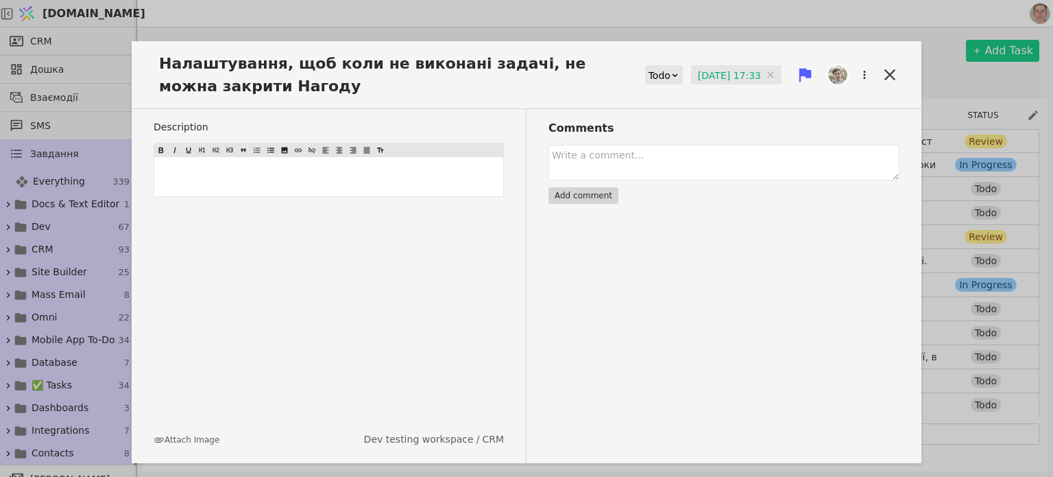
click at [723, 75] on input "[DATE] 17:33" at bounding box center [736, 75] width 91 height 21
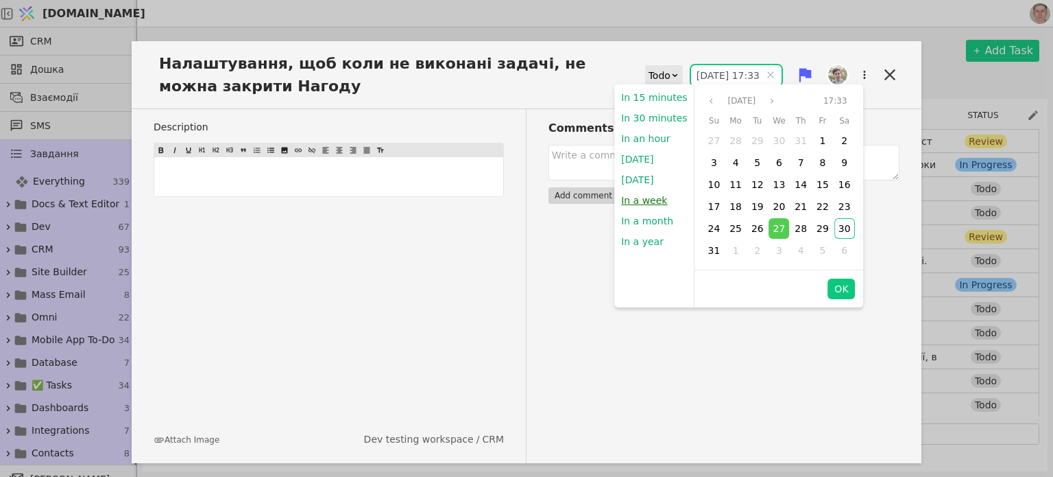
click at [657, 201] on button "In a week" at bounding box center [644, 200] width 60 height 21
type input "[DATE] 21:25"
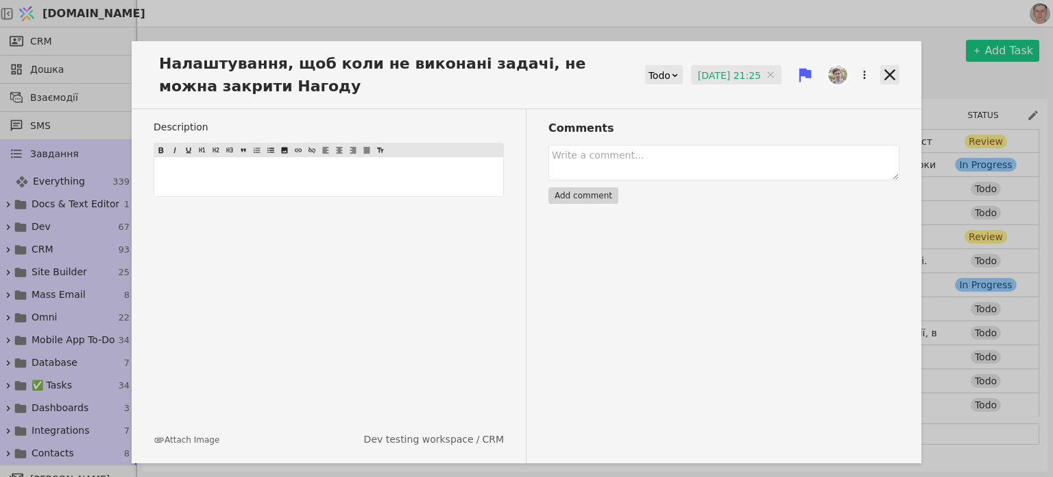
click at [886, 73] on icon at bounding box center [890, 74] width 19 height 19
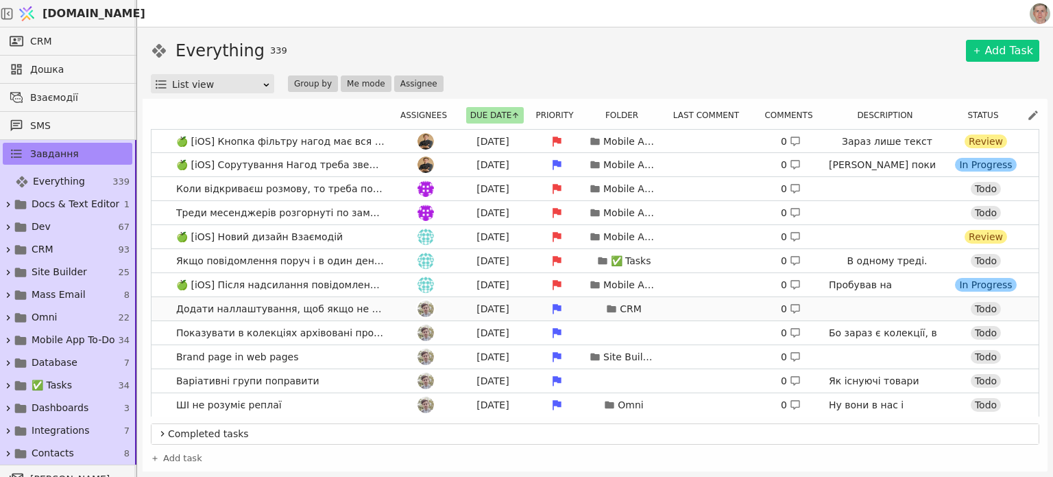
click at [383, 309] on span "Додати наллаштування, щоб якщо не вибрано причини втрати, не можна закрити Наго…" at bounding box center [280, 309] width 219 height 20
click at [398, 306] on div at bounding box center [426, 308] width 62 height 16
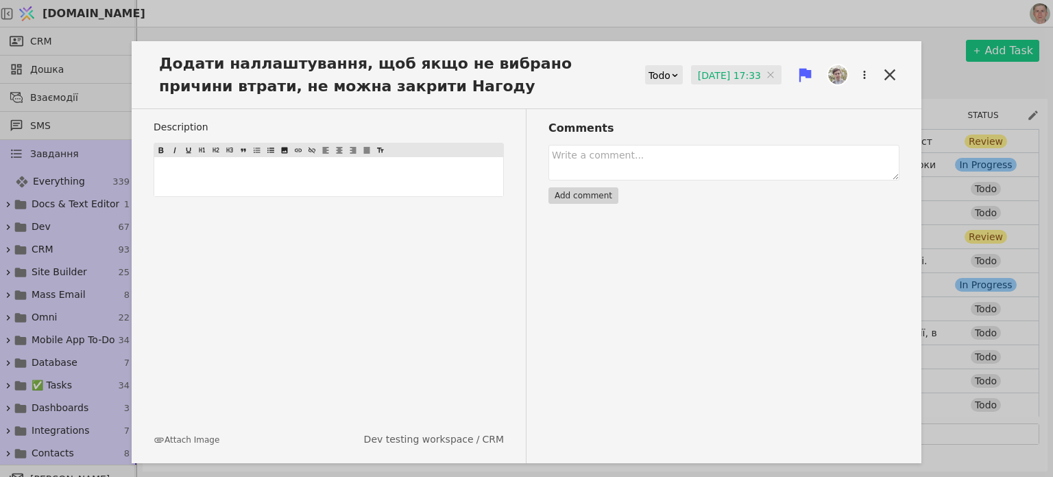
click at [699, 76] on input "[DATE] 17:33" at bounding box center [736, 75] width 91 height 21
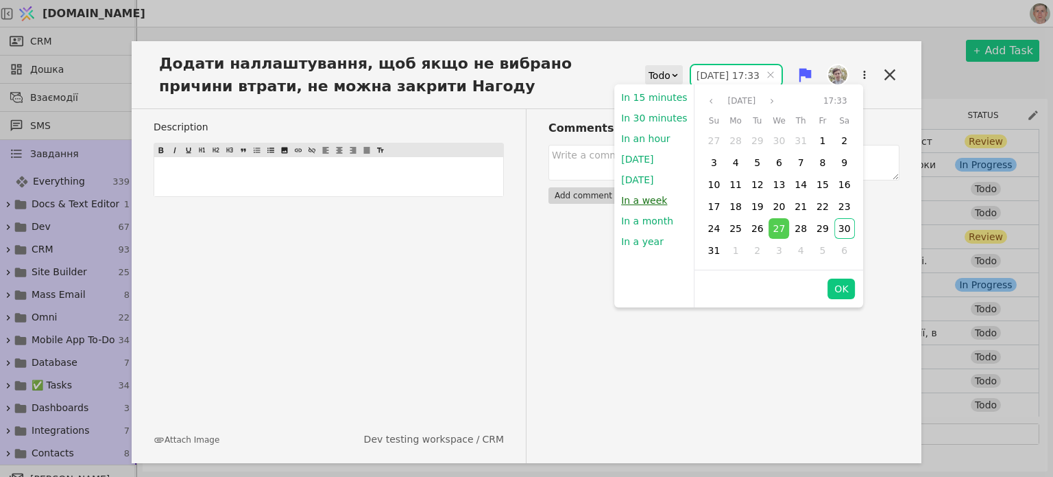
click at [646, 205] on button "In a week" at bounding box center [644, 200] width 60 height 21
type input "[DATE] 21:25"
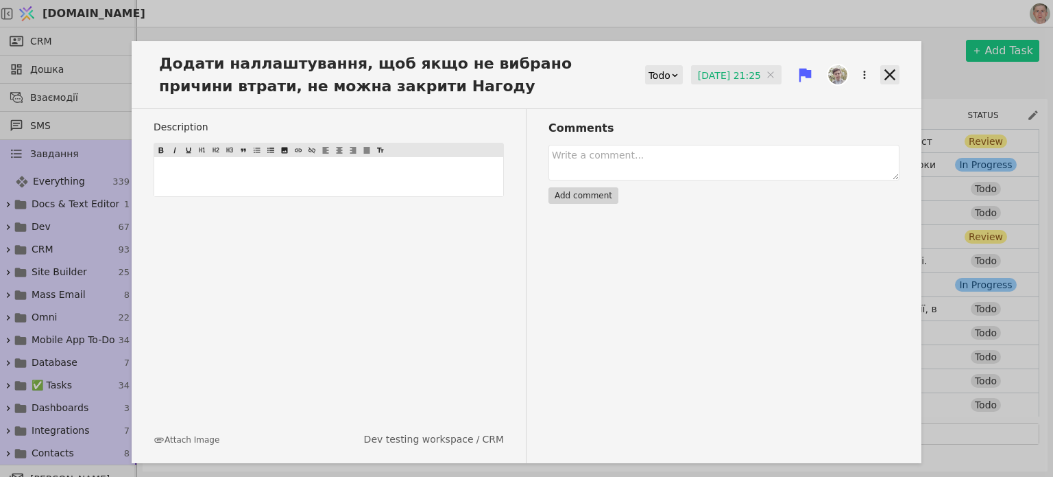
click at [892, 73] on icon at bounding box center [890, 74] width 11 height 11
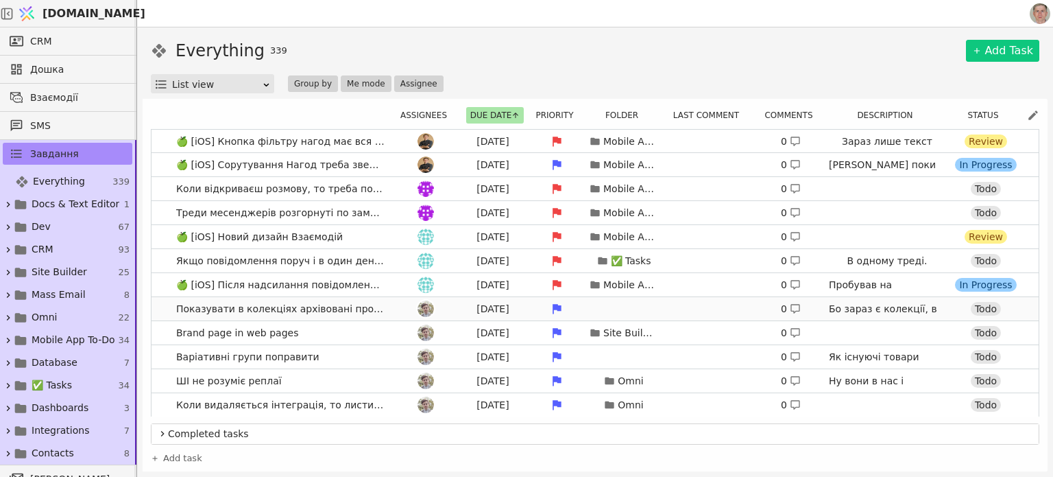
click at [395, 307] on div at bounding box center [426, 308] width 62 height 16
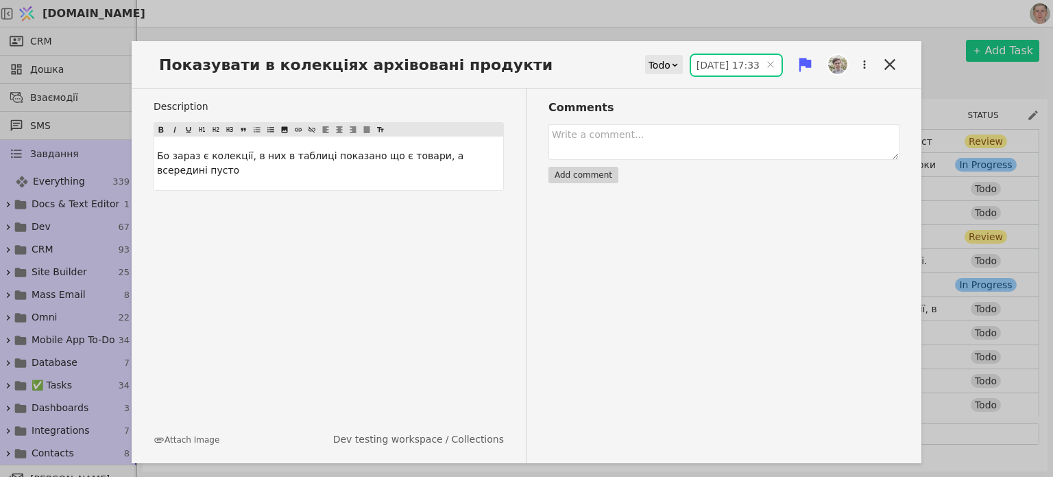
click at [711, 60] on input "[DATE] 17:33" at bounding box center [736, 65] width 91 height 21
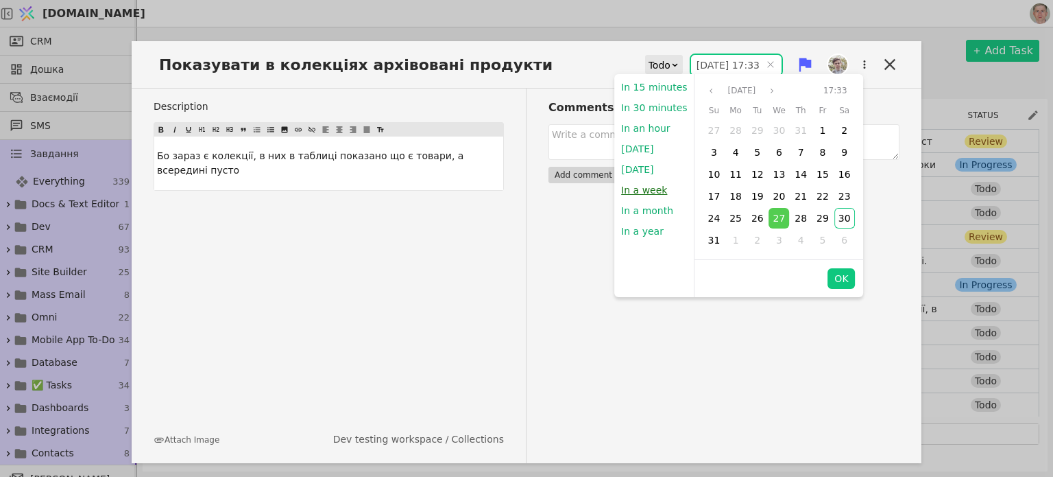
click at [650, 196] on button "In a week" at bounding box center [644, 190] width 60 height 21
type input "[DATE] 21:25"
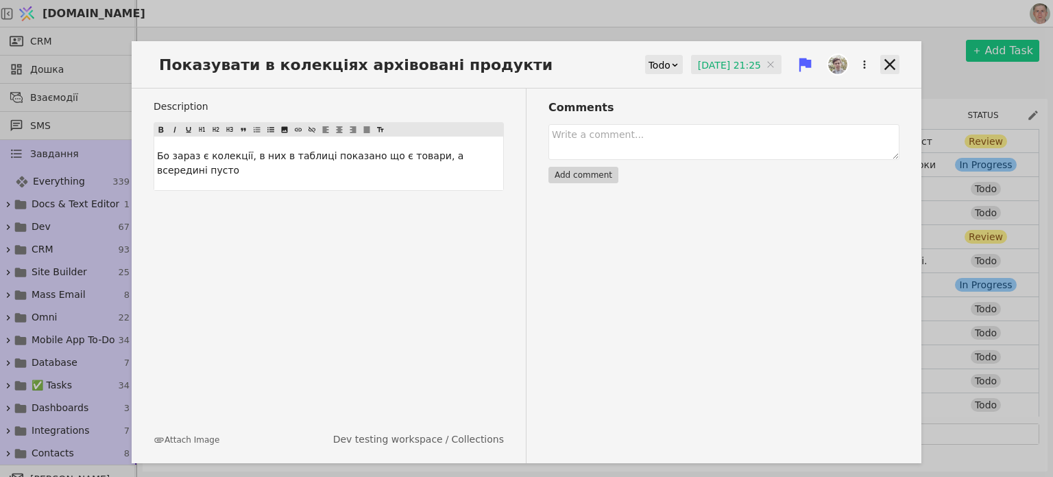
click at [888, 57] on icon at bounding box center [890, 64] width 19 height 19
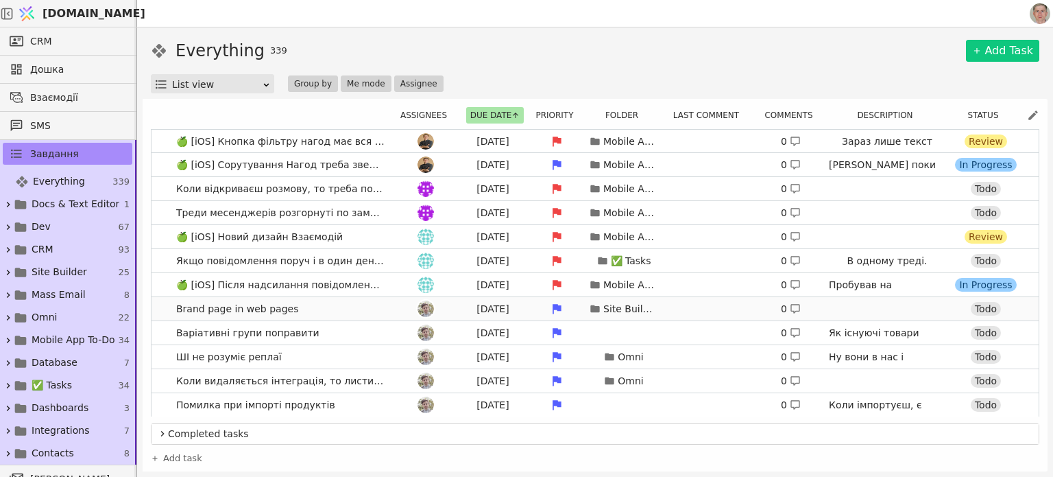
click at [370, 308] on link "Brand page in web pages [DATE] Site Builder 0 Todo" at bounding box center [595, 308] width 887 height 23
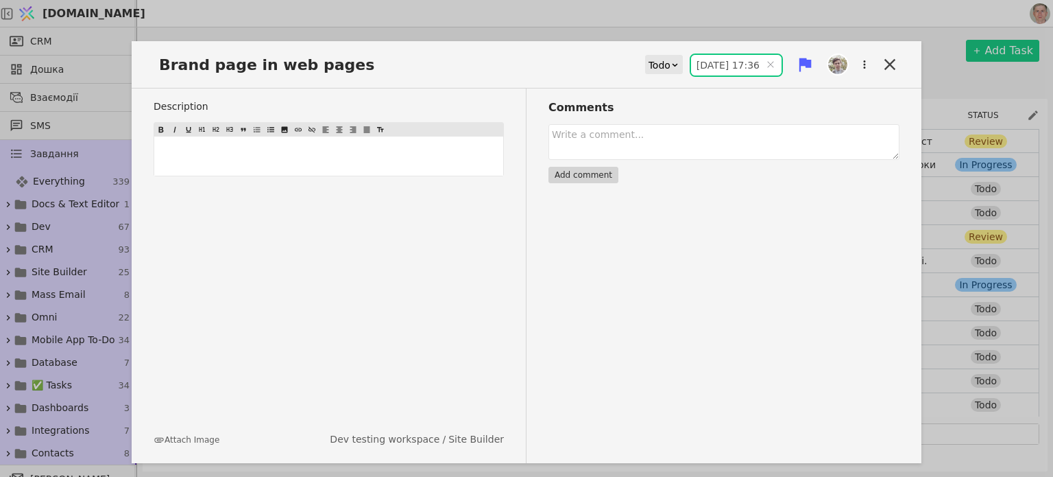
click at [707, 70] on input "[DATE] 17:36" at bounding box center [736, 65] width 91 height 21
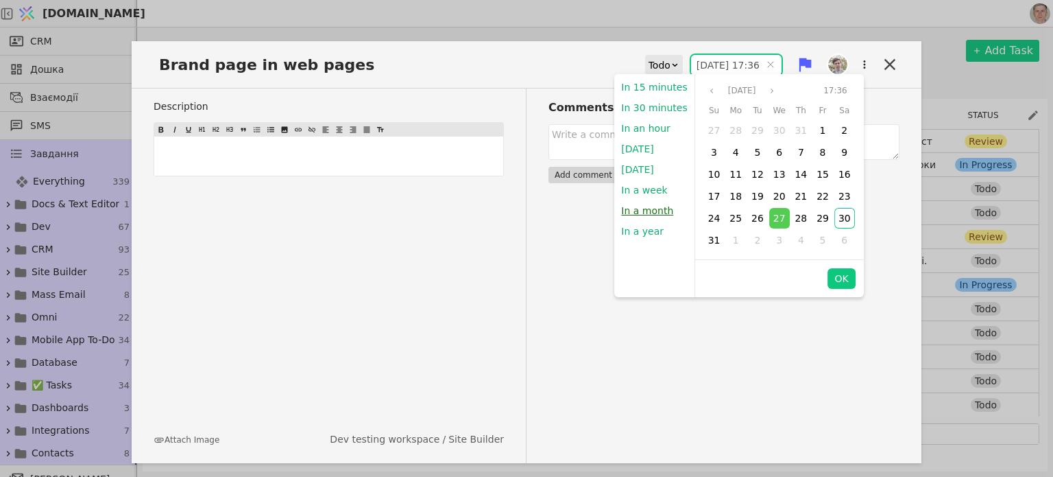
click at [646, 205] on button "In a month" at bounding box center [647, 210] width 66 height 21
type input "[DATE] 21:25"
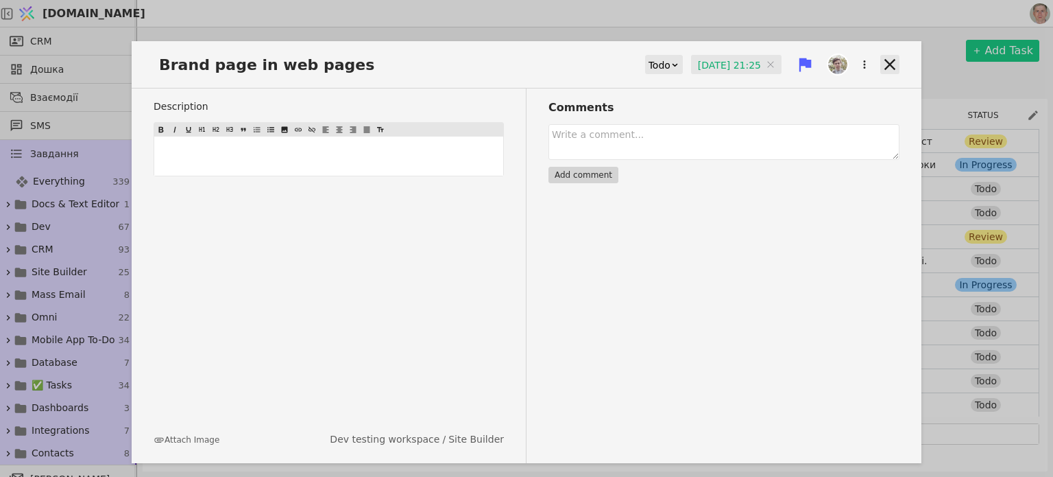
click at [888, 60] on icon at bounding box center [890, 64] width 19 height 19
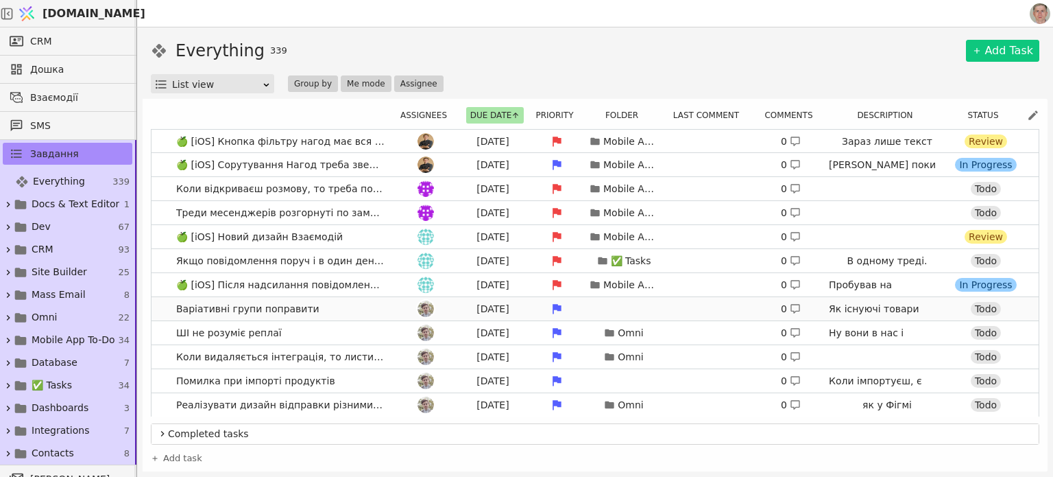
click at [348, 307] on link "Варіативні групи поправити [DATE] 0 Як існуючі товари обʼєднати у варіативну гр…" at bounding box center [595, 308] width 887 height 23
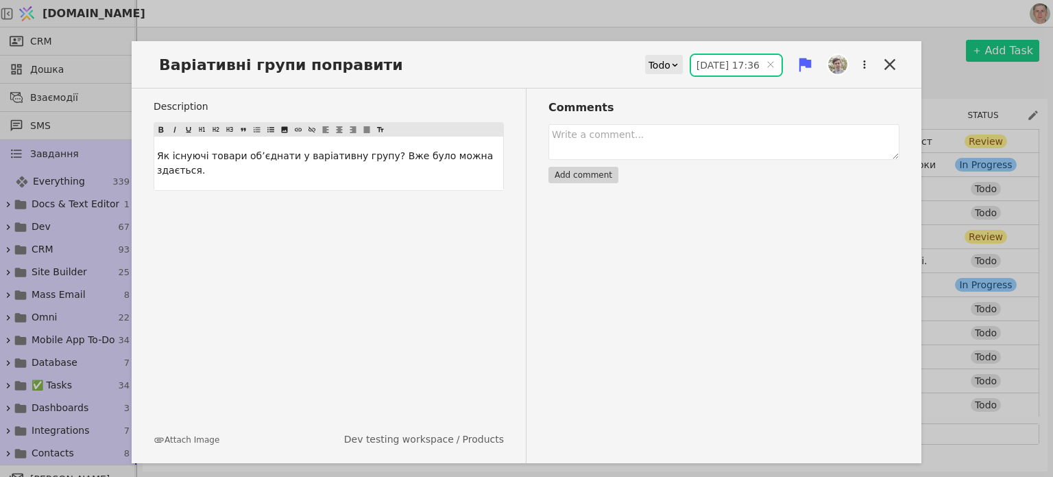
click at [729, 62] on input "[DATE] 17:36" at bounding box center [736, 65] width 91 height 21
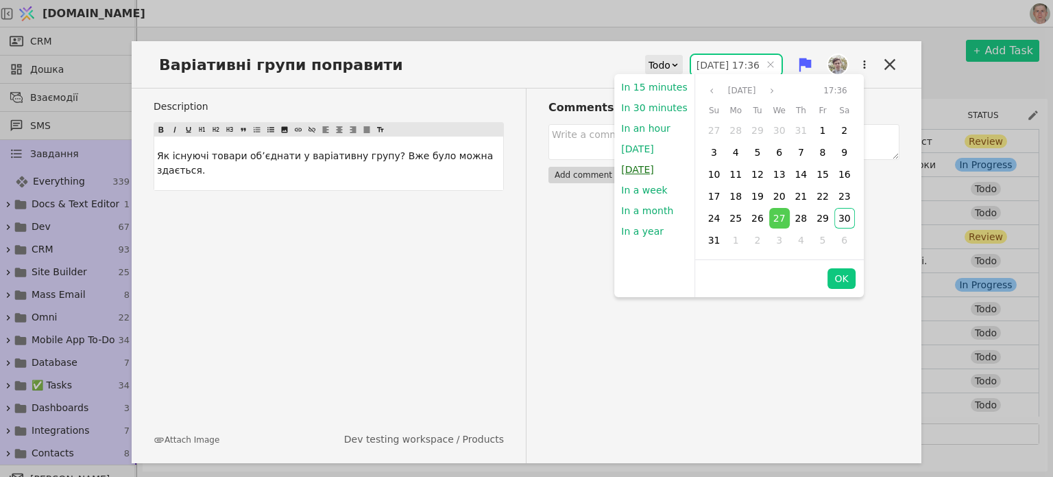
drag, startPoint x: 659, startPoint y: 174, endPoint x: 774, endPoint y: 253, distance: 140.0
click at [658, 174] on button "[DATE]" at bounding box center [637, 169] width 46 height 21
type input "[DATE] 09:00"
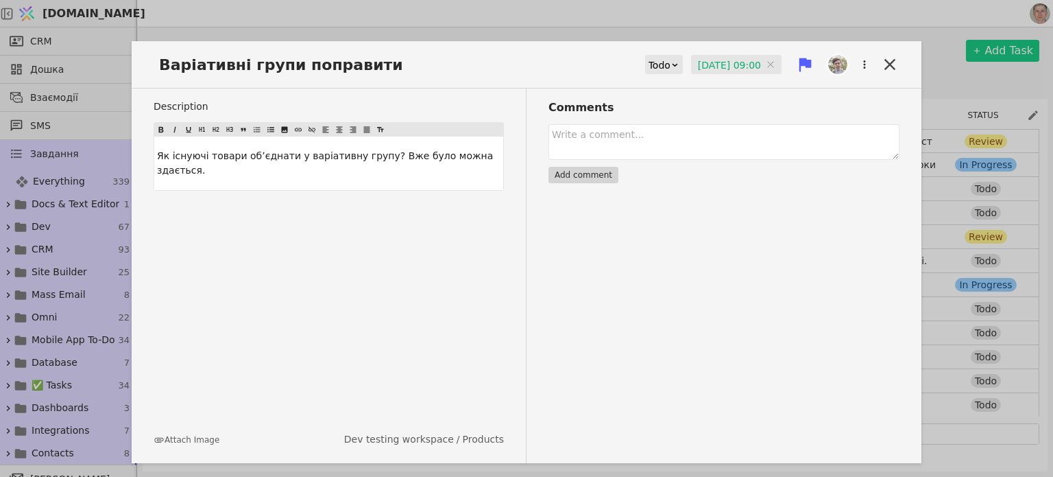
click at [893, 58] on icon at bounding box center [890, 64] width 19 height 19
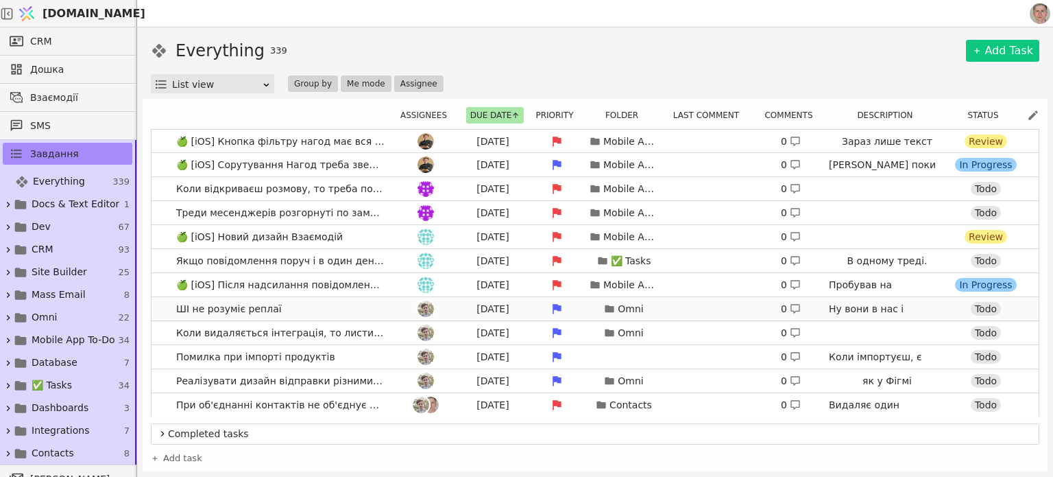
click at [377, 309] on link "ШІ не розуміє реплаї [DATE] Omni 0 Ну вони в нас і відображаються не дуже Коли …" at bounding box center [595, 308] width 887 height 23
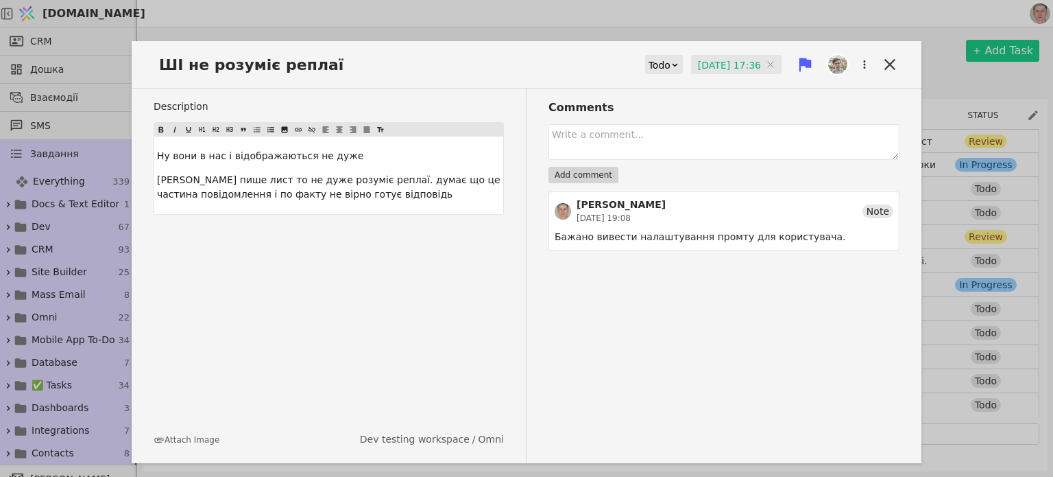
click at [717, 60] on input "[DATE] 17:36" at bounding box center [736, 65] width 91 height 21
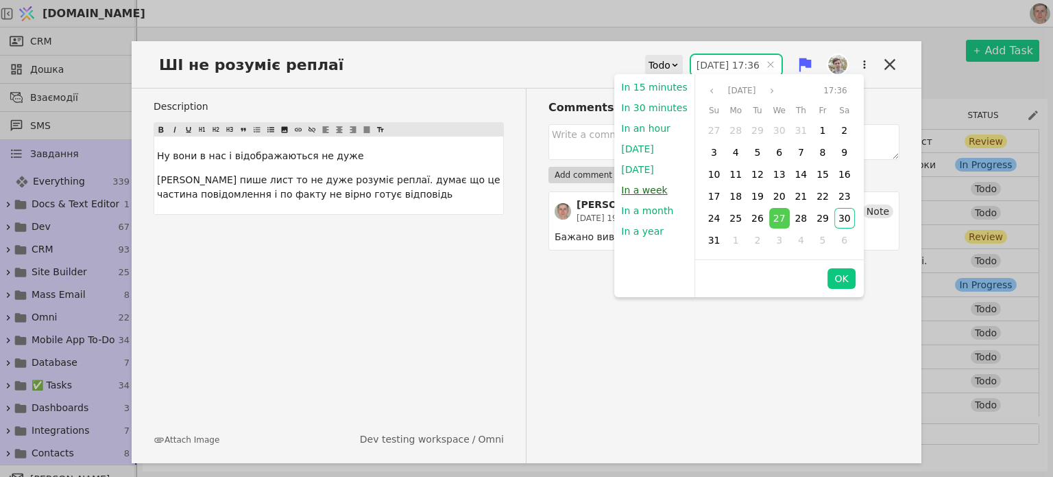
click at [657, 187] on button "In a week" at bounding box center [644, 190] width 60 height 21
type input "[DATE] 21:25"
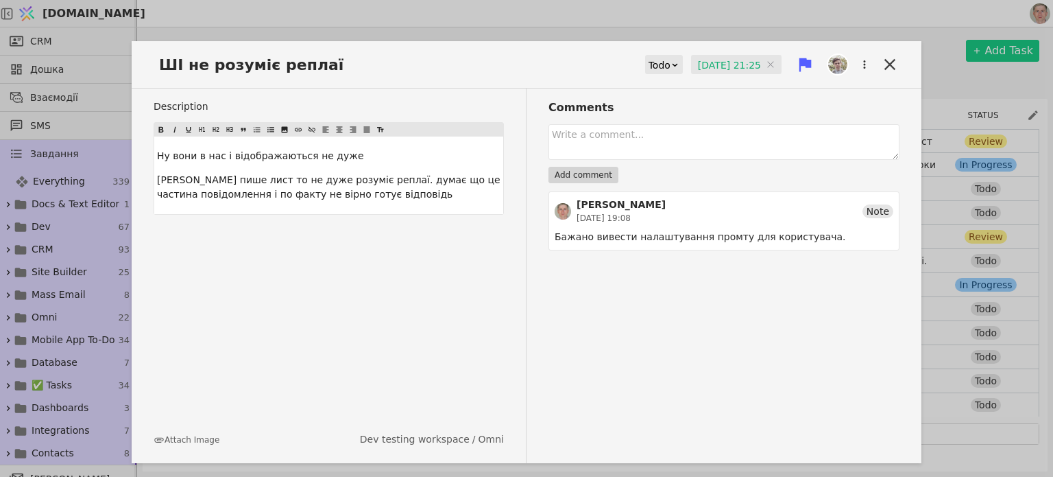
drag, startPoint x: 886, startPoint y: 58, endPoint x: 867, endPoint y: 71, distance: 23.6
click at [886, 57] on icon at bounding box center [890, 64] width 19 height 19
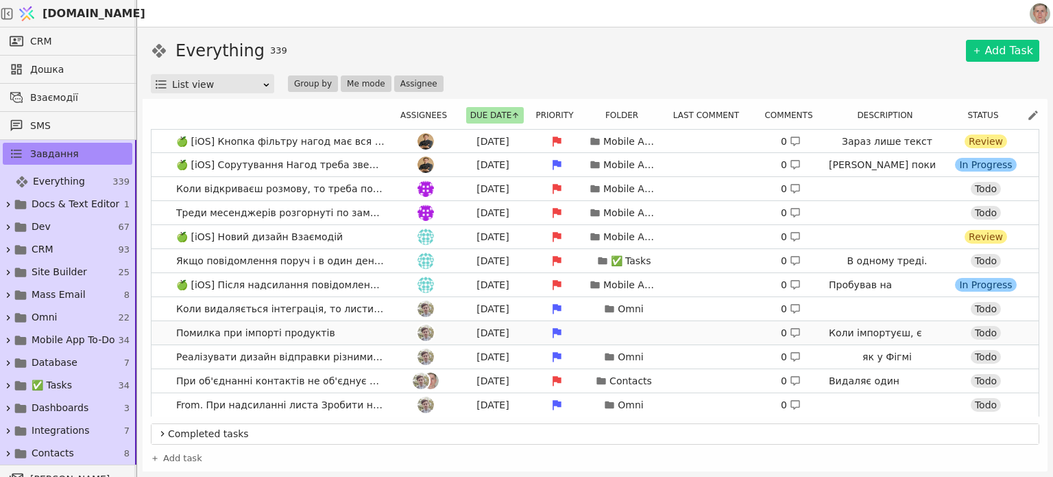
click at [351, 333] on link "Помилка при імпорті продуктів [DATE] 0 Коли імпортуєш, є СКЮ, і є GTIN і якщо G…" at bounding box center [595, 332] width 887 height 23
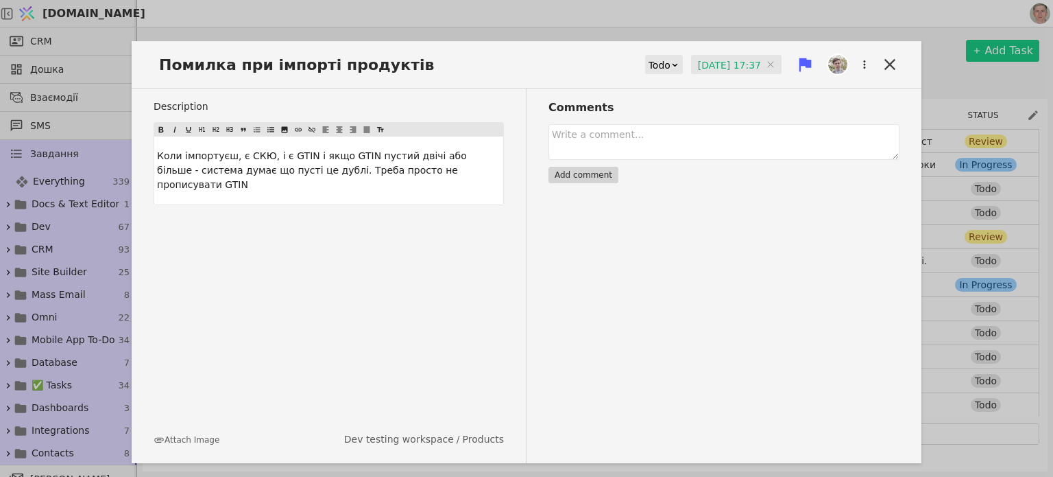
click at [710, 63] on input "[DATE] 17:37" at bounding box center [736, 65] width 91 height 21
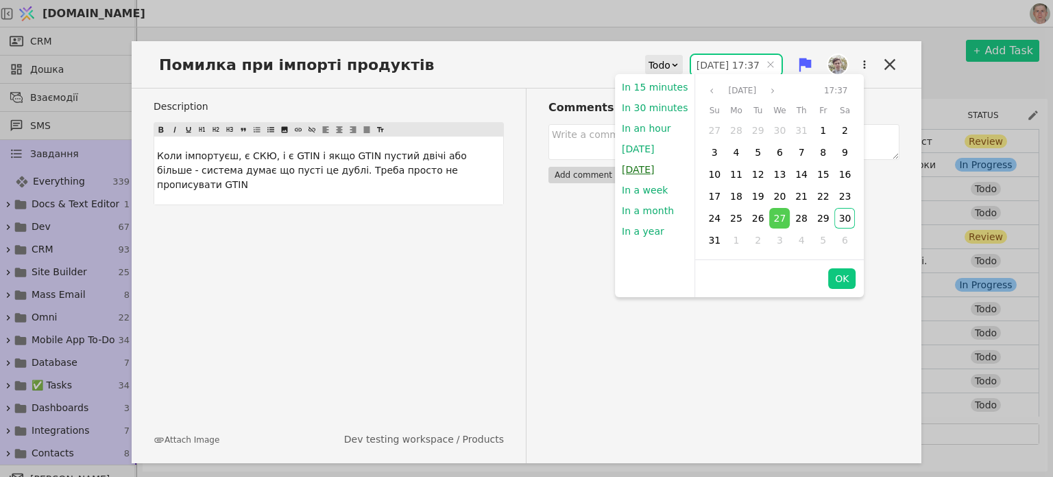
click at [652, 168] on button "[DATE]" at bounding box center [638, 169] width 46 height 21
type input "[DATE] 09:00"
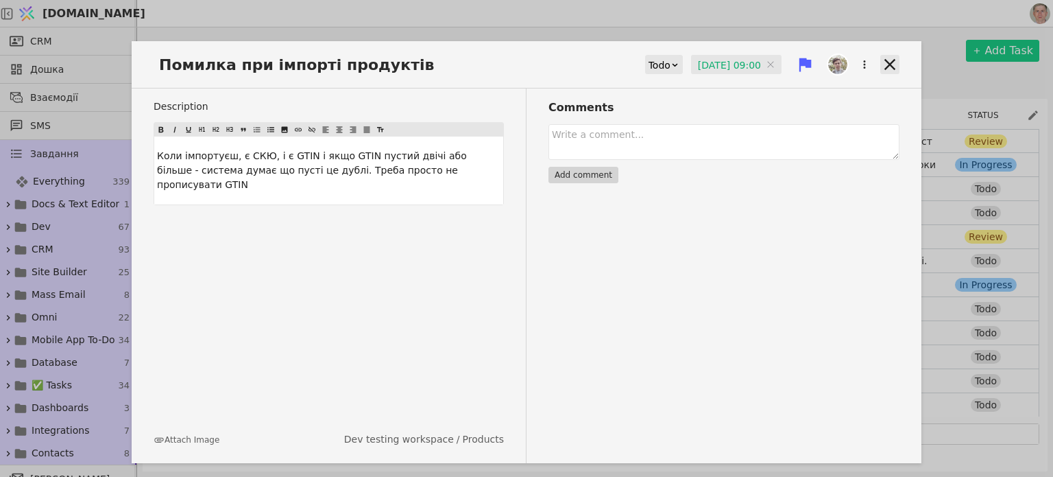
click at [888, 62] on icon at bounding box center [890, 64] width 11 height 11
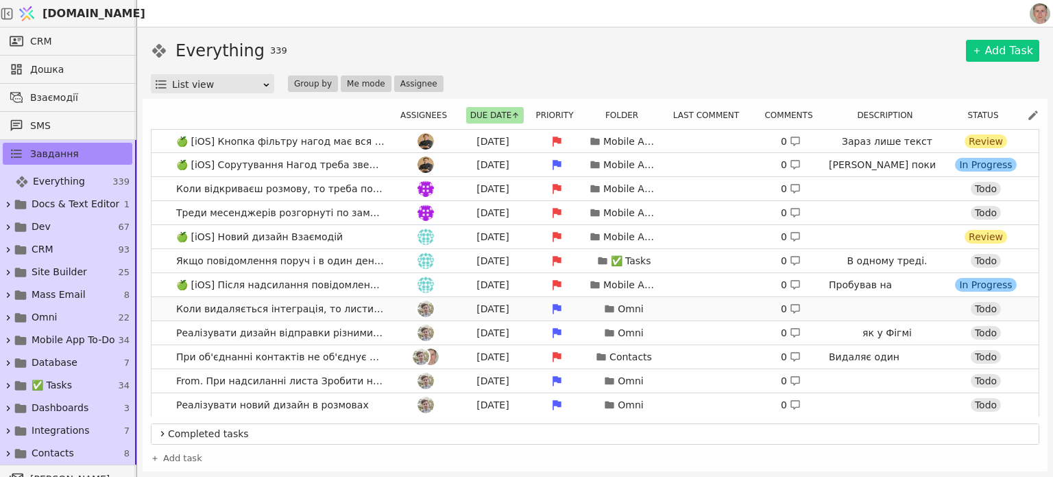
click at [395, 304] on div at bounding box center [426, 308] width 62 height 16
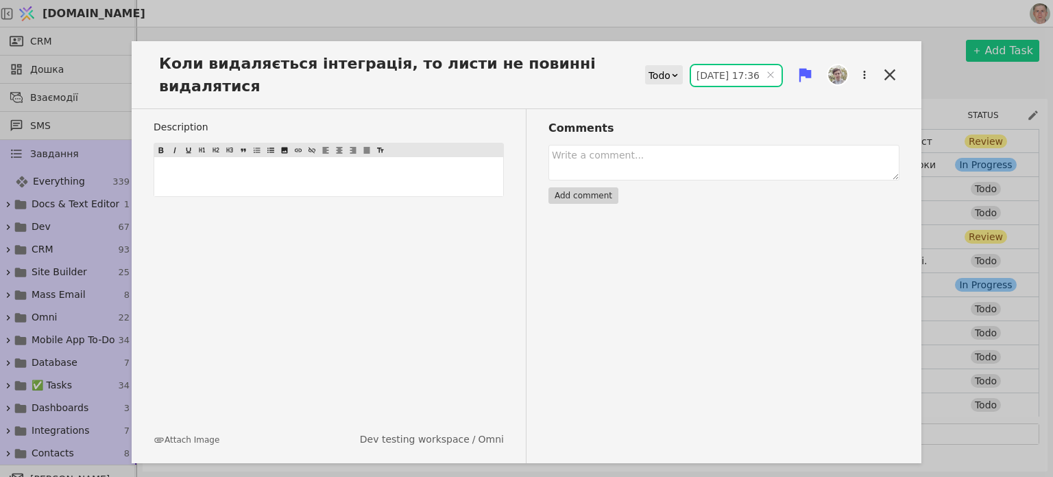
click at [699, 69] on input "[DATE] 17:36" at bounding box center [736, 75] width 91 height 21
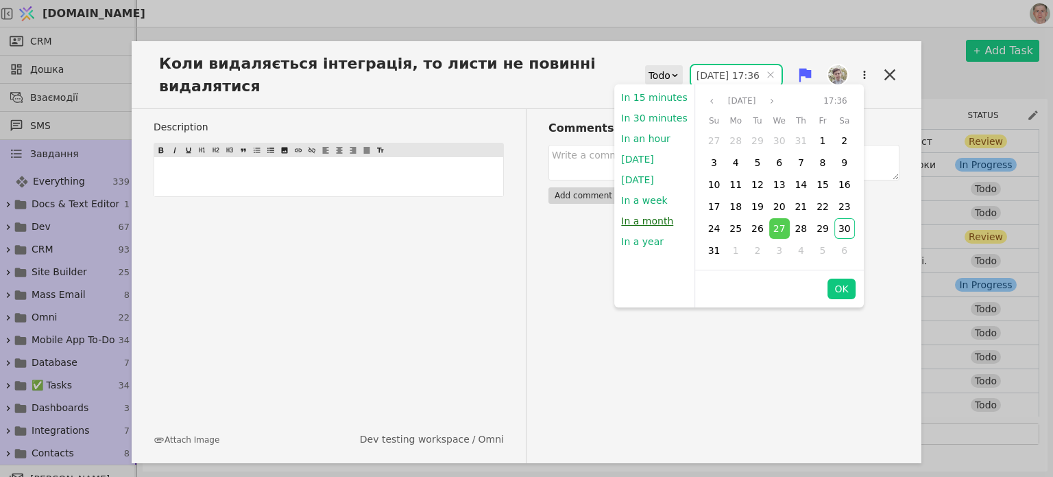
drag, startPoint x: 647, startPoint y: 215, endPoint x: 866, endPoint y: 306, distance: 237.0
click at [647, 215] on button "In a month" at bounding box center [647, 221] width 66 height 21
type input "[DATE] 21:26"
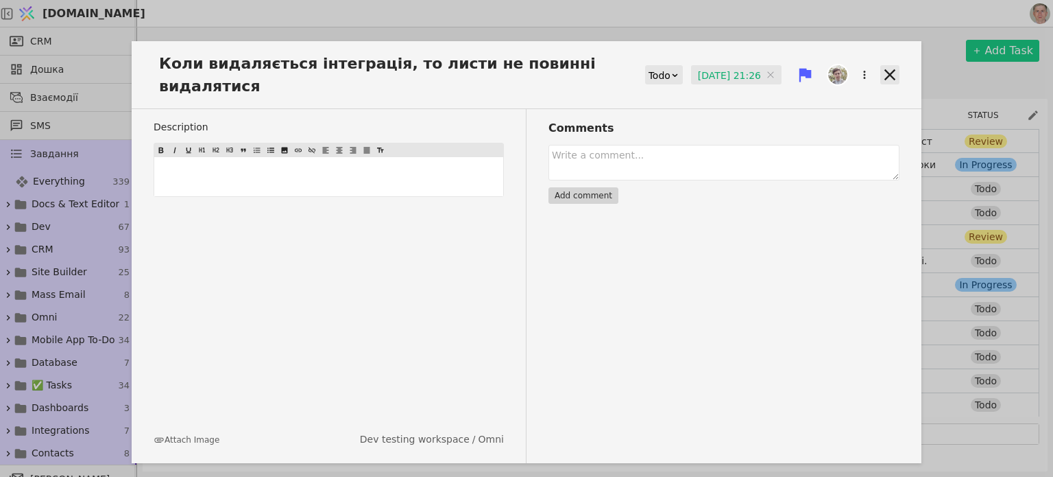
click at [886, 69] on icon at bounding box center [890, 74] width 19 height 19
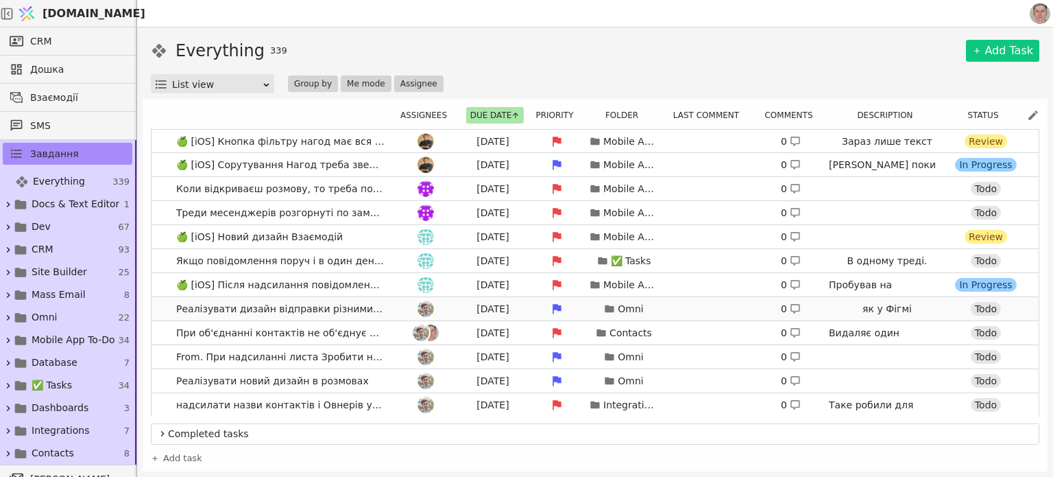
click at [395, 307] on div at bounding box center [426, 308] width 62 height 16
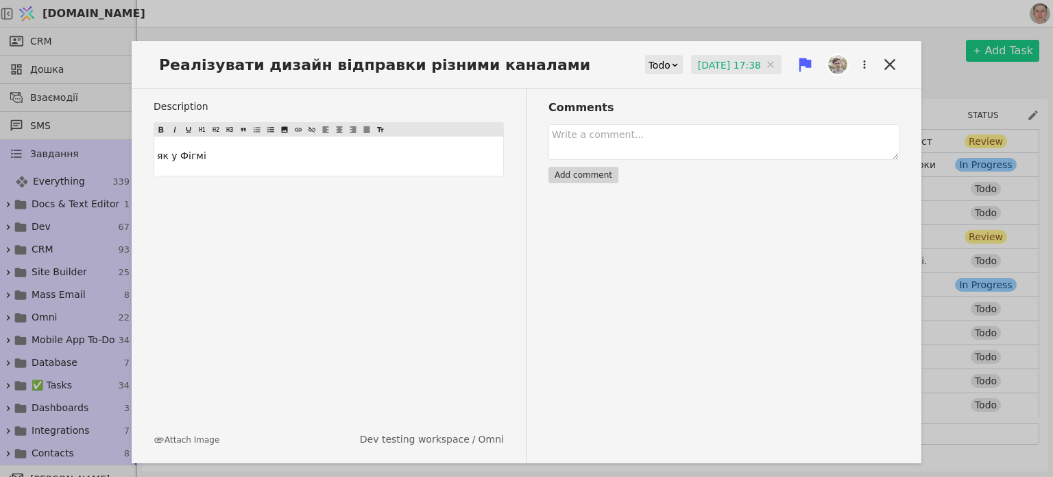
click at [730, 62] on input "[DATE] 17:38" at bounding box center [736, 65] width 91 height 21
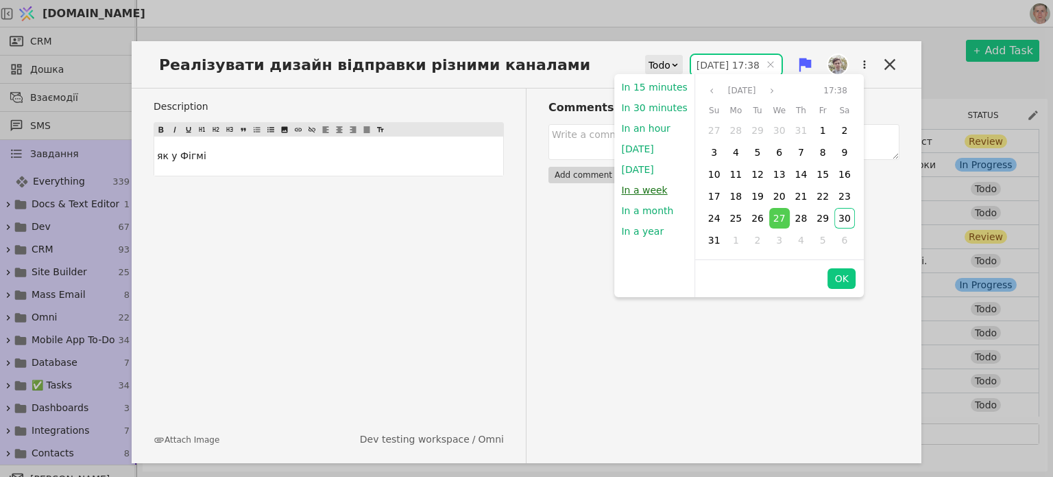
click at [653, 190] on button "In a week" at bounding box center [644, 190] width 60 height 21
type input "[DATE] 21:26"
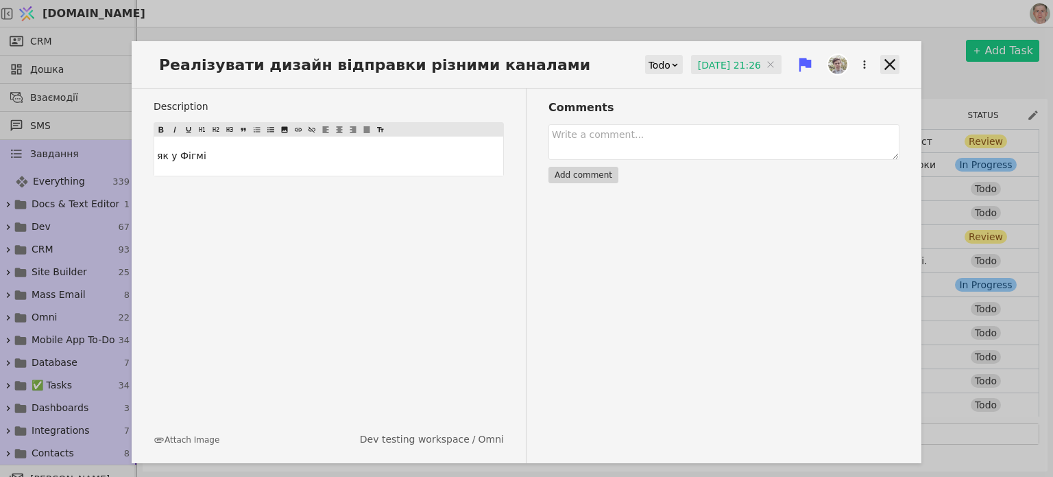
click at [887, 63] on icon at bounding box center [890, 64] width 19 height 19
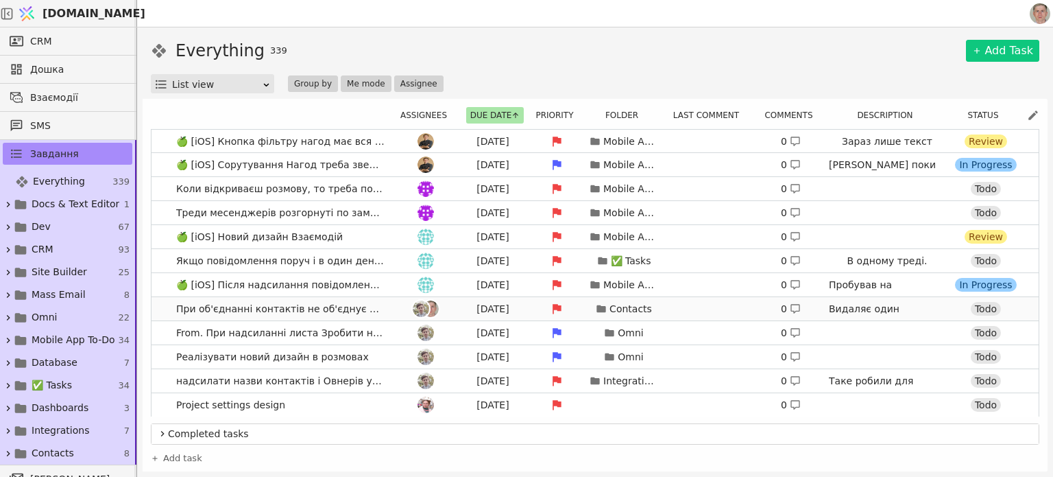
click at [395, 309] on div at bounding box center [426, 308] width 62 height 16
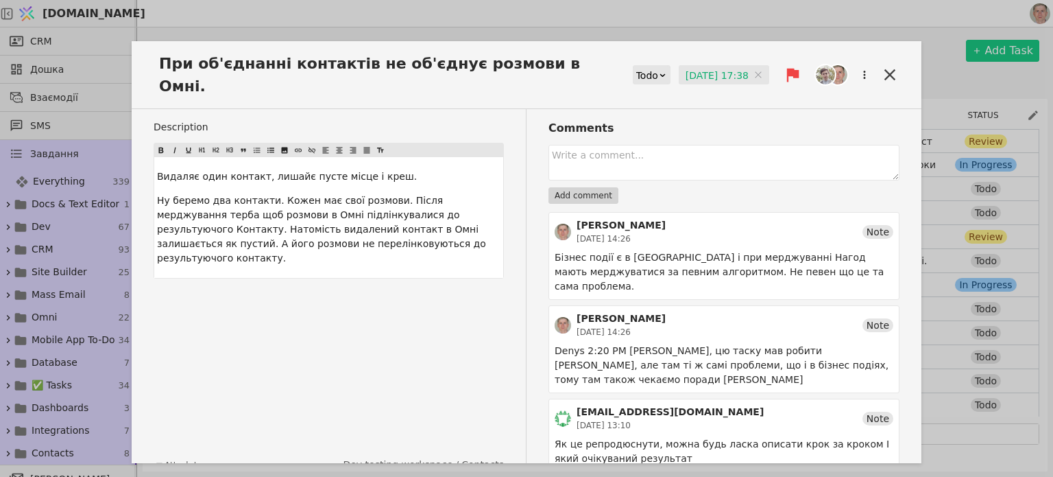
click at [704, 71] on input "[DATE] 17:38" at bounding box center [724, 75] width 91 height 21
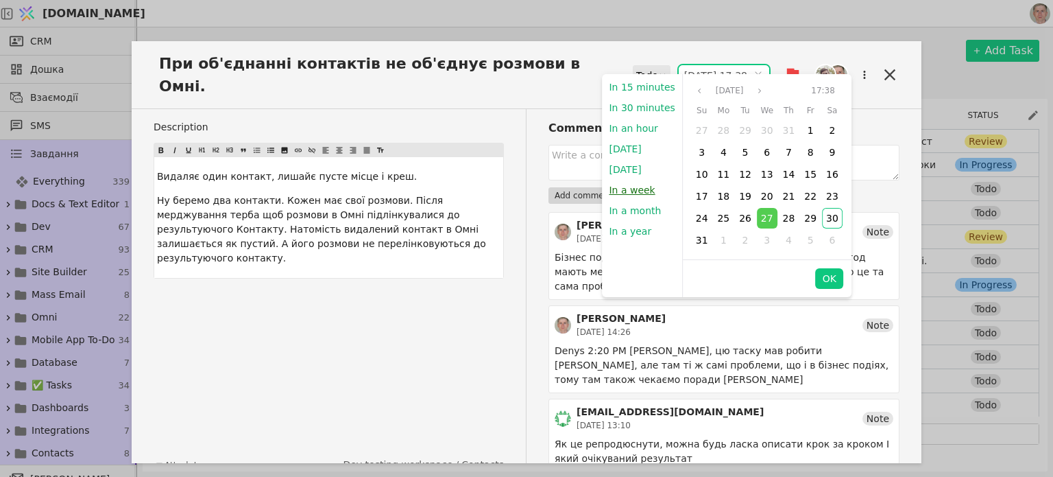
click at [625, 191] on button "In a week" at bounding box center [632, 190] width 60 height 21
type input "[DATE] 21:26"
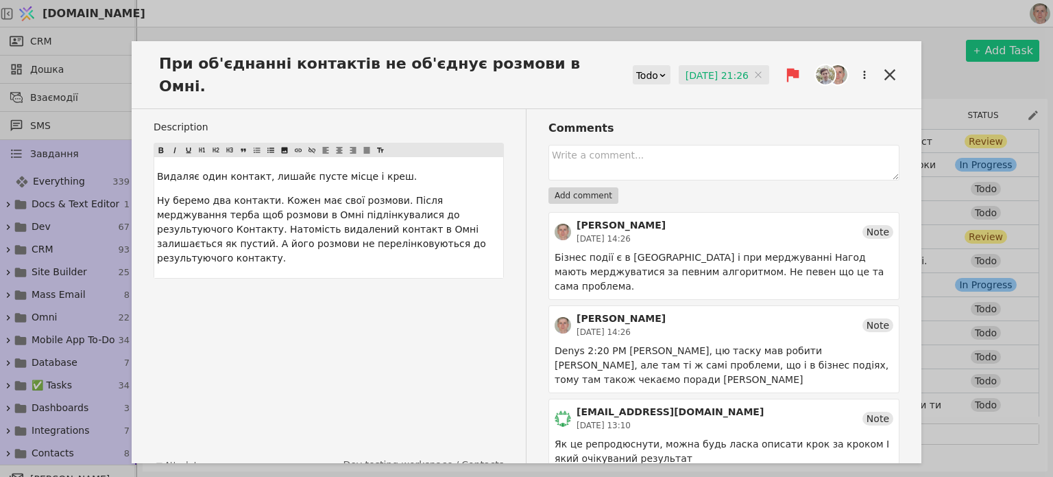
click at [892, 69] on icon at bounding box center [890, 74] width 11 height 11
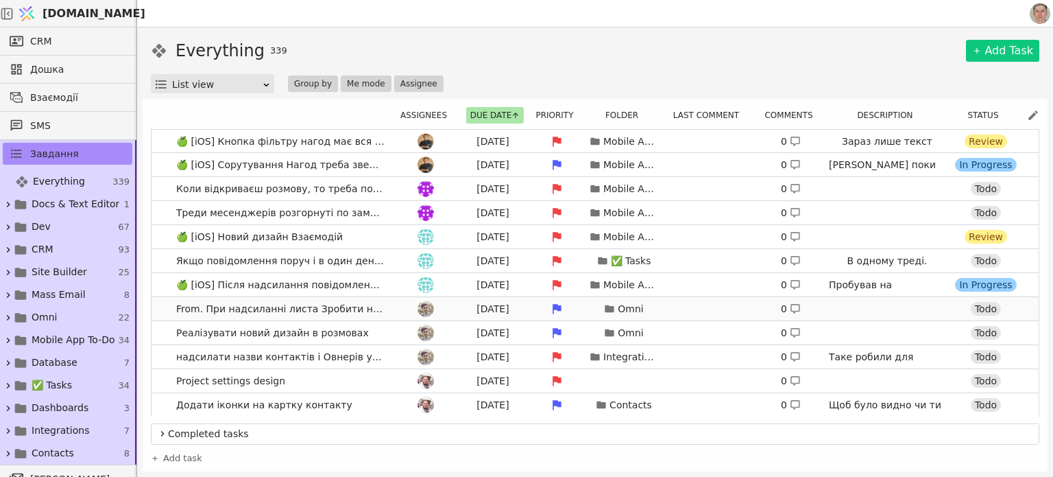
click at [395, 307] on div at bounding box center [426, 308] width 62 height 16
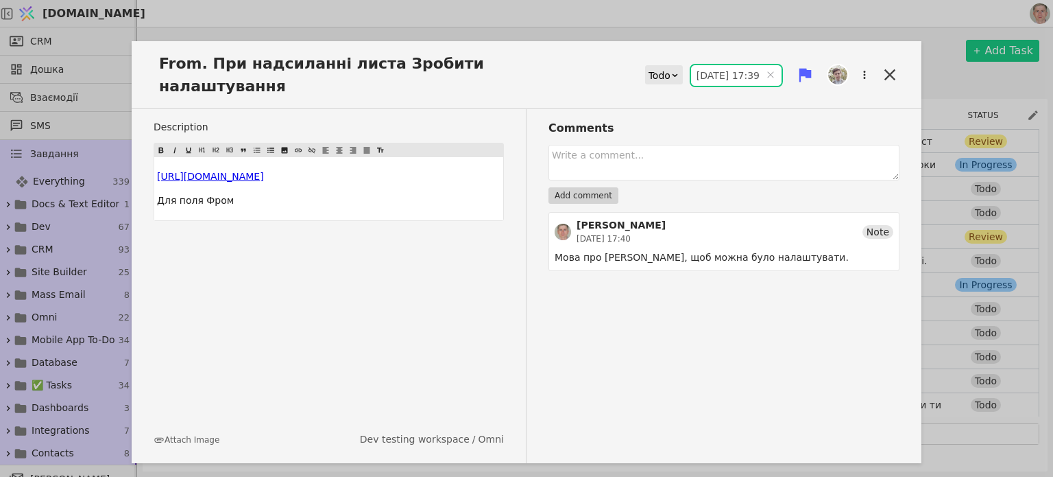
click at [719, 65] on input "[DATE] 17:39" at bounding box center [736, 75] width 91 height 21
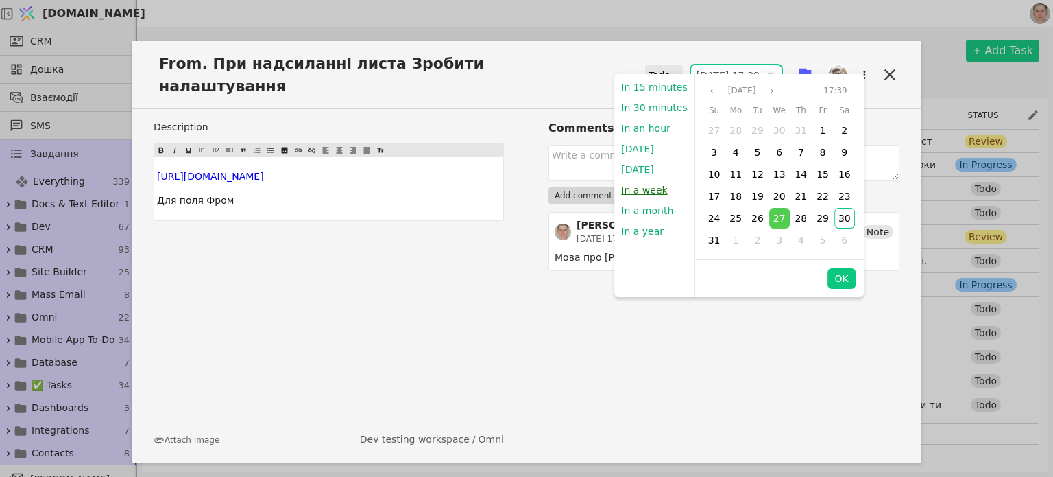
click at [656, 187] on button "In a week" at bounding box center [644, 190] width 60 height 21
type input "[DATE] 21:26"
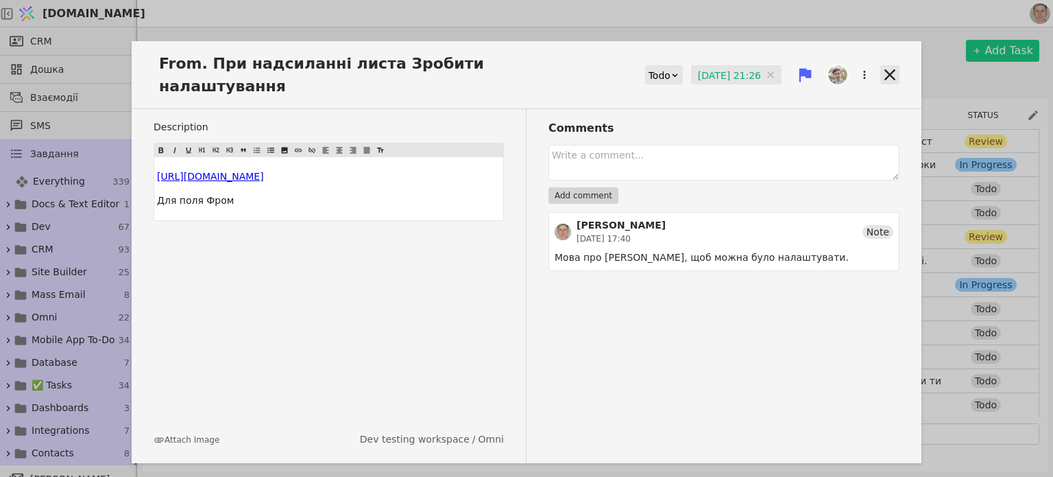
click at [888, 65] on icon at bounding box center [890, 74] width 19 height 19
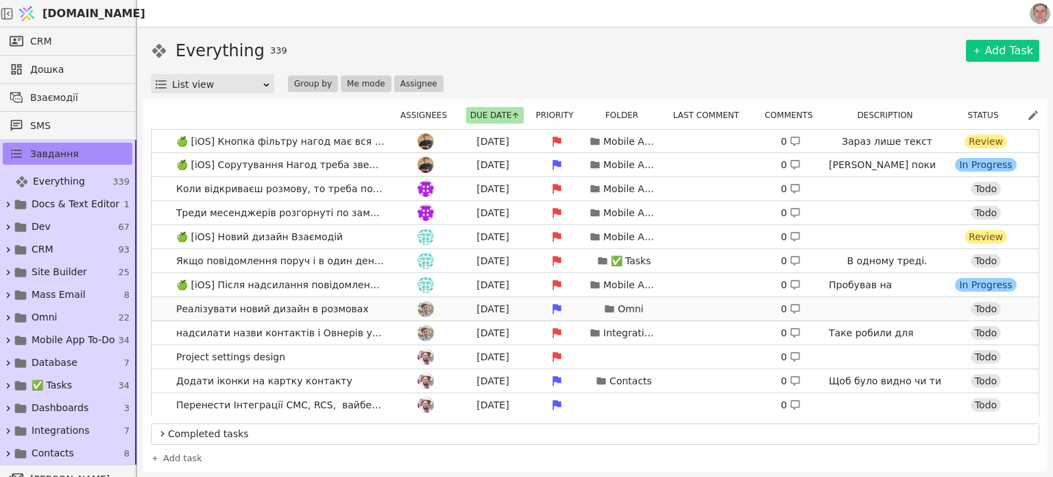
click at [395, 309] on div at bounding box center [426, 308] width 62 height 16
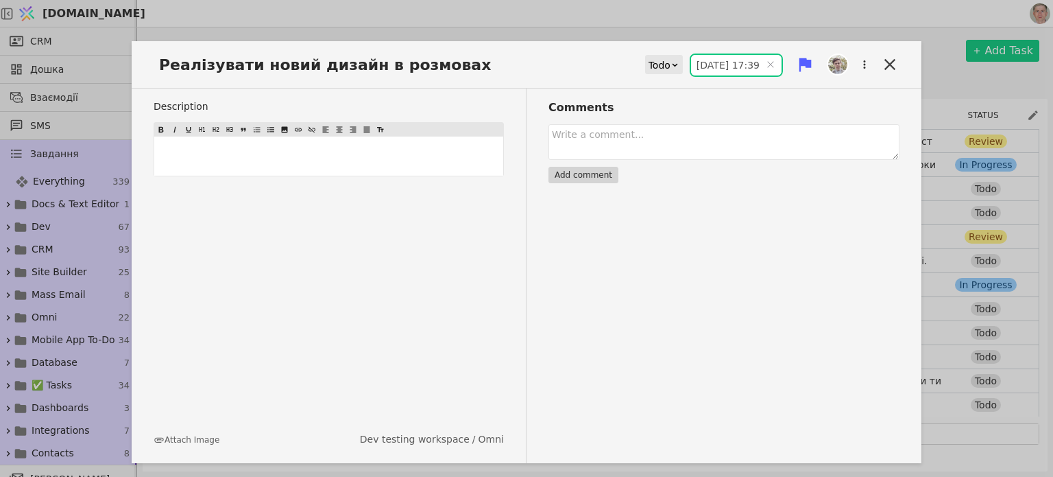
click at [721, 60] on input "[DATE] 17:39" at bounding box center [736, 65] width 91 height 21
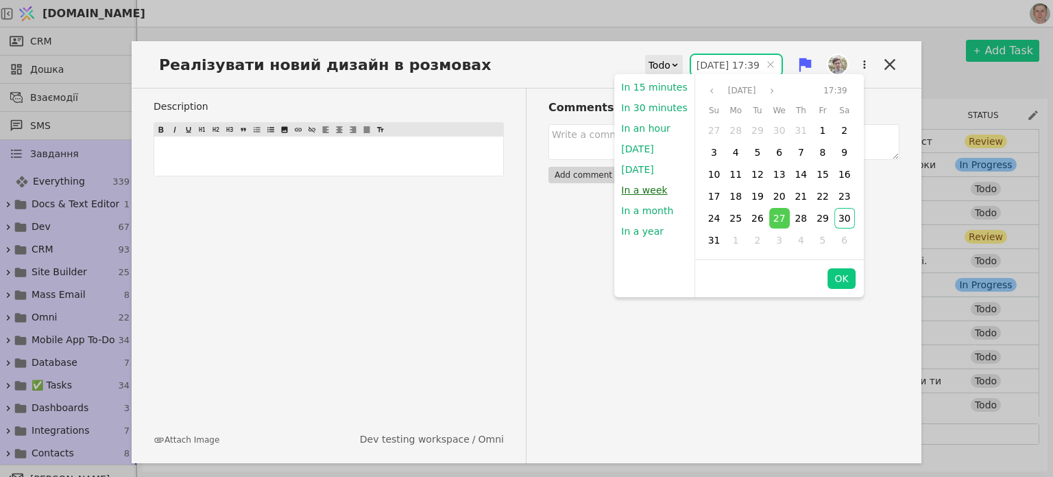
click at [641, 191] on button "In a week" at bounding box center [644, 190] width 60 height 21
type input "[DATE] 21:26"
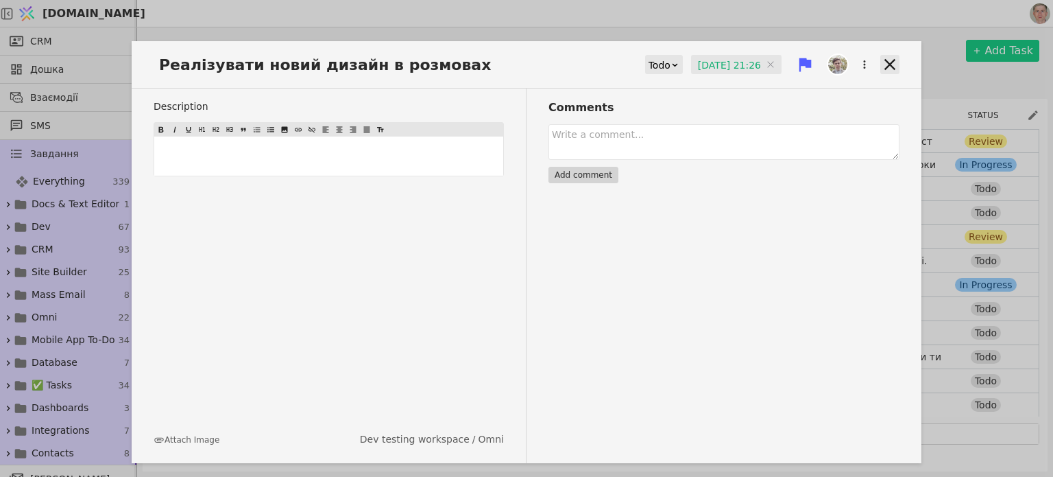
click at [888, 57] on icon at bounding box center [890, 64] width 19 height 19
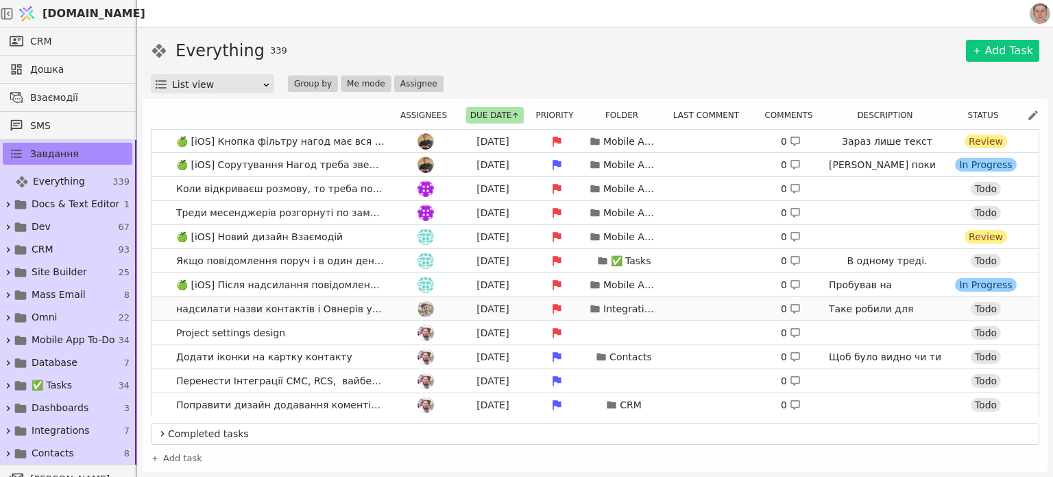
click at [702, 307] on div "[DATE] Integrations 0 Таке робили для ЛіраІкс. Тобто був дзвінок, до нас приліт…" at bounding box center [707, 308] width 625 height 19
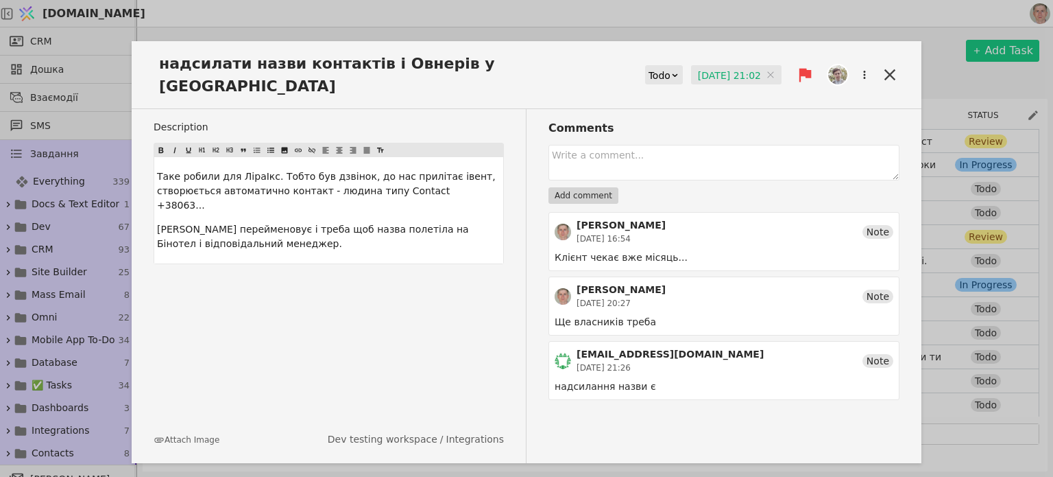
click at [695, 49] on div "надсилати назви контактів і Овнерів у Бінотел Todo [DATE] 21:02 [DATE] 21:02 De…" at bounding box center [527, 252] width 790 height 422
click at [719, 65] on input "[DATE] 21:02" at bounding box center [736, 75] width 91 height 21
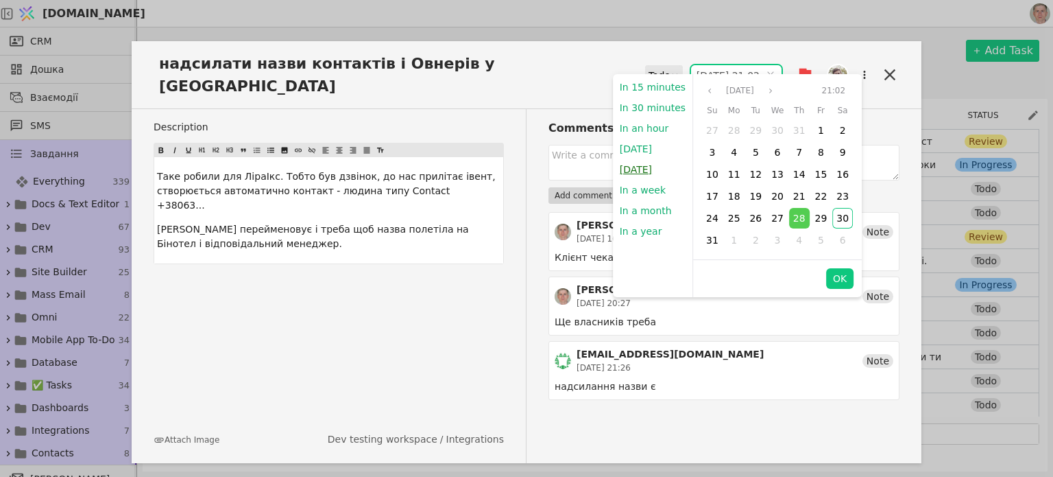
click at [646, 172] on button "[DATE]" at bounding box center [636, 169] width 46 height 21
type input "[DATE] 09:00"
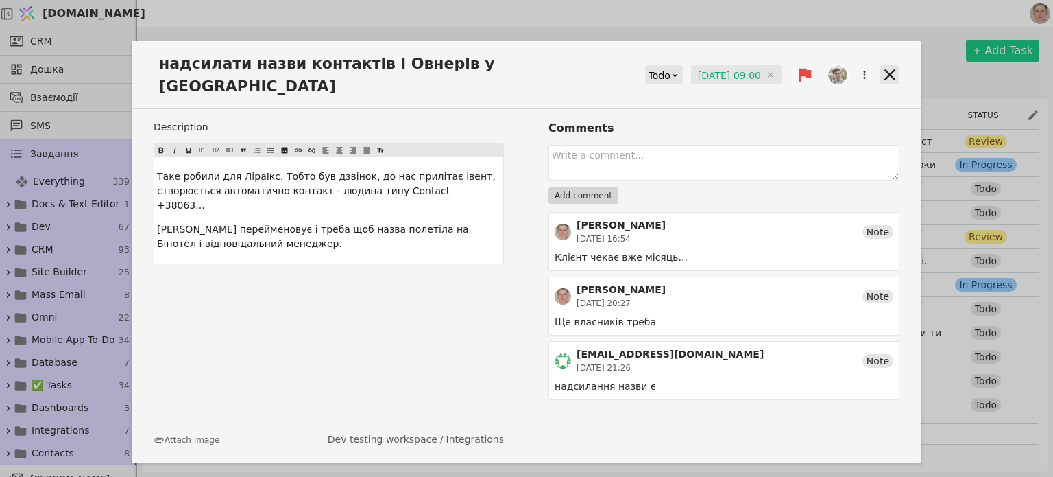
click at [892, 65] on icon at bounding box center [890, 74] width 19 height 19
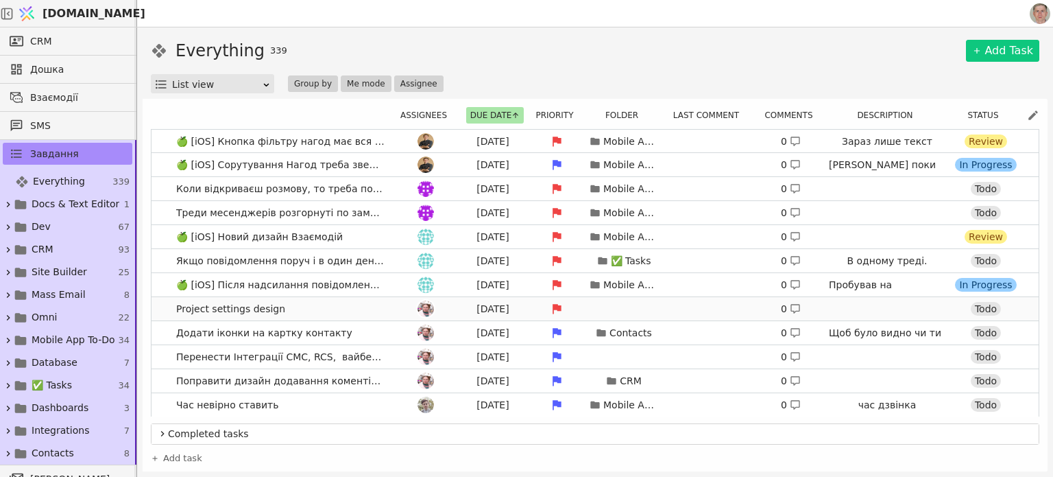
click at [719, 304] on div "[DATE] 0 Todo" at bounding box center [707, 308] width 625 height 19
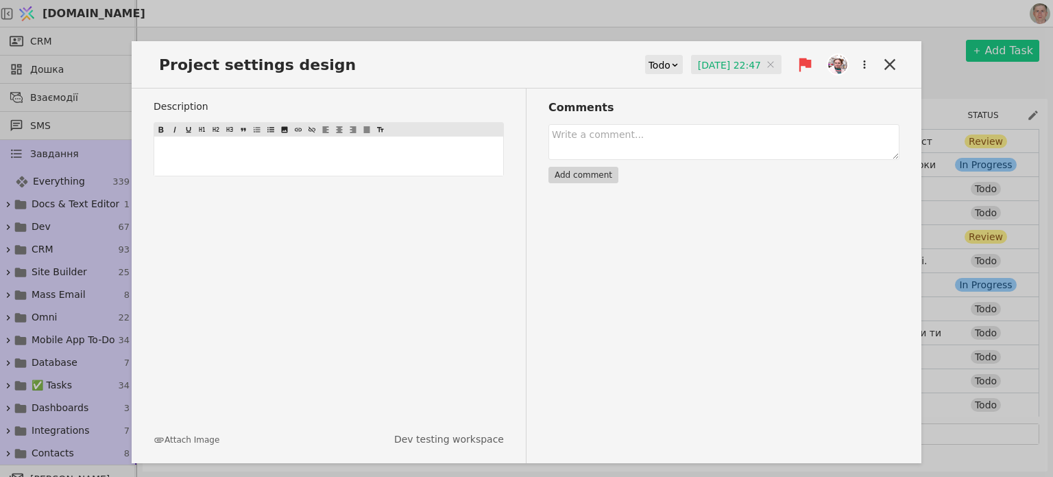
click at [724, 62] on input "[DATE] 22:47" at bounding box center [736, 65] width 91 height 21
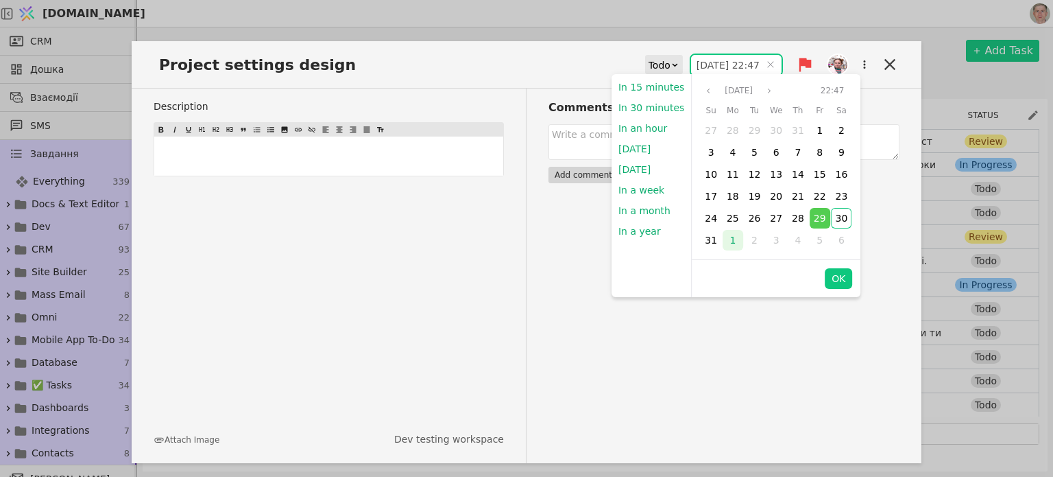
click at [730, 241] on span "1" at bounding box center [733, 240] width 6 height 11
drag, startPoint x: 845, startPoint y: 274, endPoint x: 799, endPoint y: 230, distance: 63.5
click at [845, 274] on button "OK" at bounding box center [838, 278] width 27 height 21
type input "[DATE] 22:47"
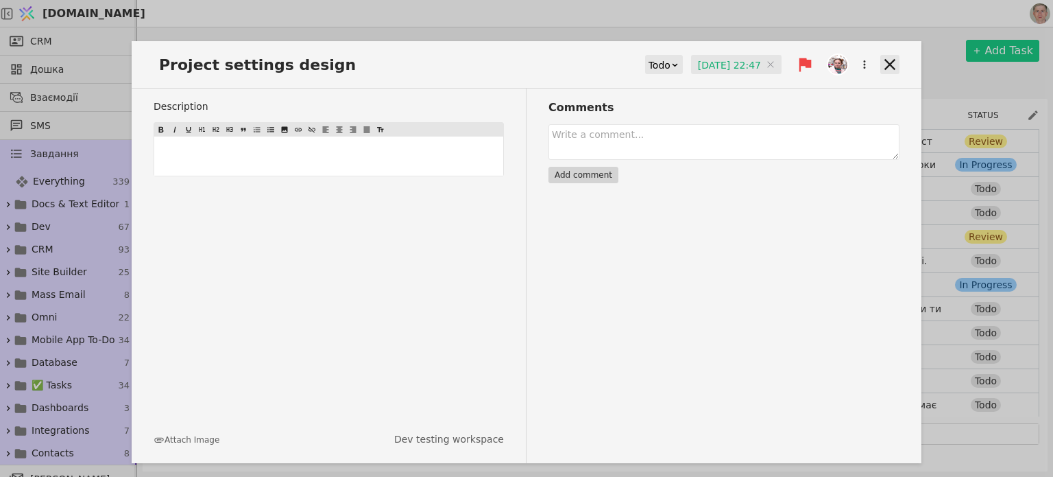
click at [894, 60] on icon at bounding box center [890, 64] width 19 height 19
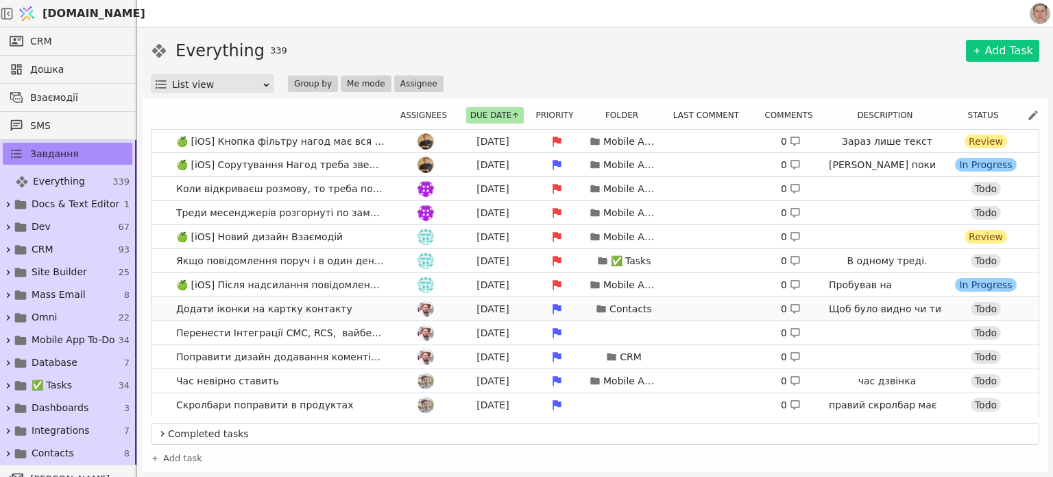
click at [701, 307] on div "[DATE] Contacts 0 Щоб було видно чи ти в [GEOGRAPHIC_DATA] чи в особі Можливо щ…" at bounding box center [707, 308] width 625 height 19
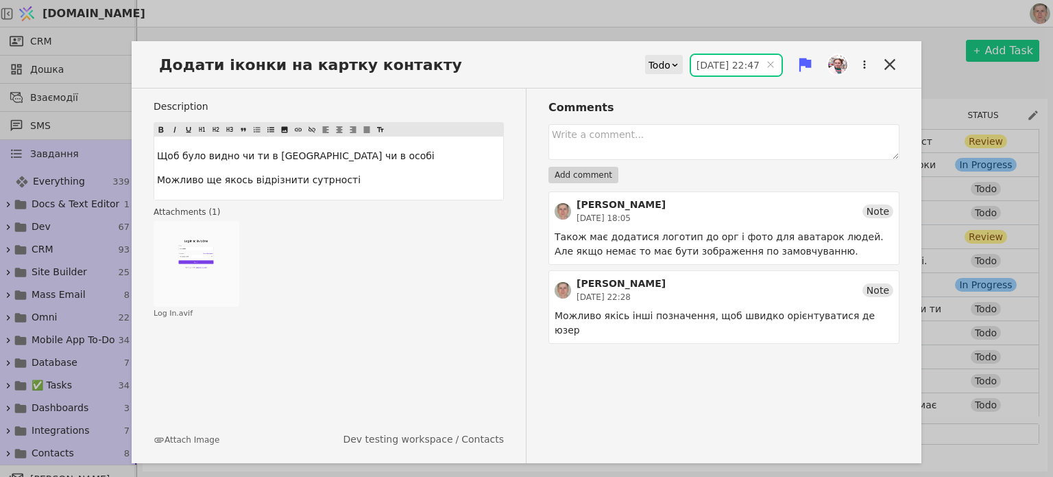
click at [712, 62] on input "[DATE] 22:47" at bounding box center [736, 65] width 91 height 21
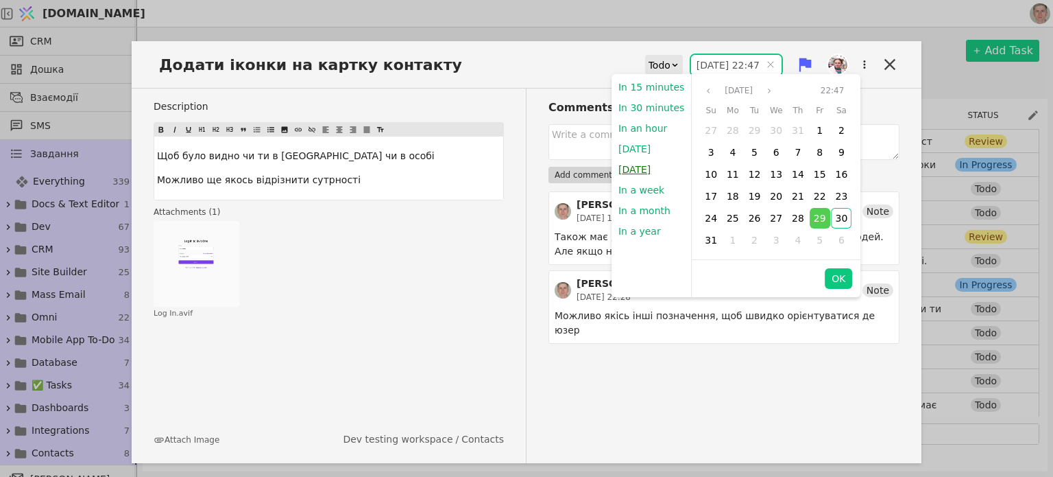
click at [645, 169] on button "[DATE]" at bounding box center [635, 169] width 46 height 21
type input "[DATE] 09:00"
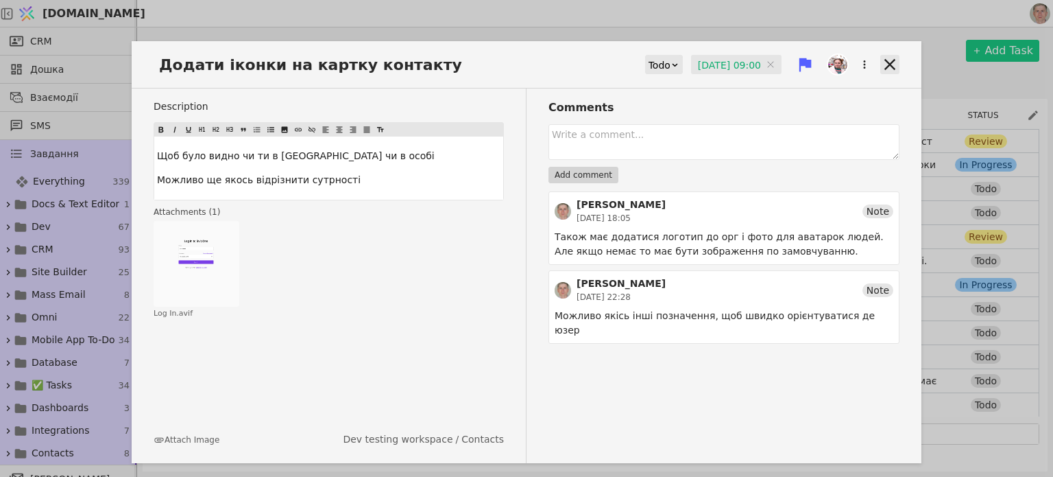
click at [895, 62] on icon at bounding box center [890, 64] width 19 height 19
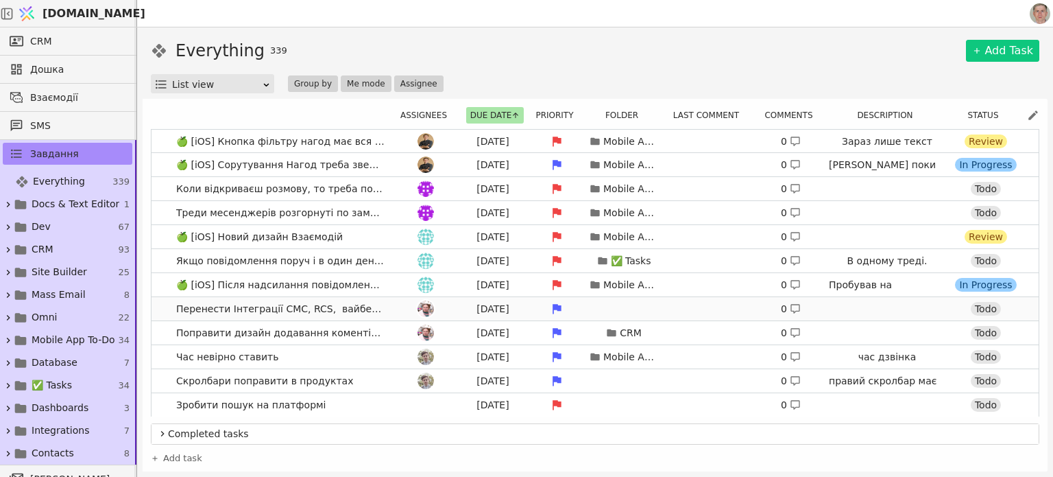
click at [717, 309] on div "[DATE] 0 Todo" at bounding box center [707, 308] width 625 height 19
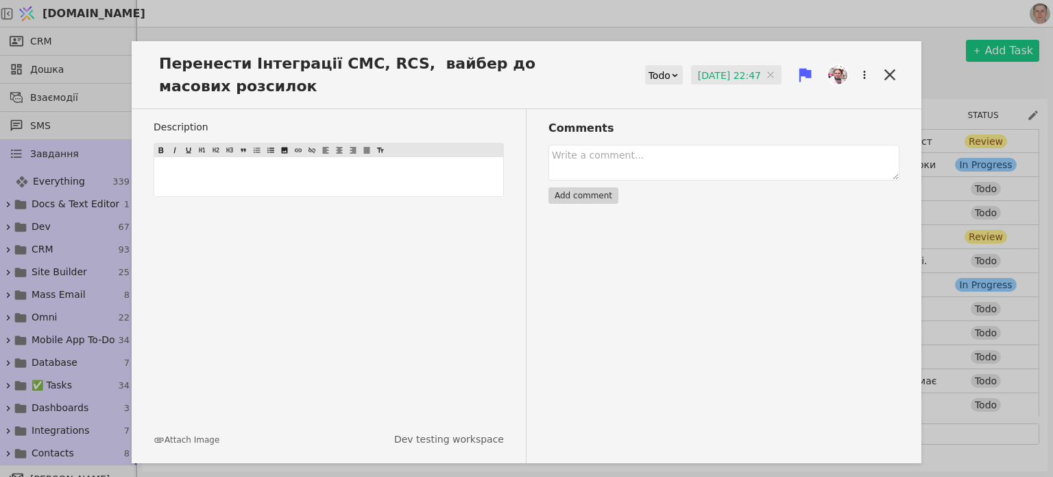
click at [724, 73] on input "[DATE] 22:47" at bounding box center [736, 75] width 91 height 21
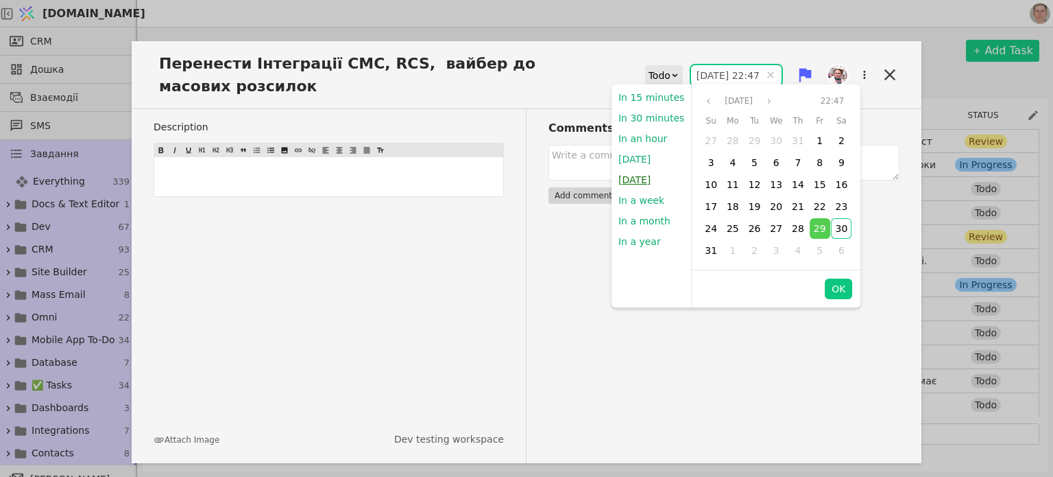
drag, startPoint x: 655, startPoint y: 178, endPoint x: 720, endPoint y: 232, distance: 85.2
click at [654, 178] on button "[DATE]" at bounding box center [635, 179] width 46 height 21
type input "[DATE] 09:00"
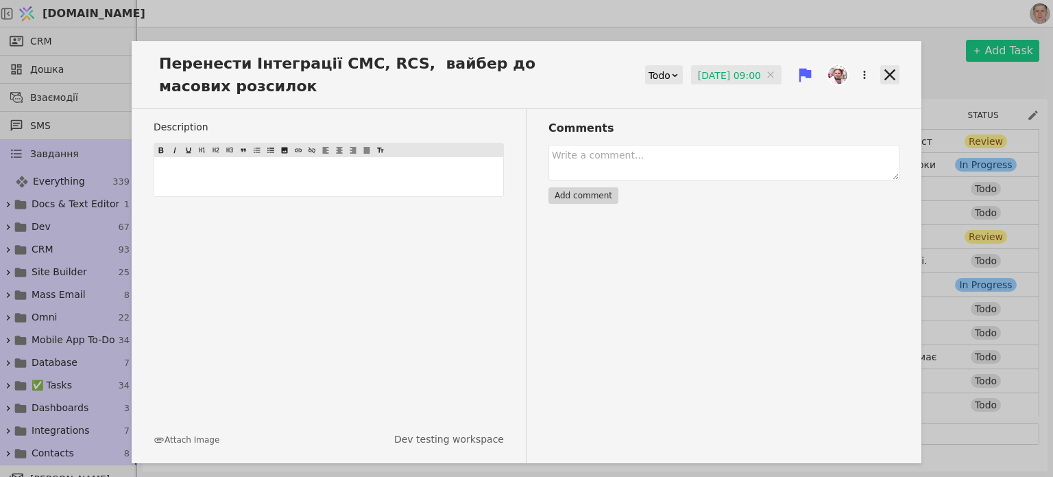
click at [888, 71] on icon at bounding box center [890, 74] width 11 height 11
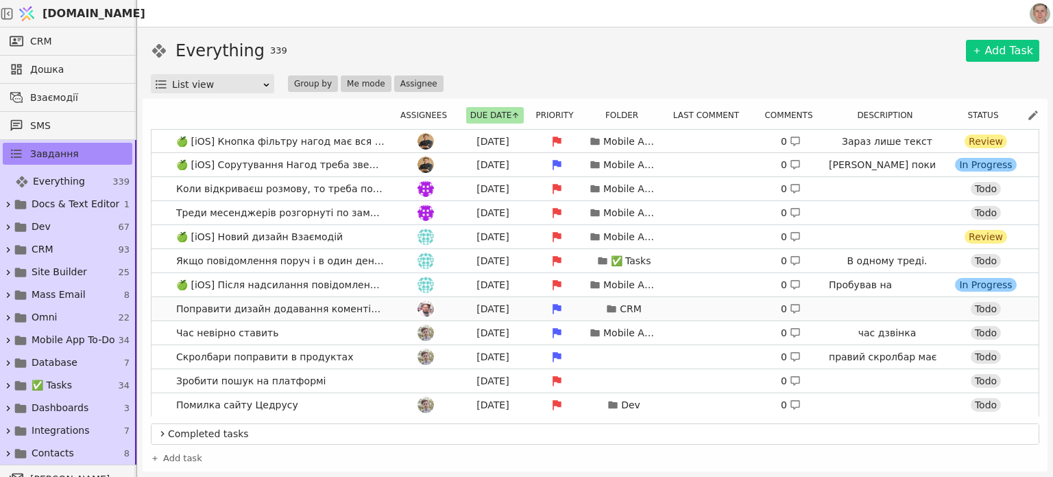
click at [699, 307] on div "[DATE] CRM 0 Todo" at bounding box center [707, 308] width 625 height 19
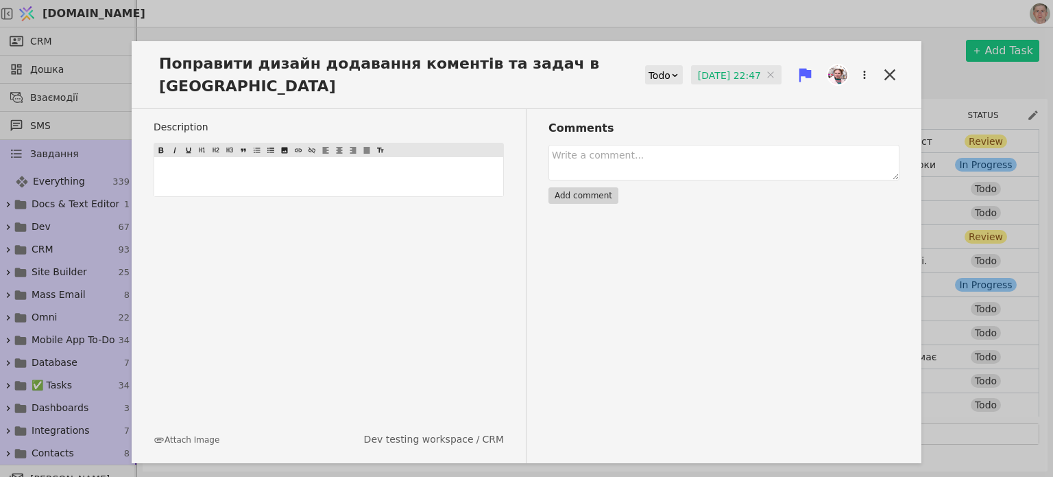
click at [700, 75] on input "[DATE] 22:47" at bounding box center [736, 75] width 91 height 21
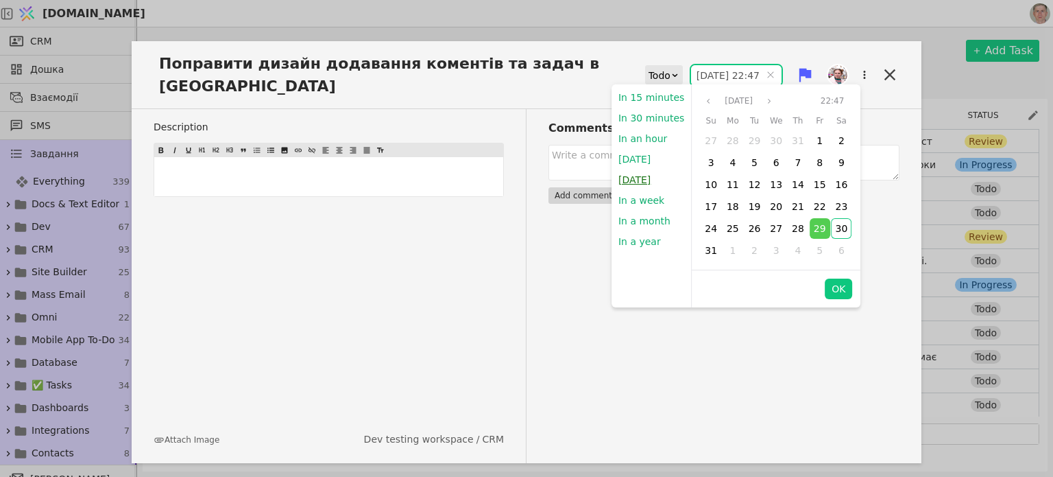
click at [644, 180] on button "[DATE]" at bounding box center [635, 179] width 46 height 21
type input "[DATE] 09:00"
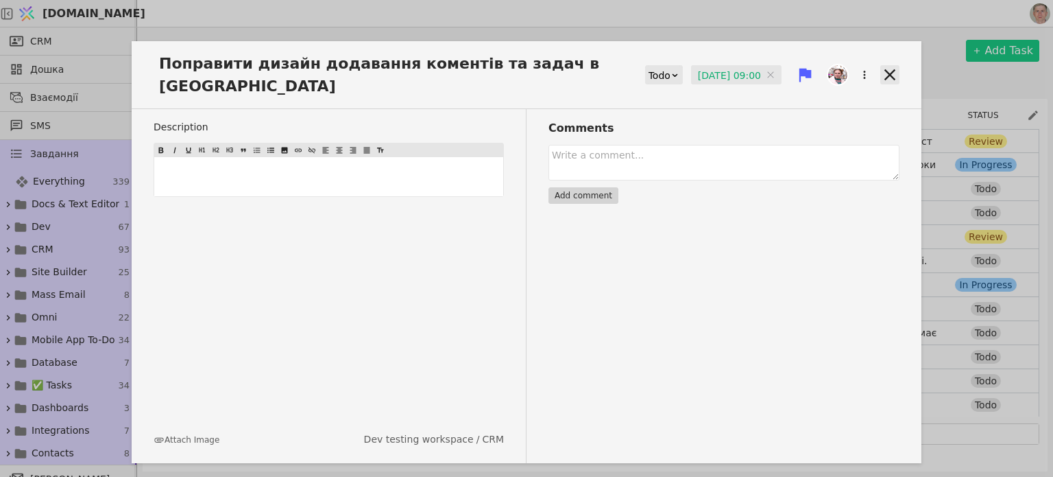
click at [892, 66] on icon at bounding box center [890, 74] width 19 height 19
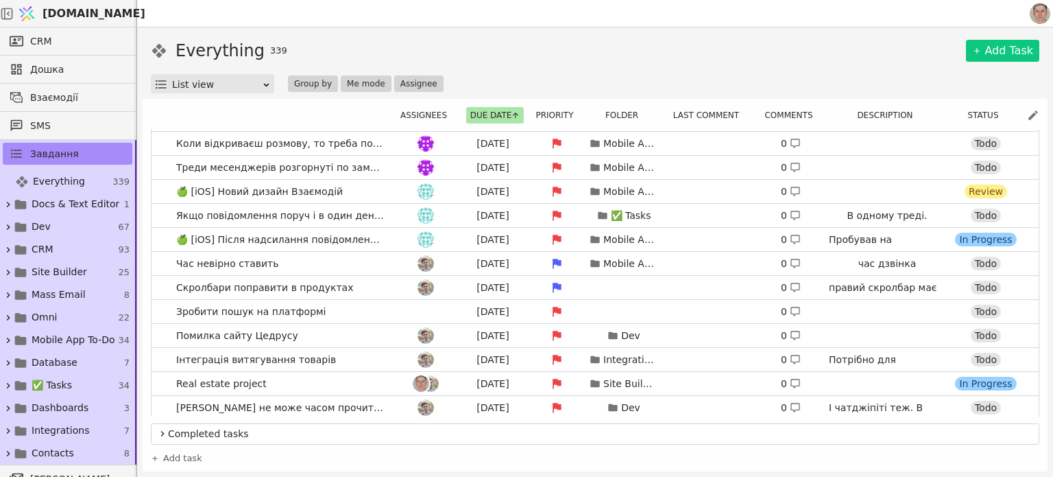
scroll to position [69, 0]
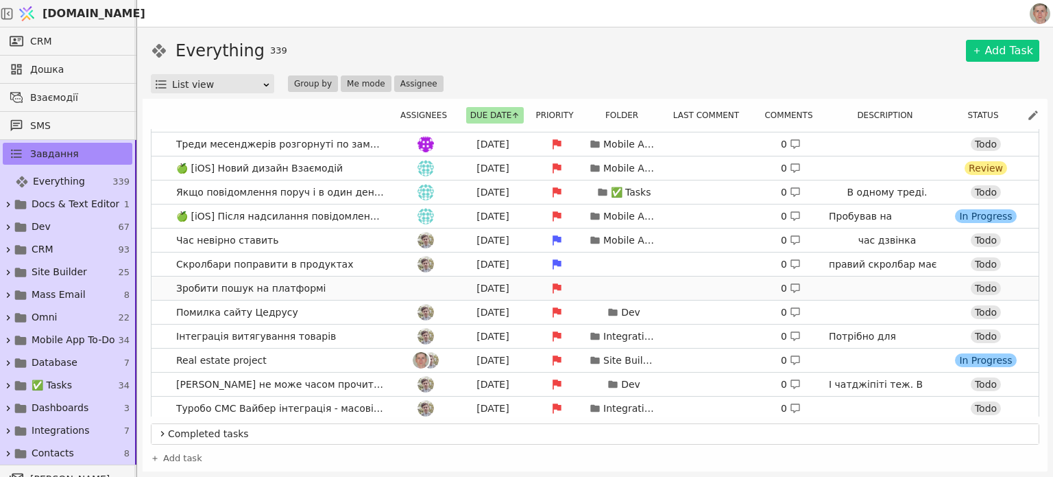
click at [661, 286] on div "[DATE] 0 Todo" at bounding box center [707, 287] width 625 height 19
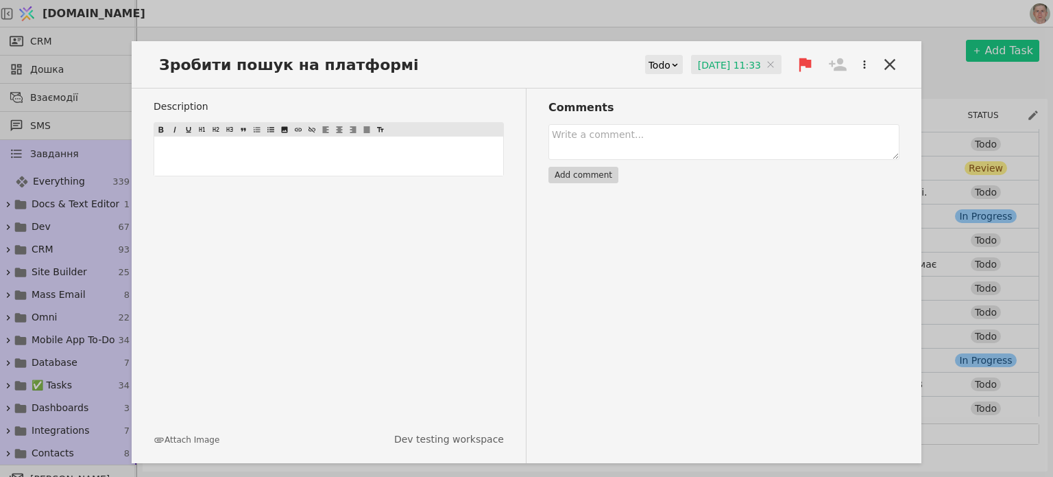
click at [841, 62] on icon at bounding box center [838, 64] width 18 height 13
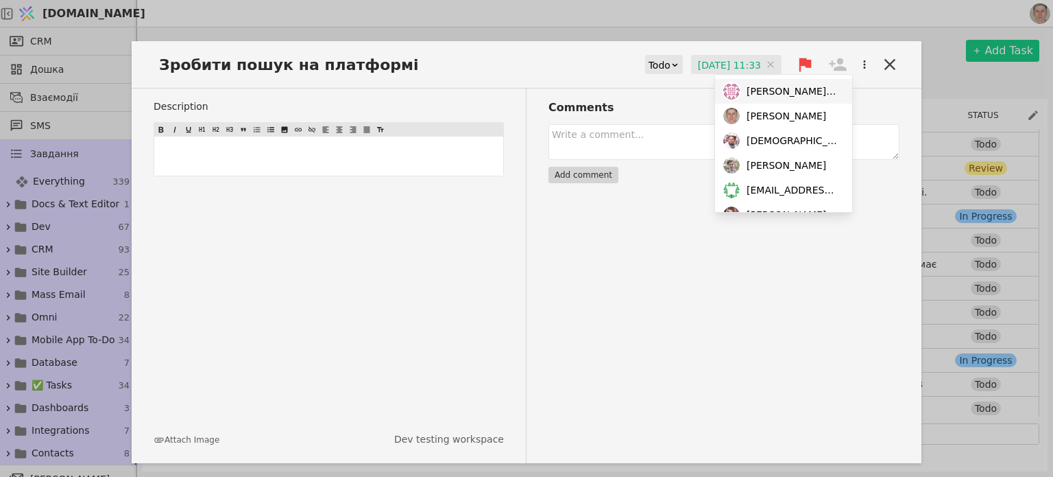
click at [804, 86] on span "[PERSON_NAME][EMAIL_ADDRESS][DOMAIN_NAME]" at bounding box center [793, 91] width 92 height 14
click at [883, 65] on icon at bounding box center [890, 64] width 19 height 19
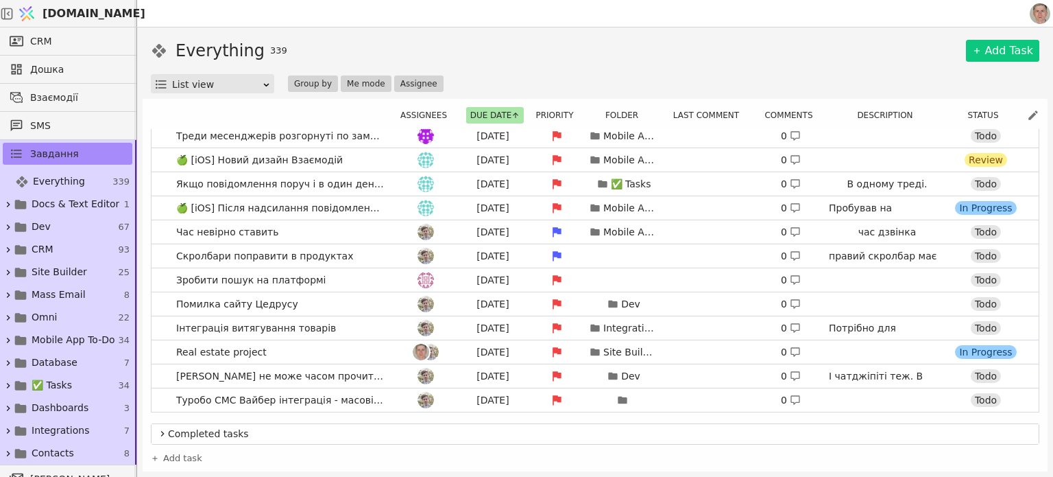
scroll to position [206, 0]
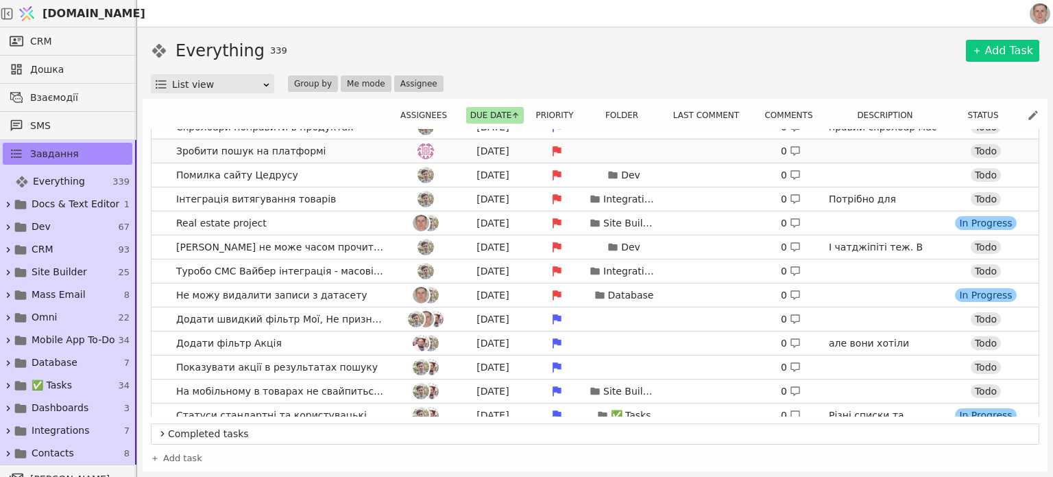
click at [685, 154] on div "[DATE] 0 Todo" at bounding box center [707, 150] width 625 height 19
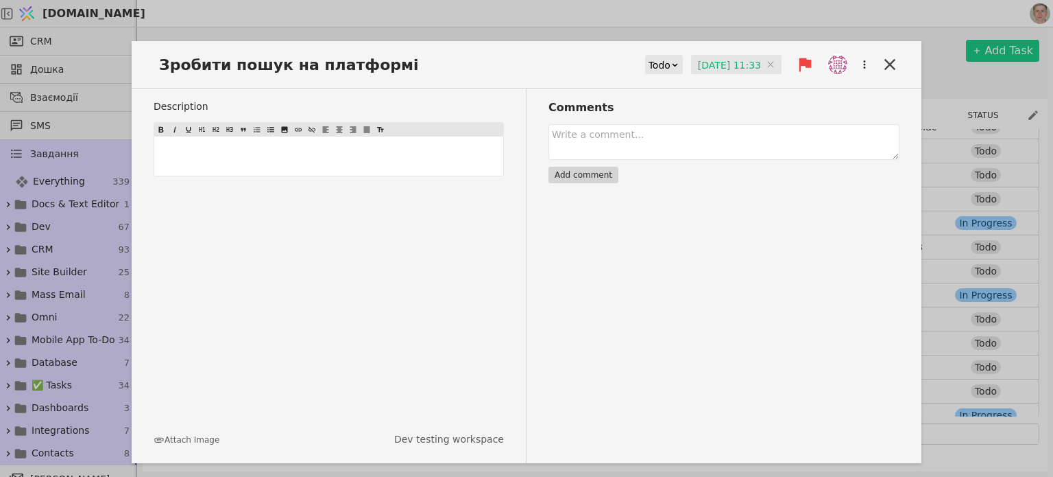
click at [895, 61] on icon at bounding box center [890, 64] width 19 height 19
